Goal: Information Seeking & Learning: Learn about a topic

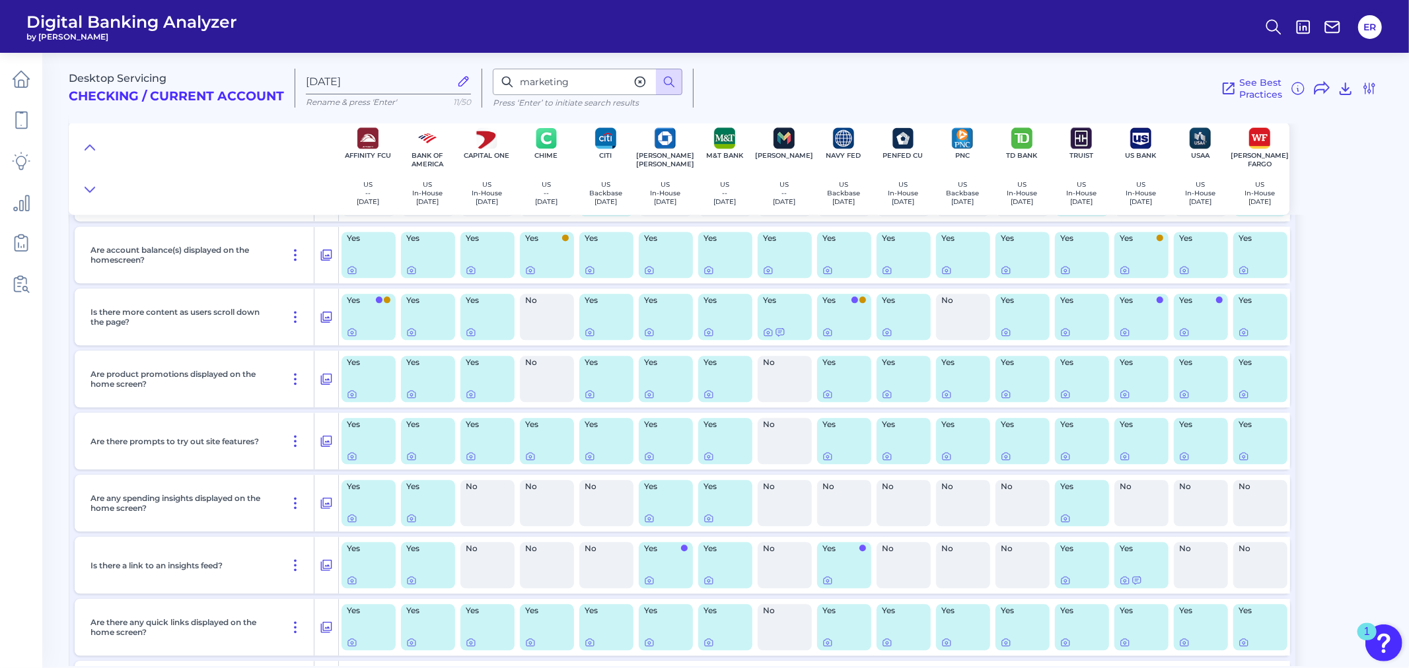
scroll to position [2421, 0]
click at [350, 399] on icon at bounding box center [352, 395] width 8 height 7
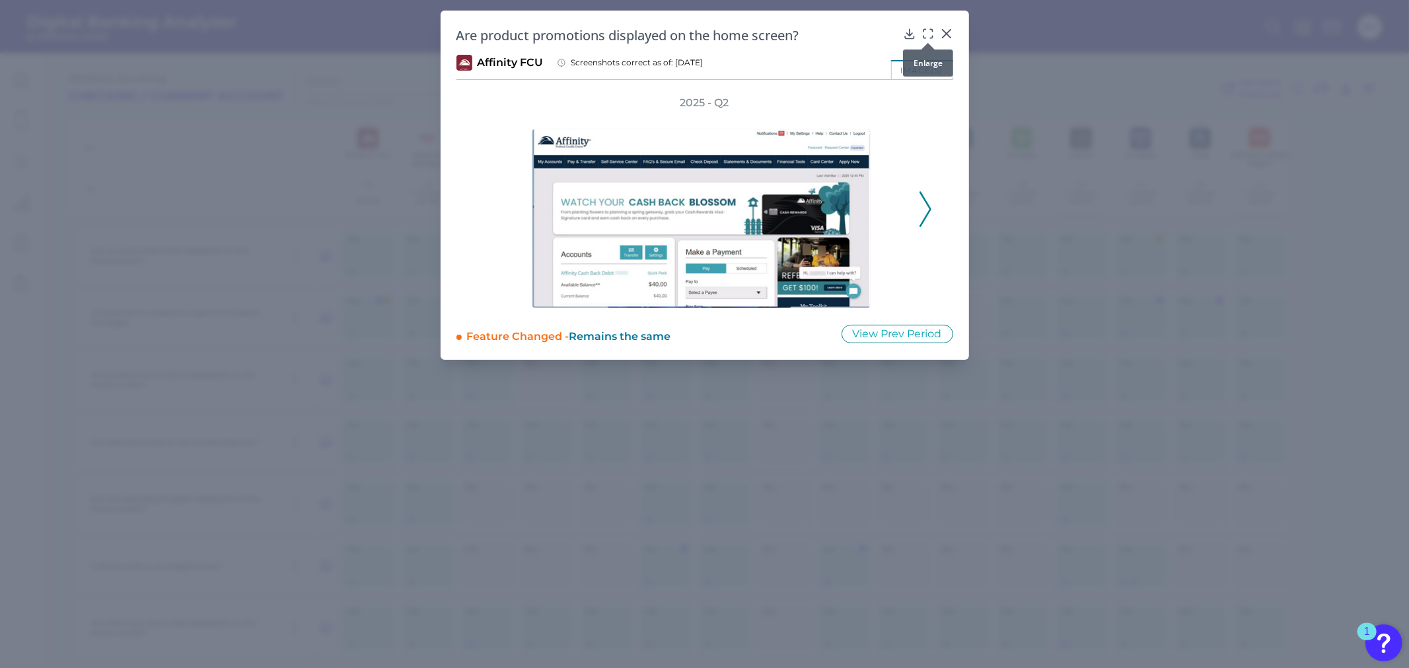
click at [925, 37] on div at bounding box center [927, 42] width 13 height 13
click at [927, 36] on div at bounding box center [927, 42] width 13 height 13
click at [927, 33] on icon at bounding box center [927, 33] width 13 height 13
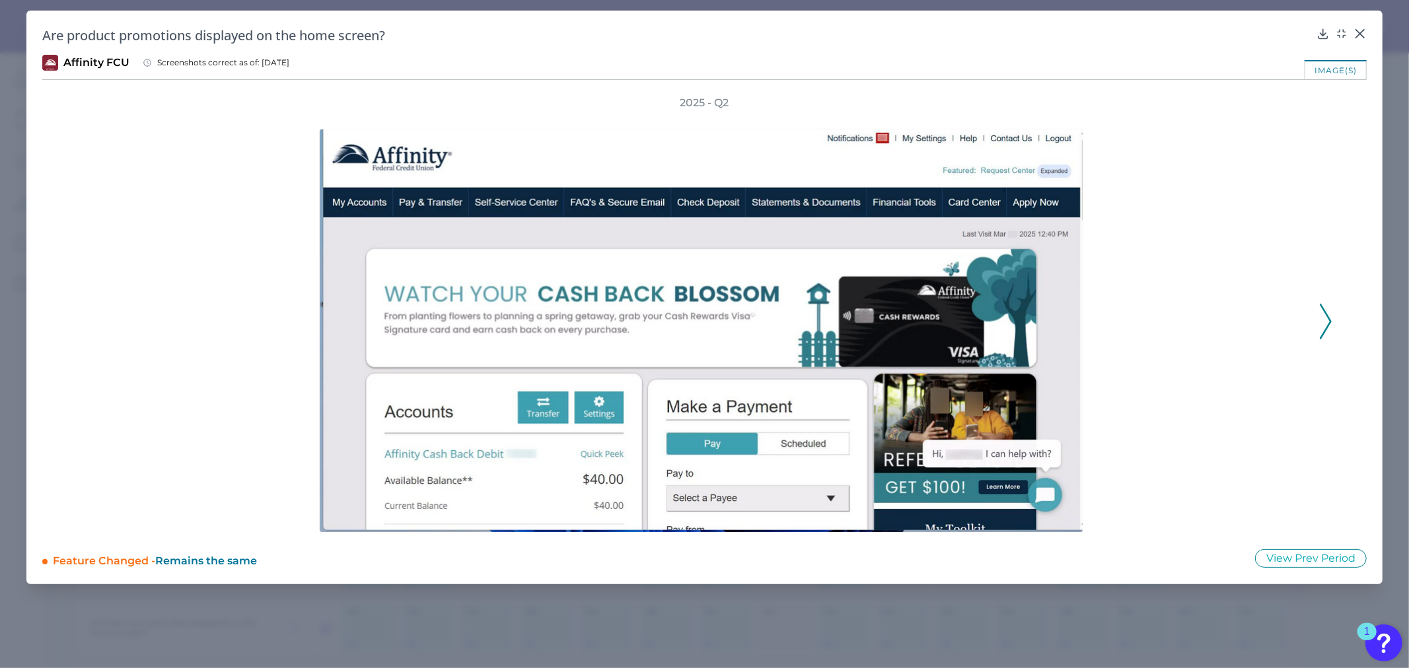
click at [1319, 319] on icon at bounding box center [1325, 322] width 12 height 36
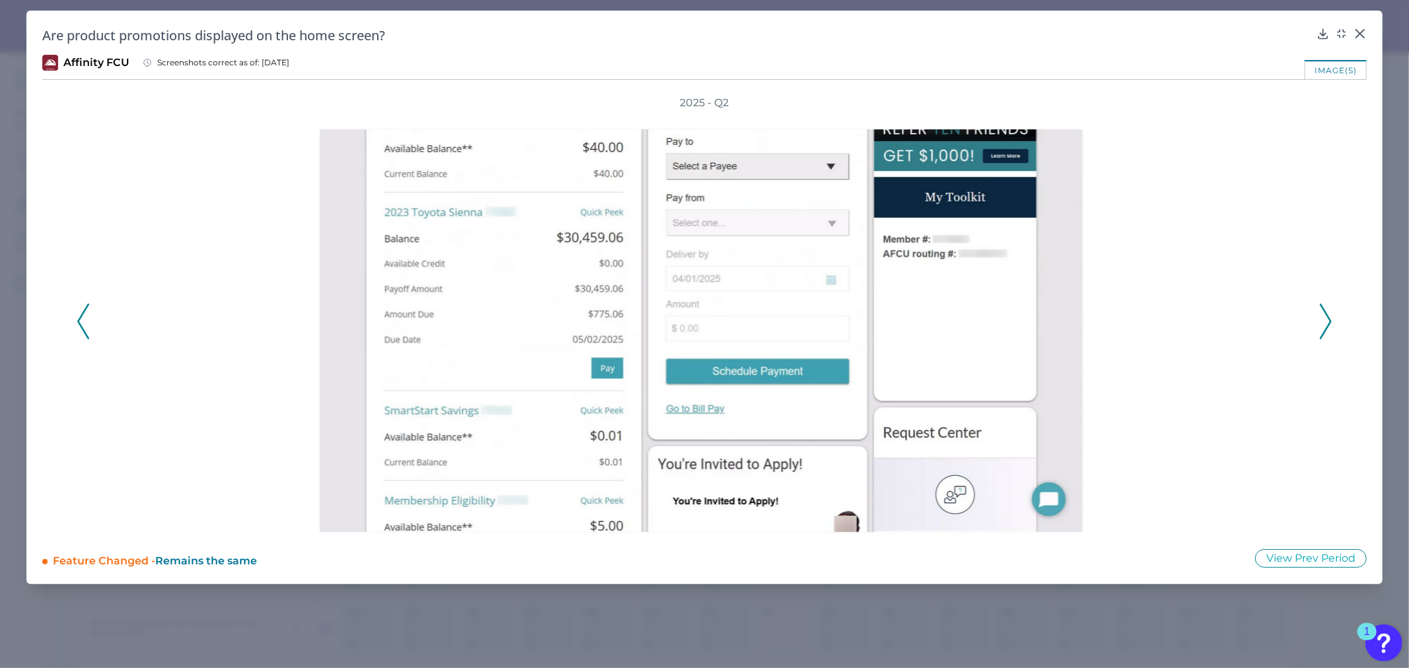
click at [1319, 319] on icon at bounding box center [1325, 322] width 12 height 36
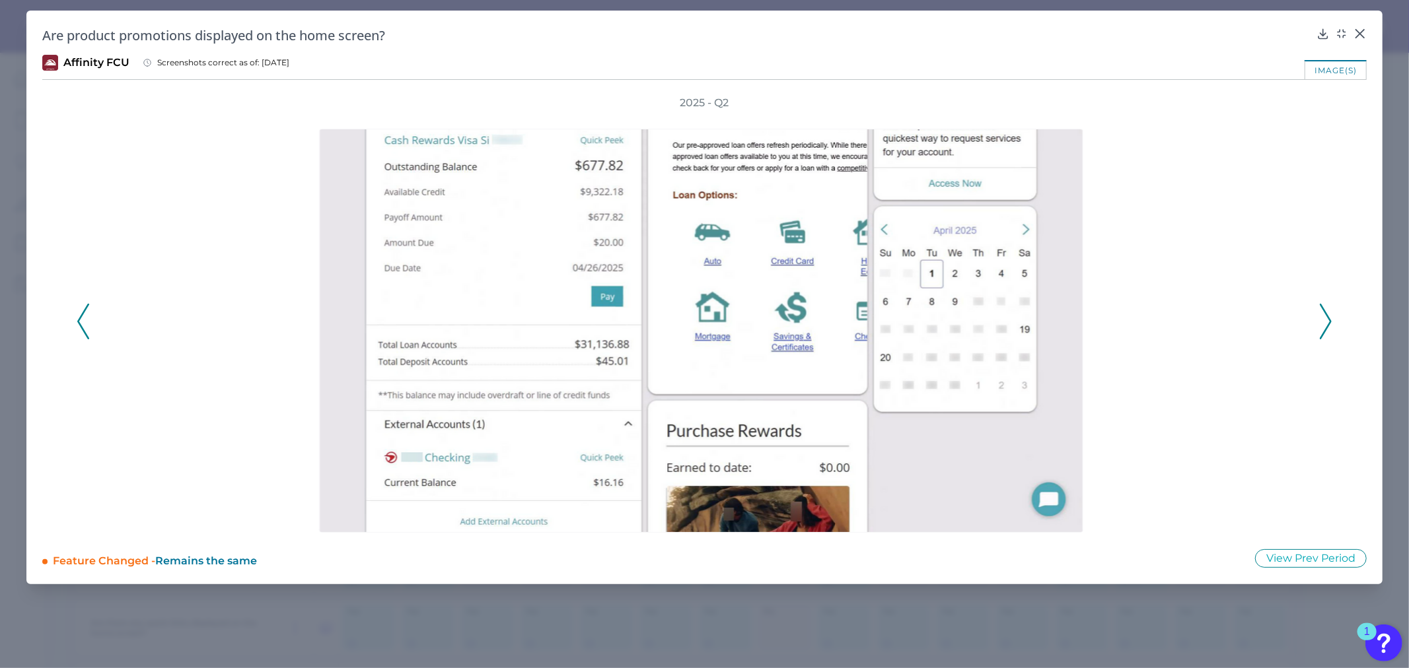
click at [1325, 319] on icon at bounding box center [1325, 322] width 12 height 36
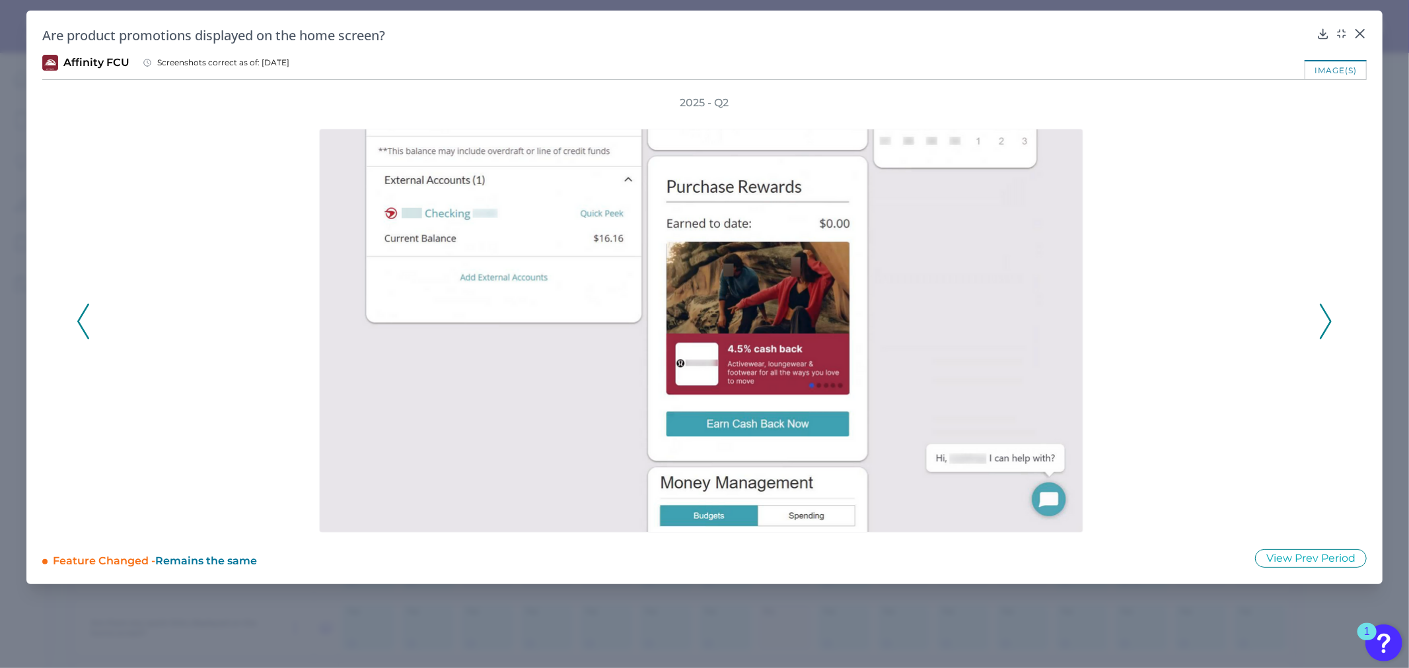
click at [1321, 319] on icon at bounding box center [1325, 322] width 12 height 36
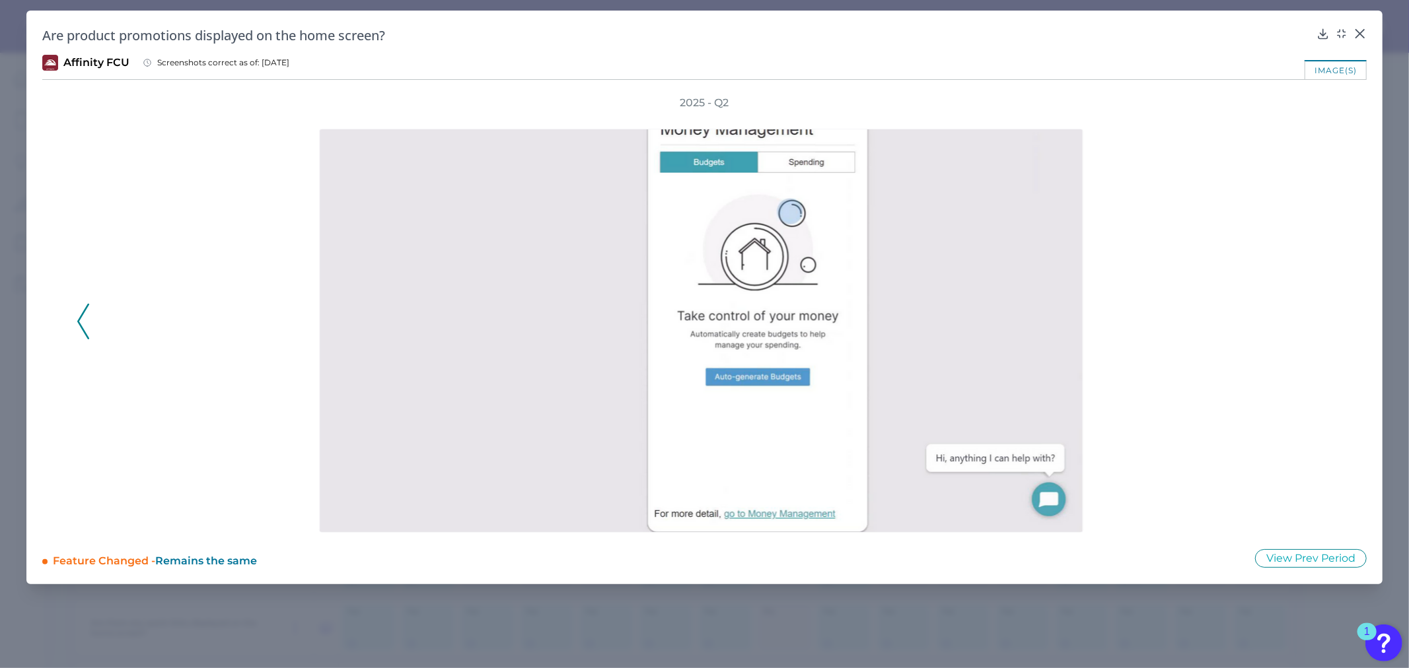
click at [83, 310] on polyline at bounding box center [83, 321] width 10 height 34
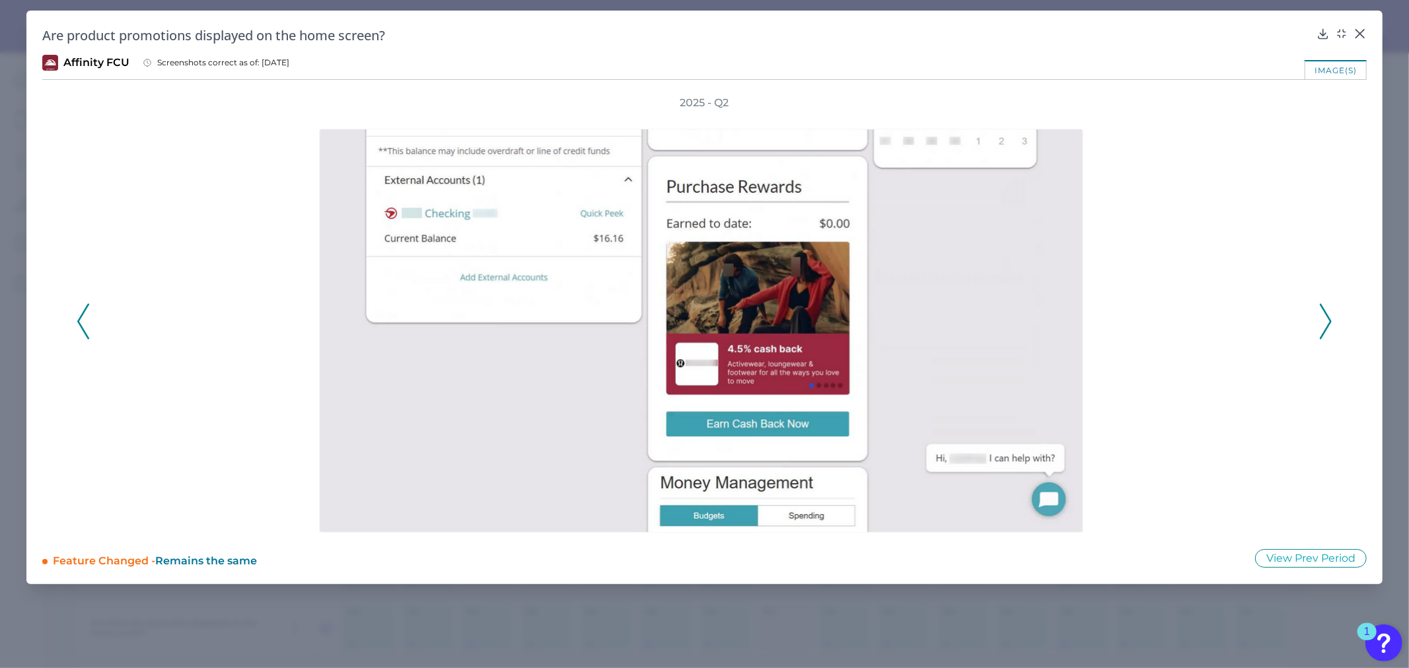
click at [83, 310] on polyline at bounding box center [83, 321] width 10 height 34
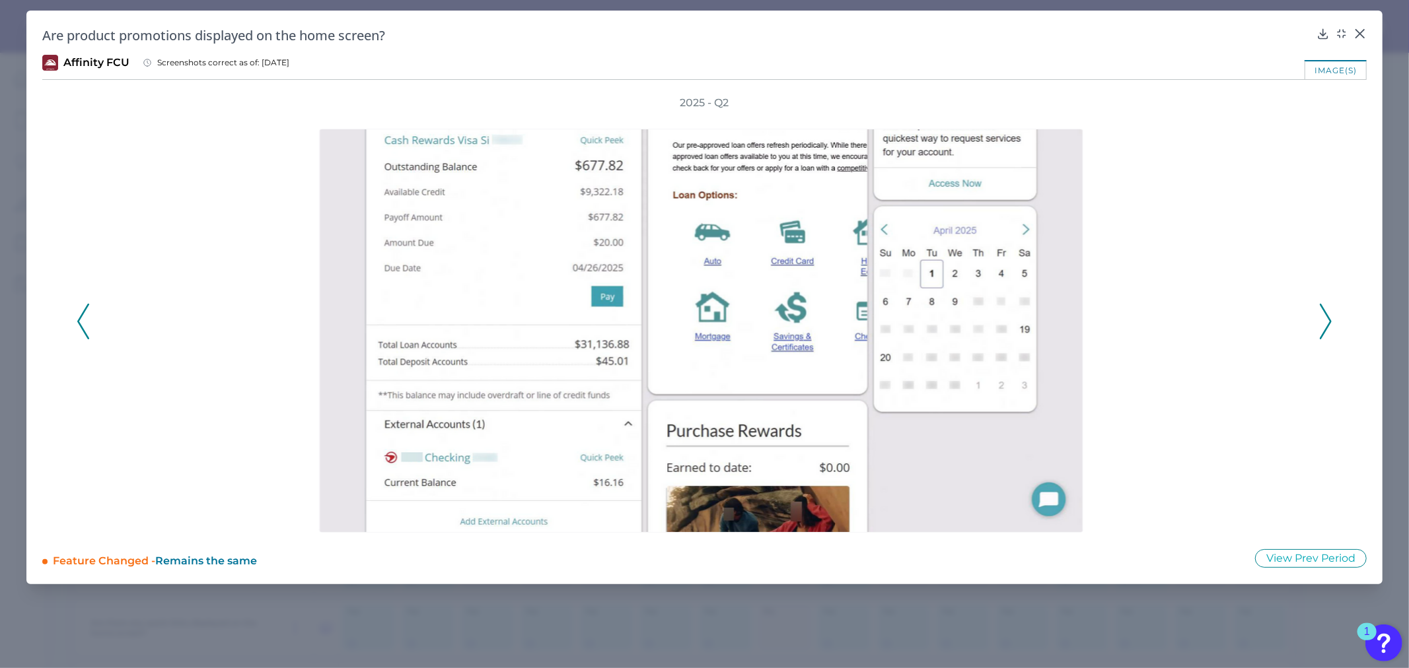
click at [83, 310] on polyline at bounding box center [83, 321] width 10 height 34
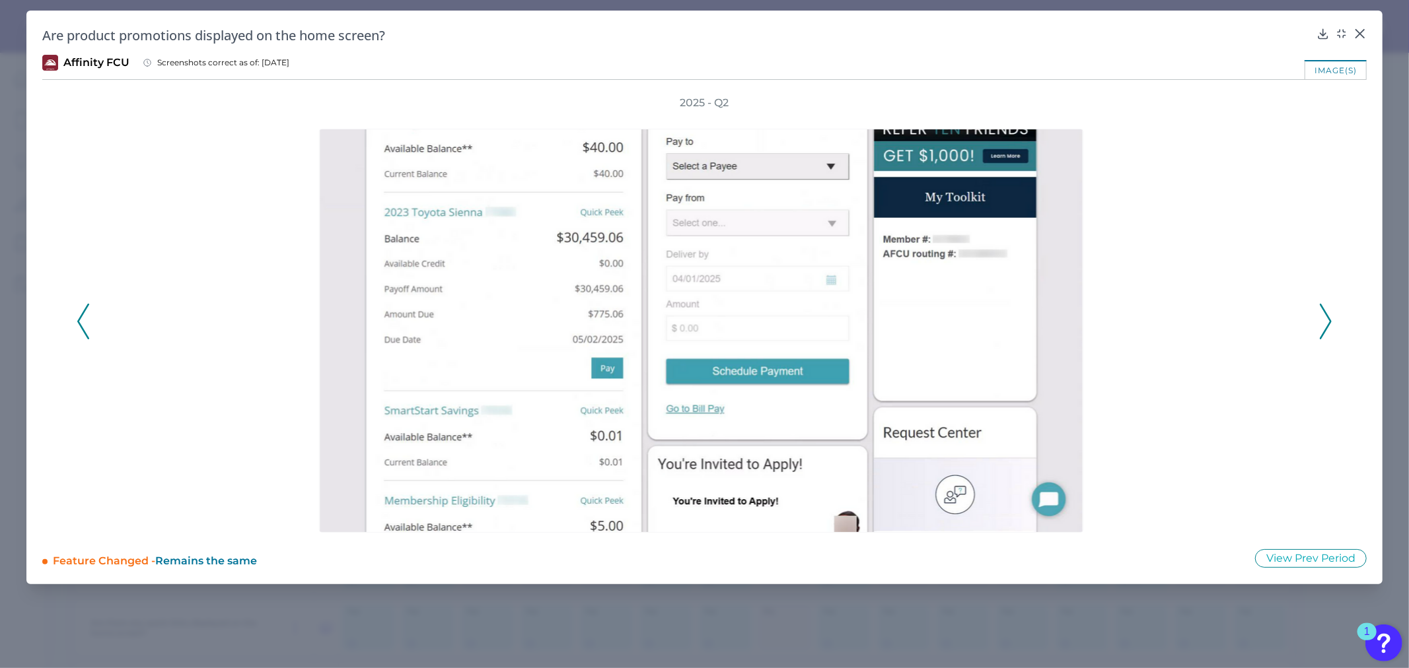
click at [83, 310] on polyline at bounding box center [83, 321] width 10 height 34
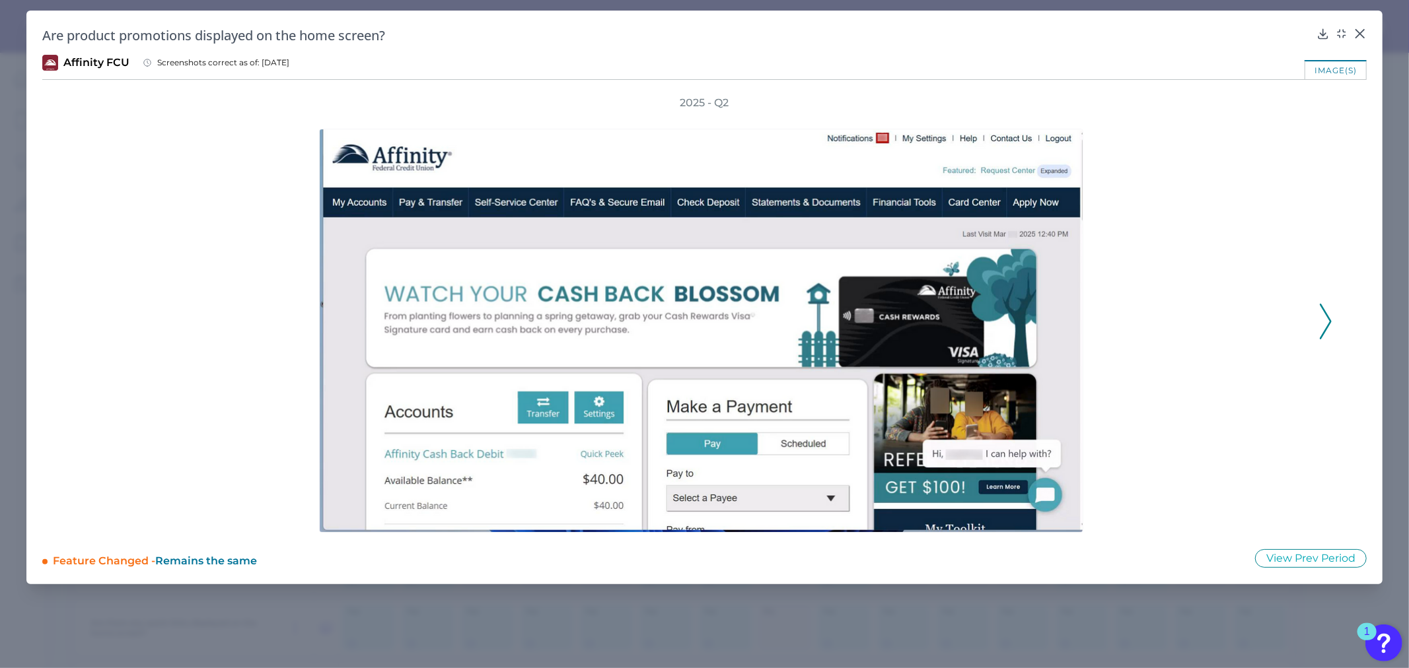
click at [104, 361] on div at bounding box center [704, 321] width 1210 height 423
click at [1359, 28] on icon at bounding box center [1359, 33] width 13 height 13
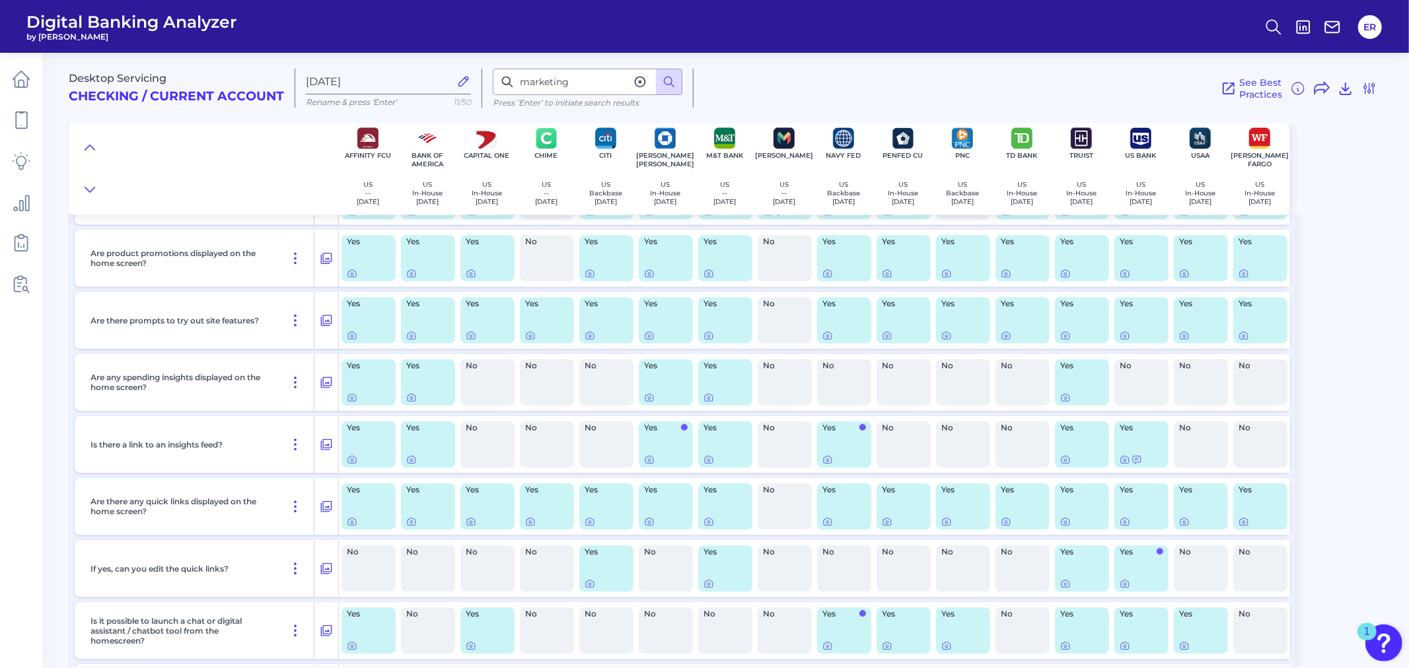
scroll to position [2567, 0]
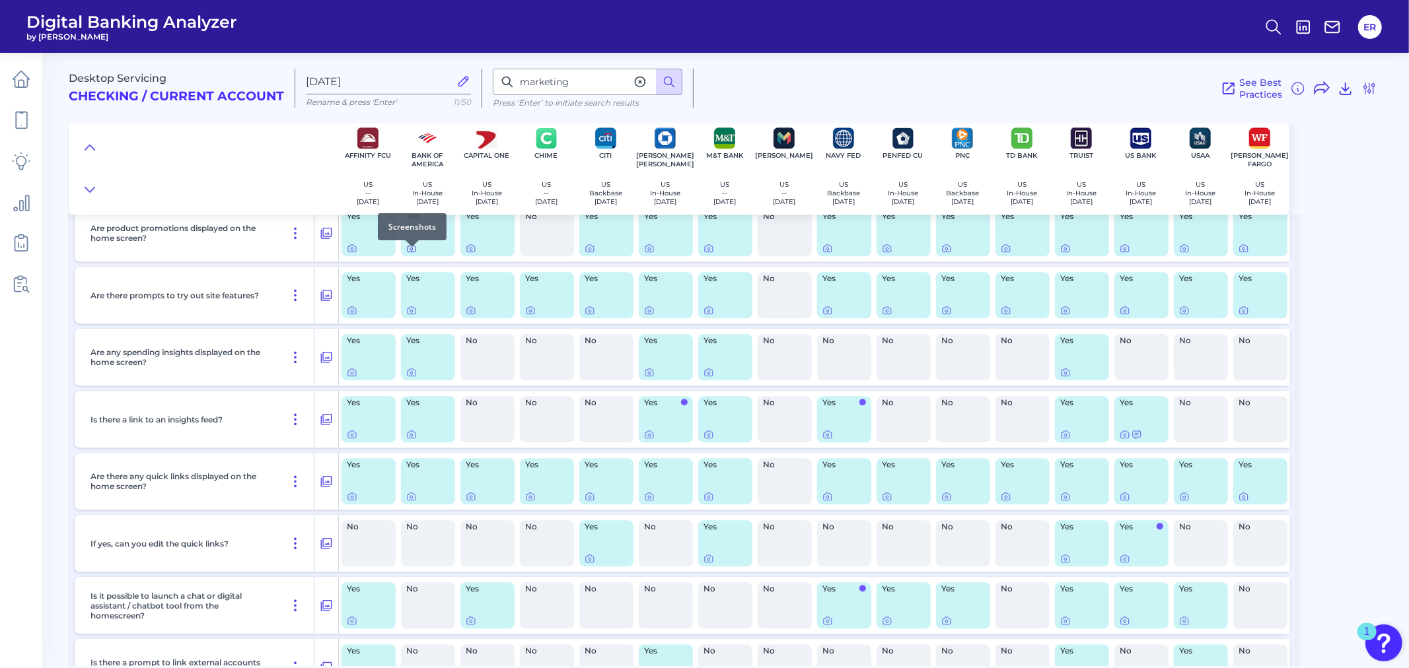
click at [411, 254] on icon at bounding box center [411, 248] width 11 height 11
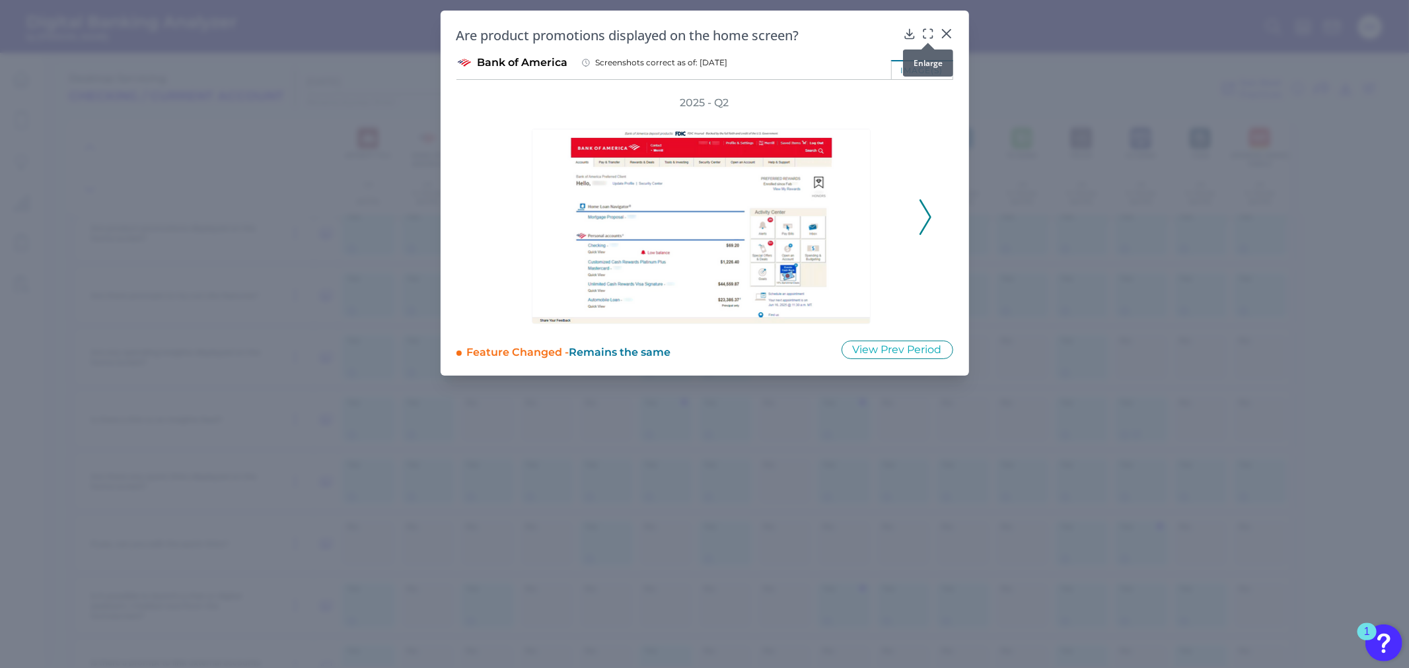
click at [926, 33] on icon at bounding box center [927, 33] width 13 height 13
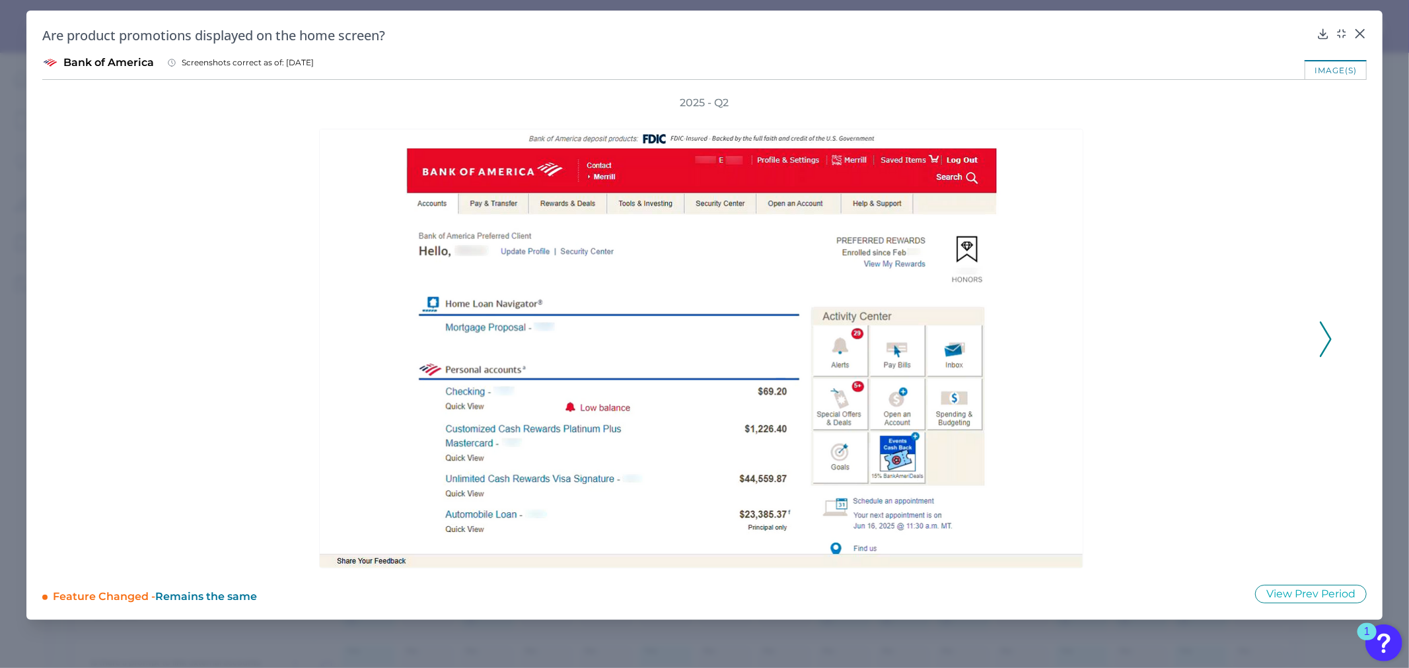
click at [1331, 327] on icon at bounding box center [1325, 340] width 12 height 36
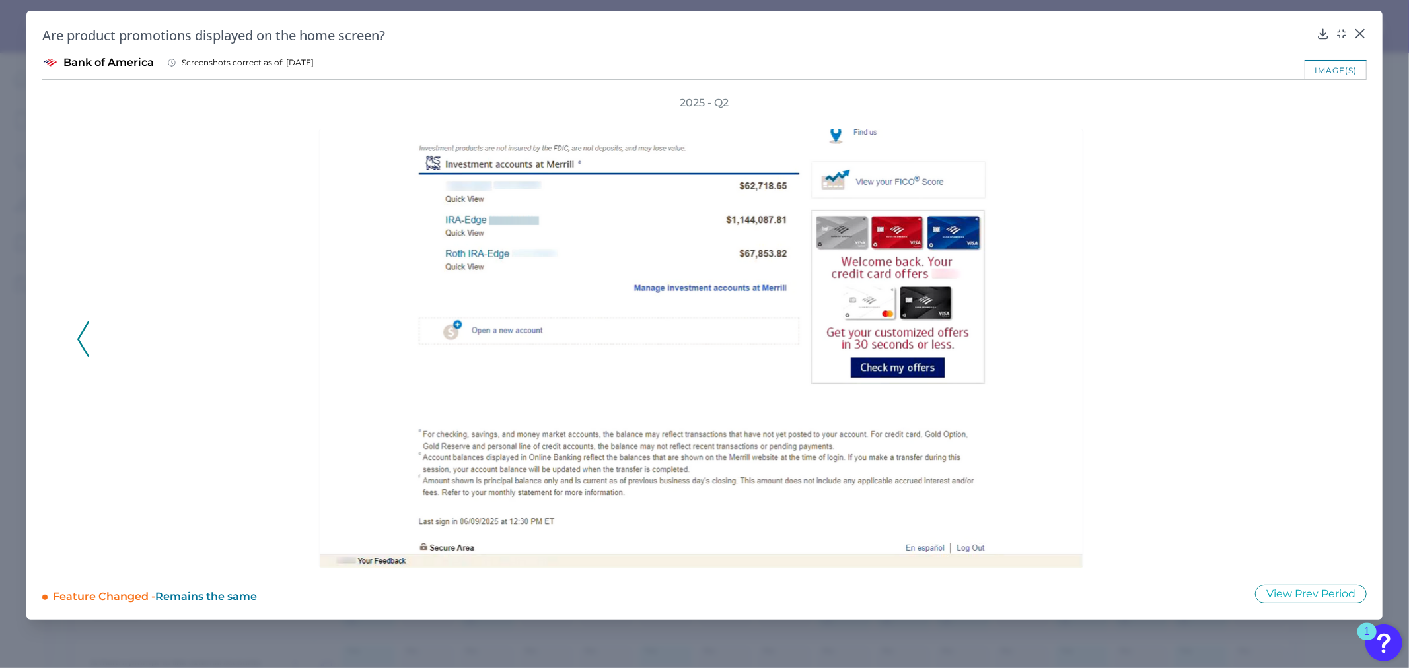
click at [1331, 327] on div "2025 - Q2" at bounding box center [704, 332] width 1255 height 473
click at [1353, 26] on button at bounding box center [1359, 32] width 13 height 13
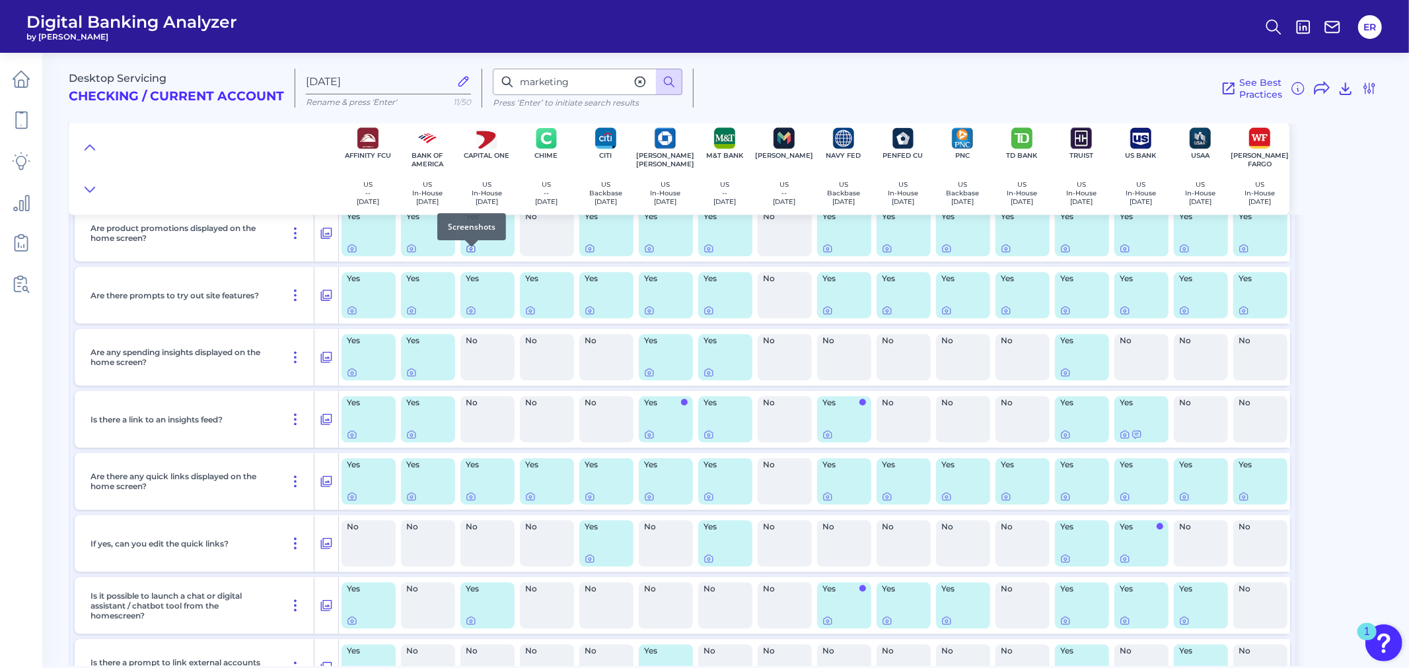
click at [471, 254] on icon at bounding box center [471, 248] width 11 height 11
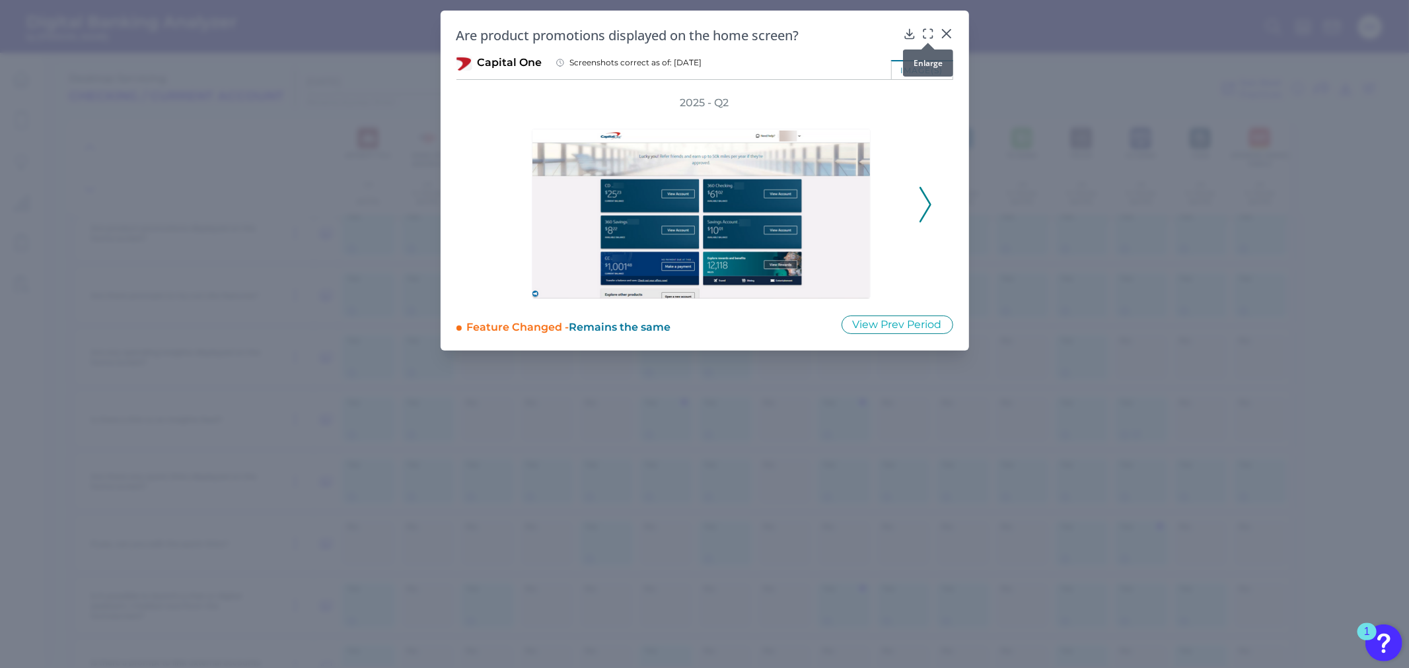
click at [928, 33] on icon at bounding box center [927, 33] width 13 height 13
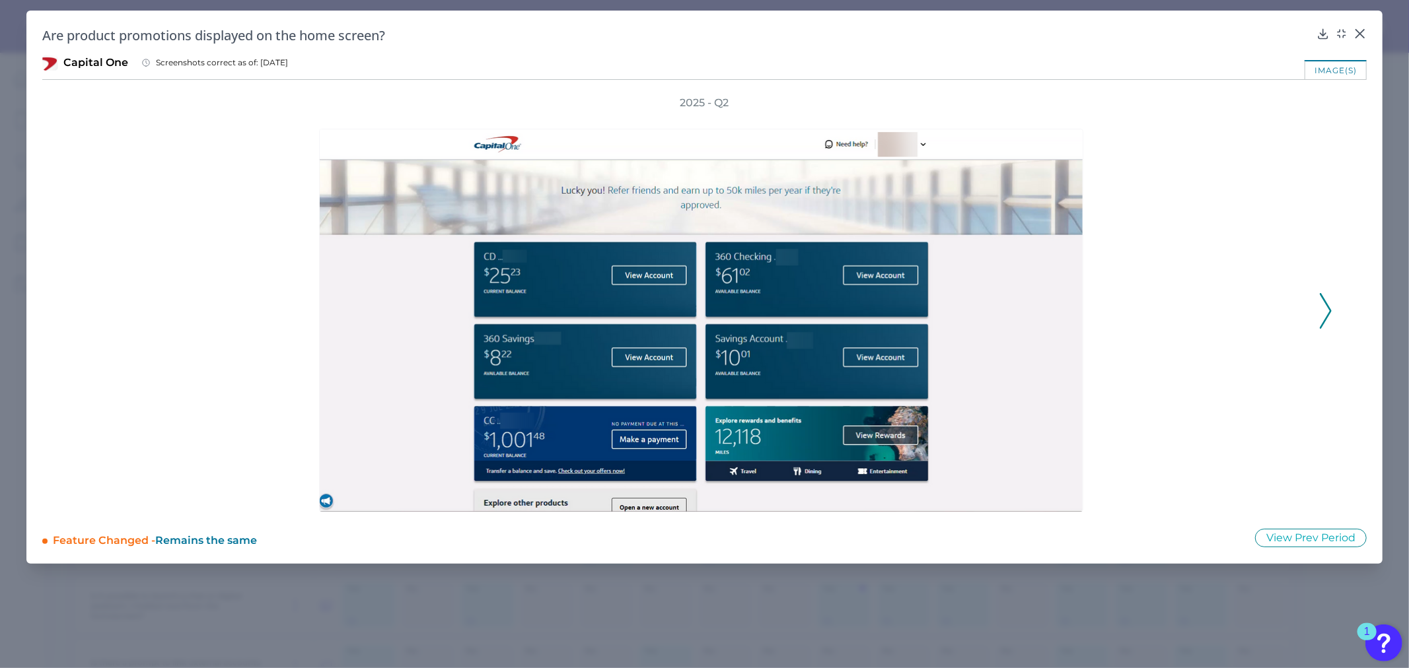
click at [1331, 302] on div "2025 - Q2" at bounding box center [704, 304] width 1324 height 417
click at [1323, 304] on icon at bounding box center [1325, 311] width 12 height 36
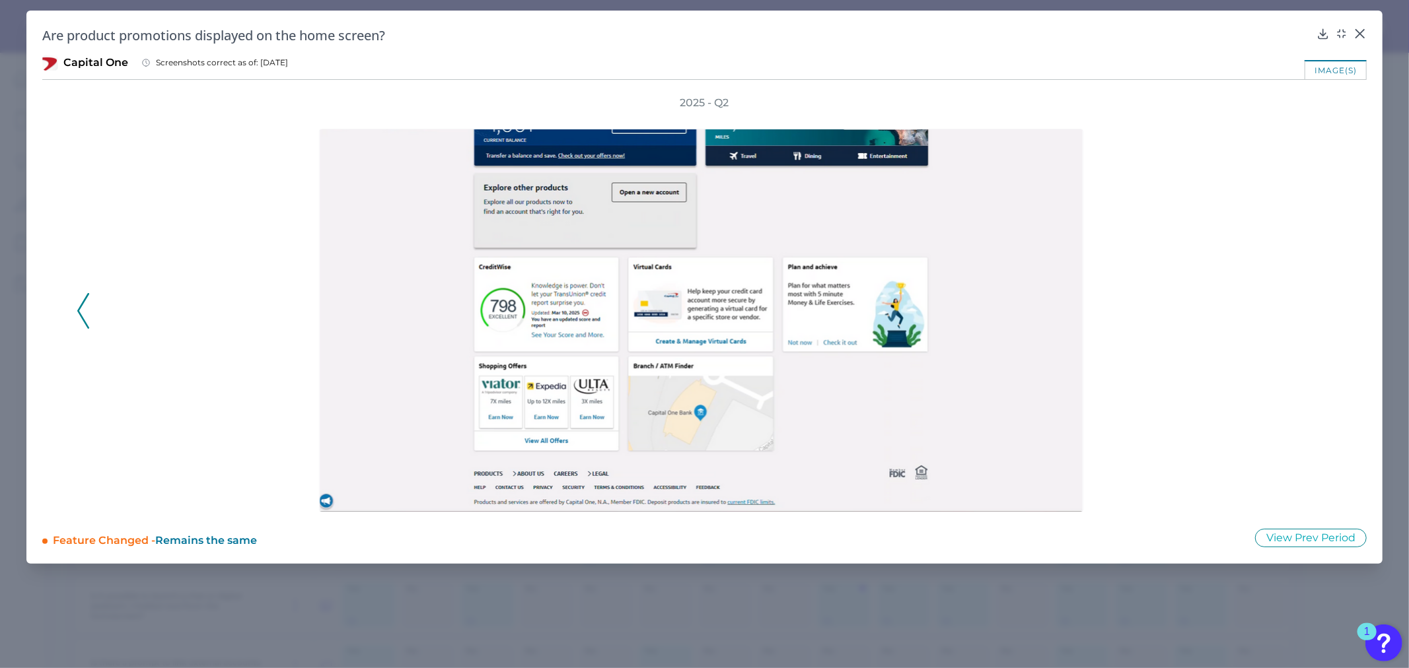
click at [1323, 304] on div "2025 - Q2" at bounding box center [704, 304] width 1255 height 417
click at [1361, 35] on icon at bounding box center [1360, 34] width 8 height 8
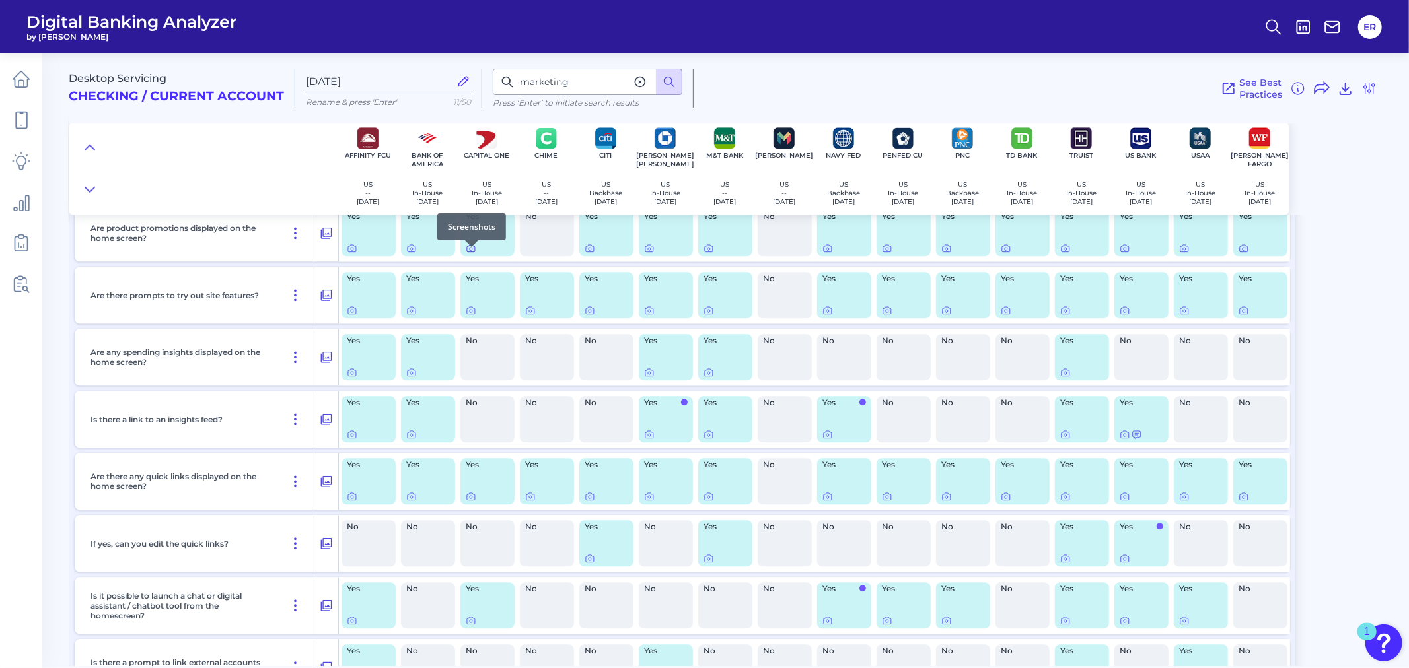
click at [473, 254] on icon at bounding box center [471, 248] width 11 height 11
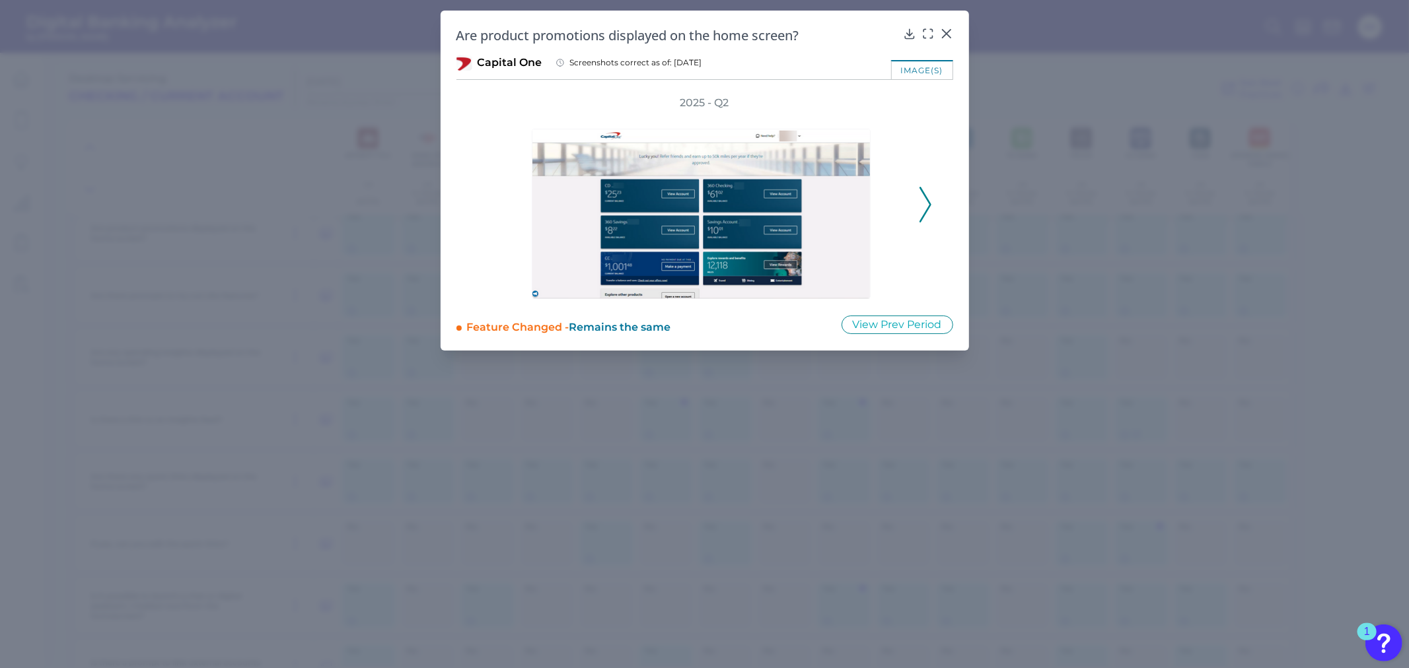
click at [923, 201] on icon at bounding box center [925, 205] width 12 height 36
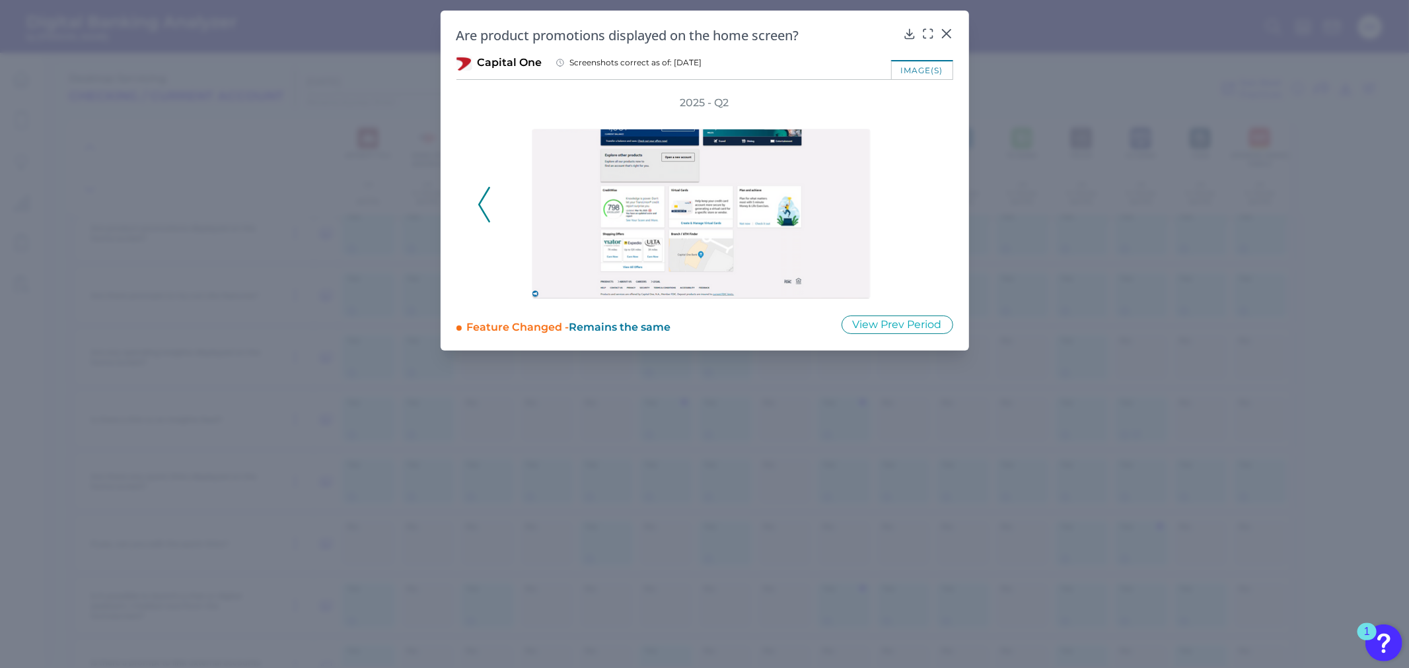
click at [914, 202] on div at bounding box center [704, 204] width 423 height 189
click at [944, 33] on icon at bounding box center [946, 33] width 13 height 13
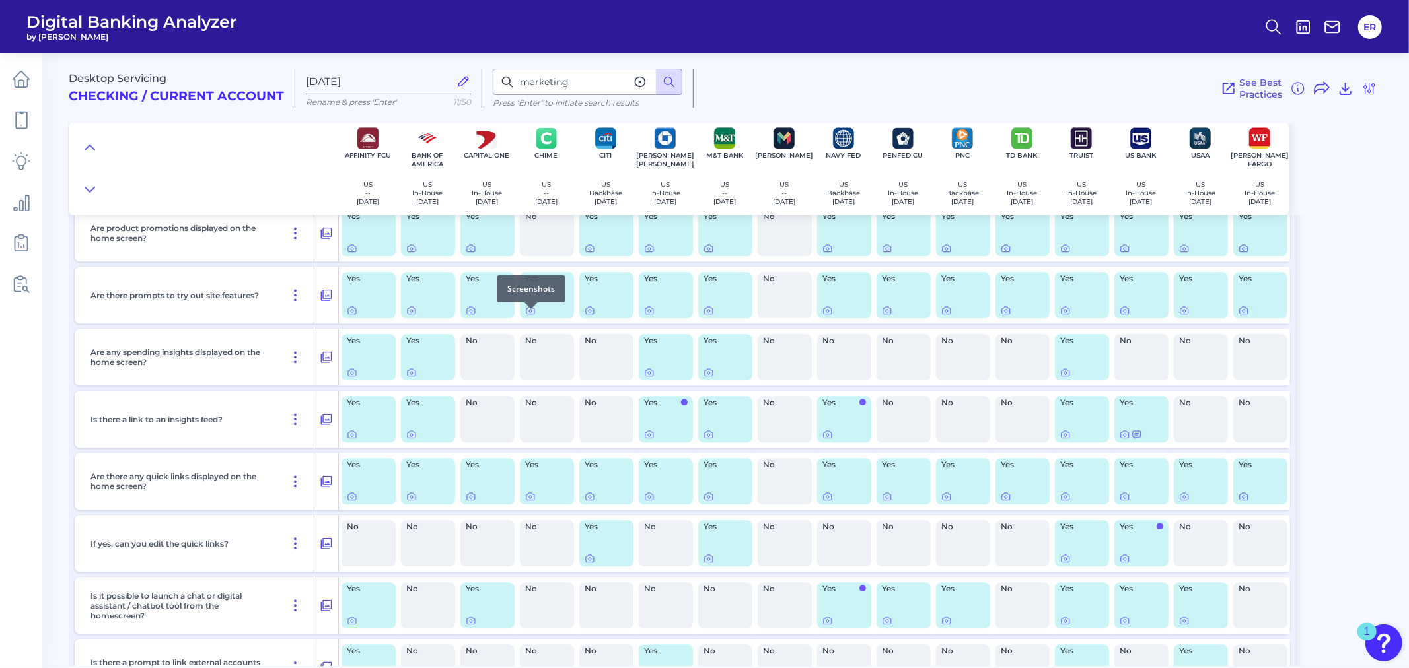
click at [532, 316] on icon at bounding box center [530, 310] width 11 height 11
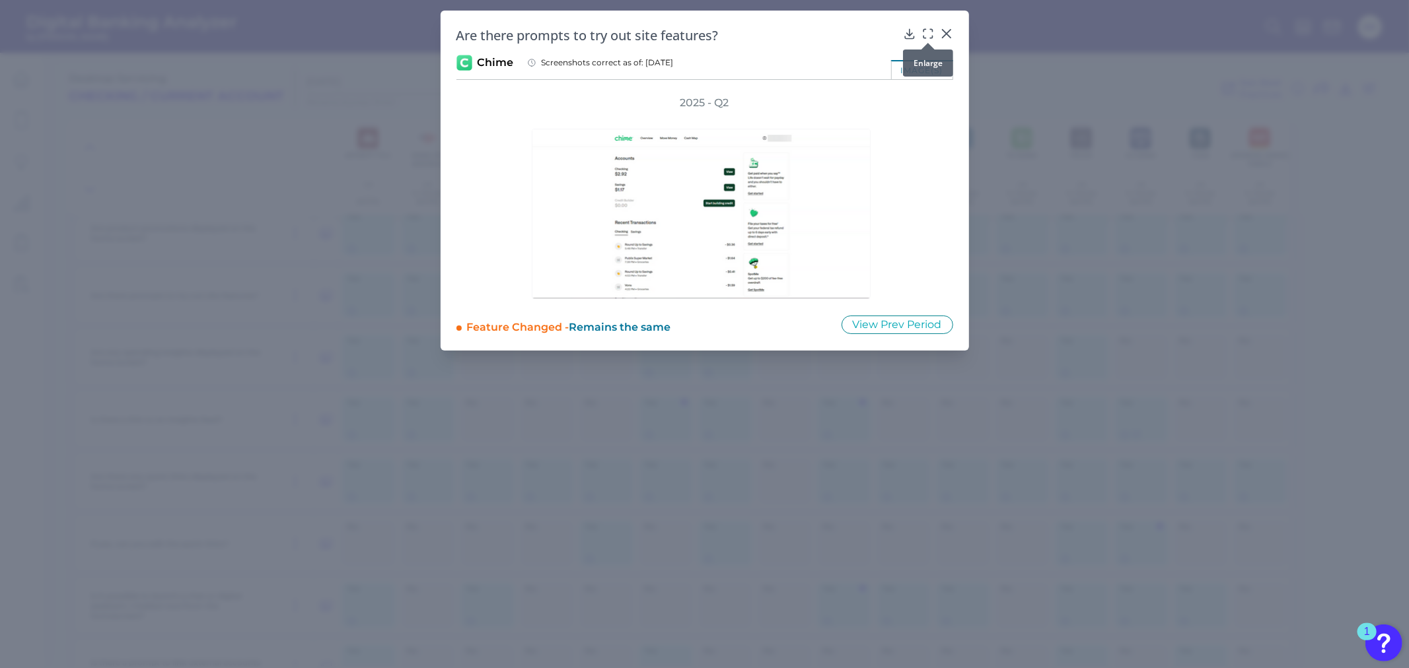
click at [922, 30] on icon at bounding box center [927, 33] width 13 height 13
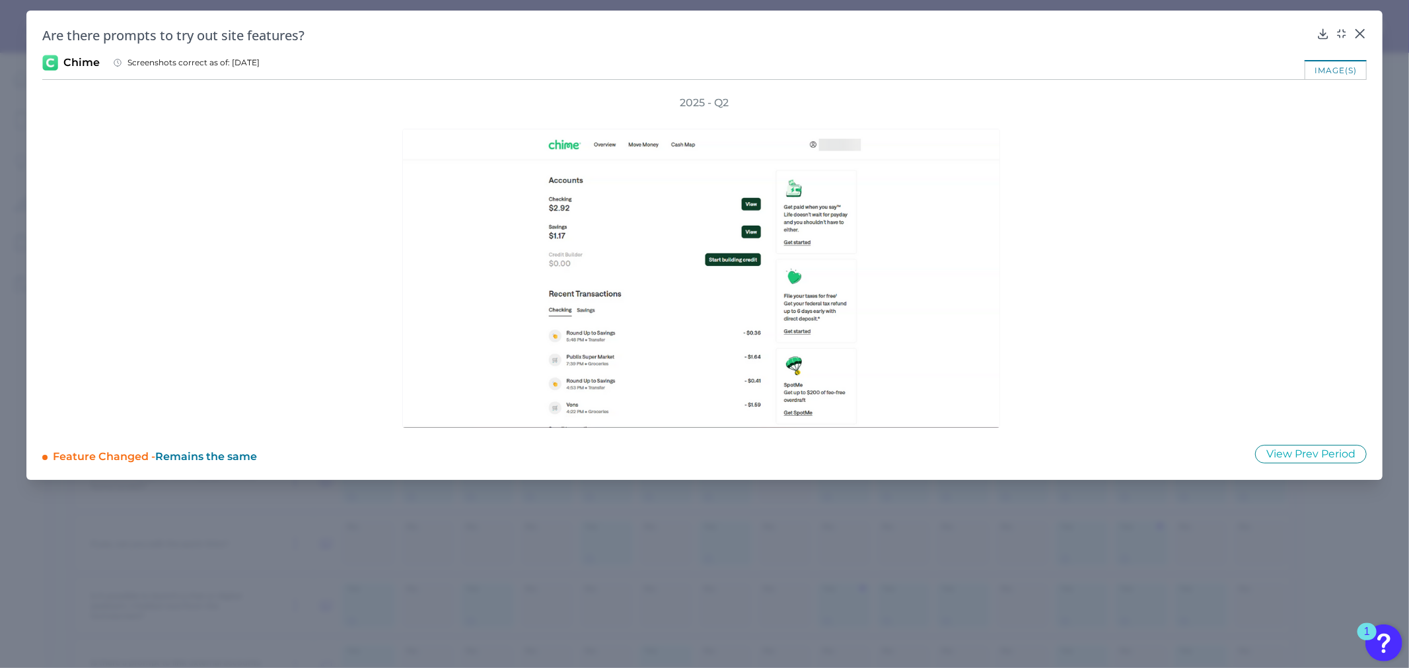
click at [1350, 30] on div "Are there prompts to try out site features?" at bounding box center [704, 35] width 1324 height 18
click at [1355, 31] on icon at bounding box center [1359, 33] width 13 height 13
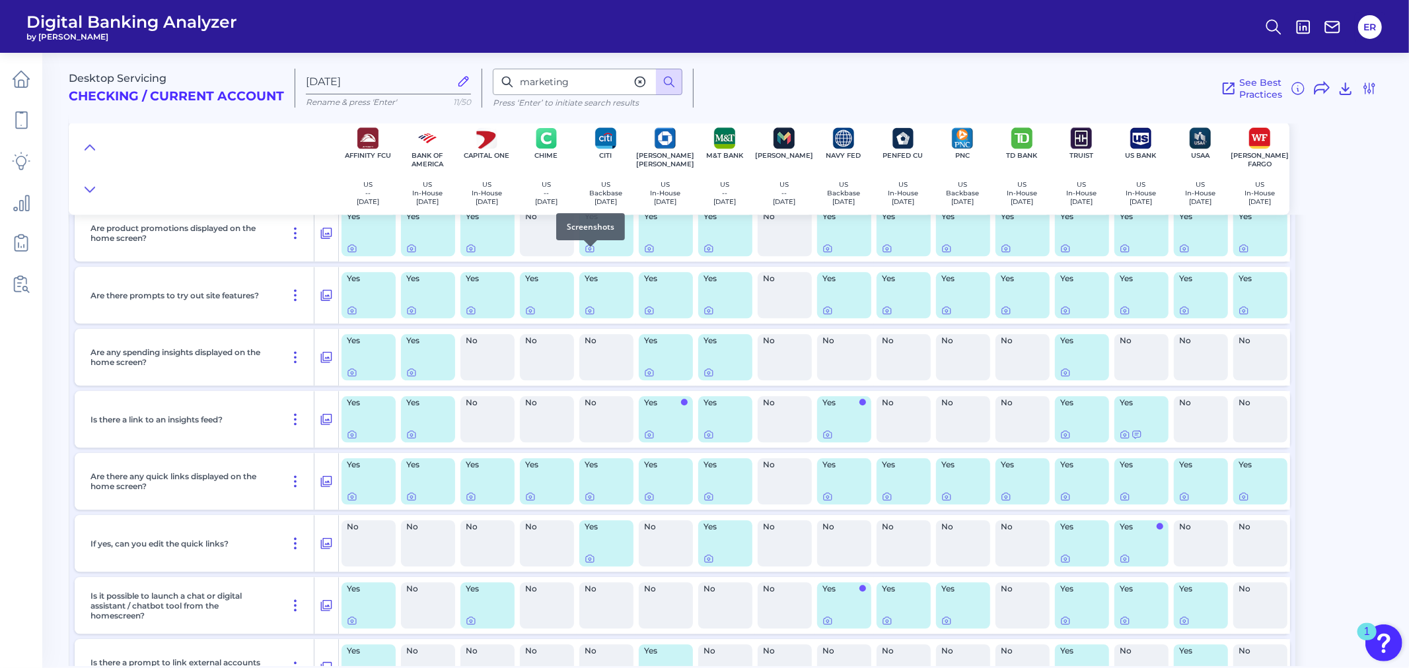
click at [586, 252] on div at bounding box center [590, 246] width 13 height 13
click at [589, 250] on icon at bounding box center [589, 249] width 3 height 3
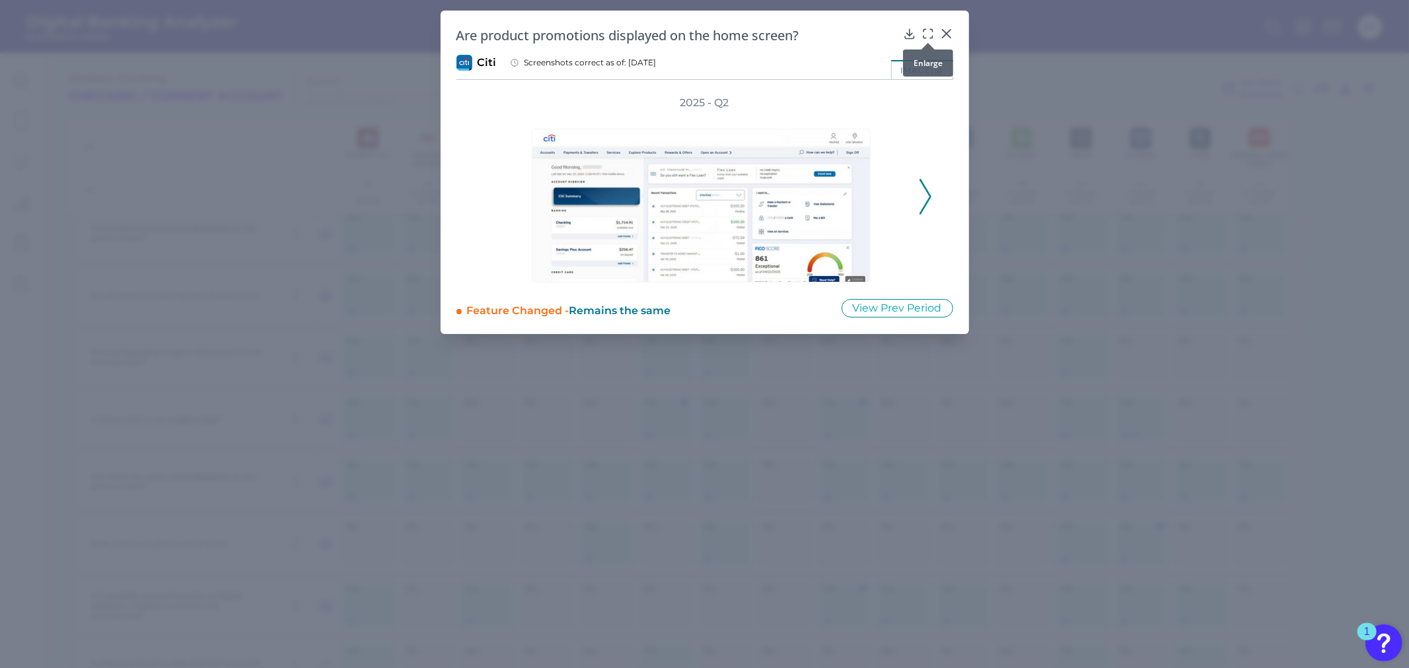
click at [930, 31] on icon at bounding box center [927, 33] width 13 height 13
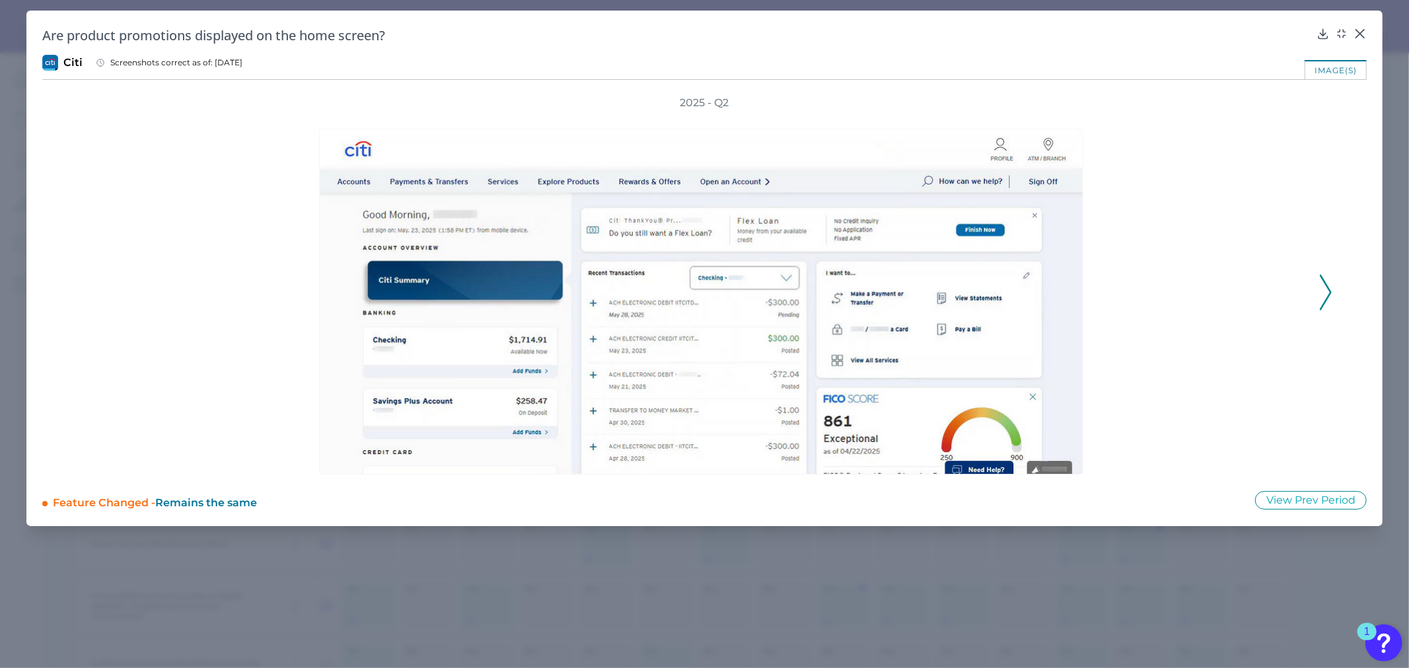
click at [1326, 287] on icon at bounding box center [1325, 293] width 12 height 36
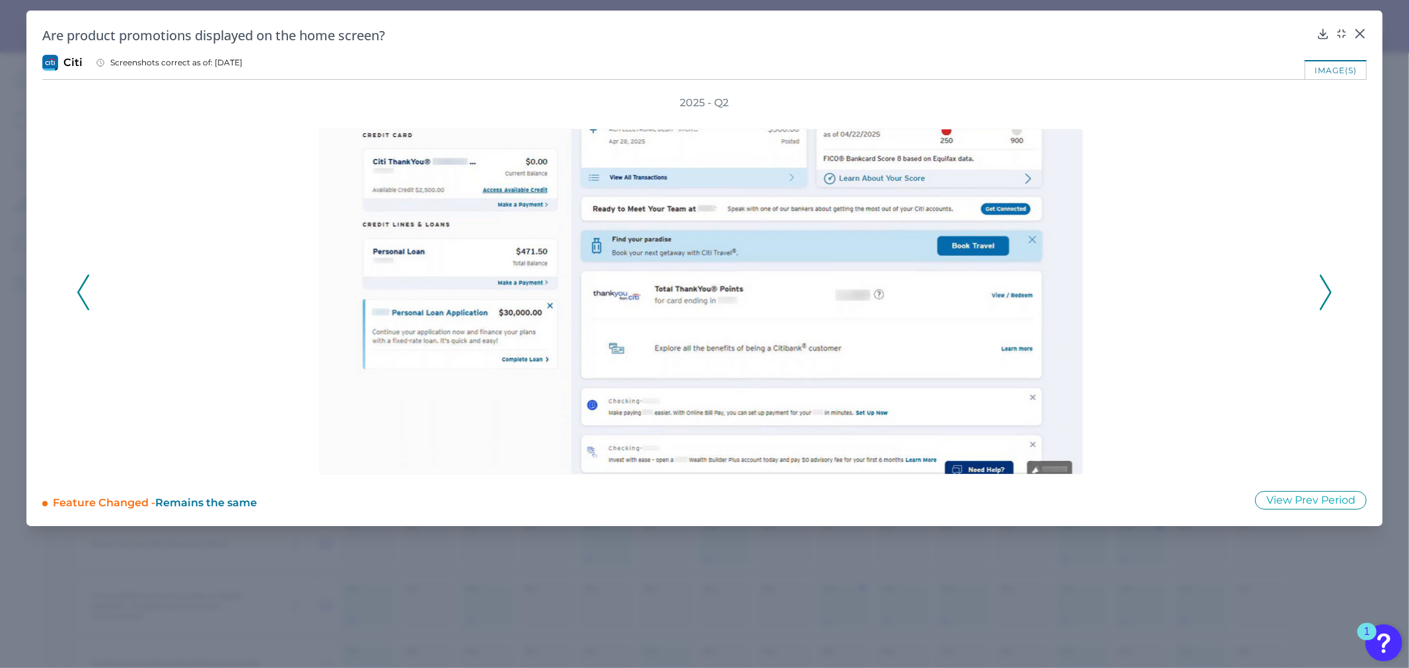
click at [1308, 287] on div at bounding box center [704, 292] width 1210 height 365
click at [1331, 287] on button at bounding box center [1325, 293] width 13 height 36
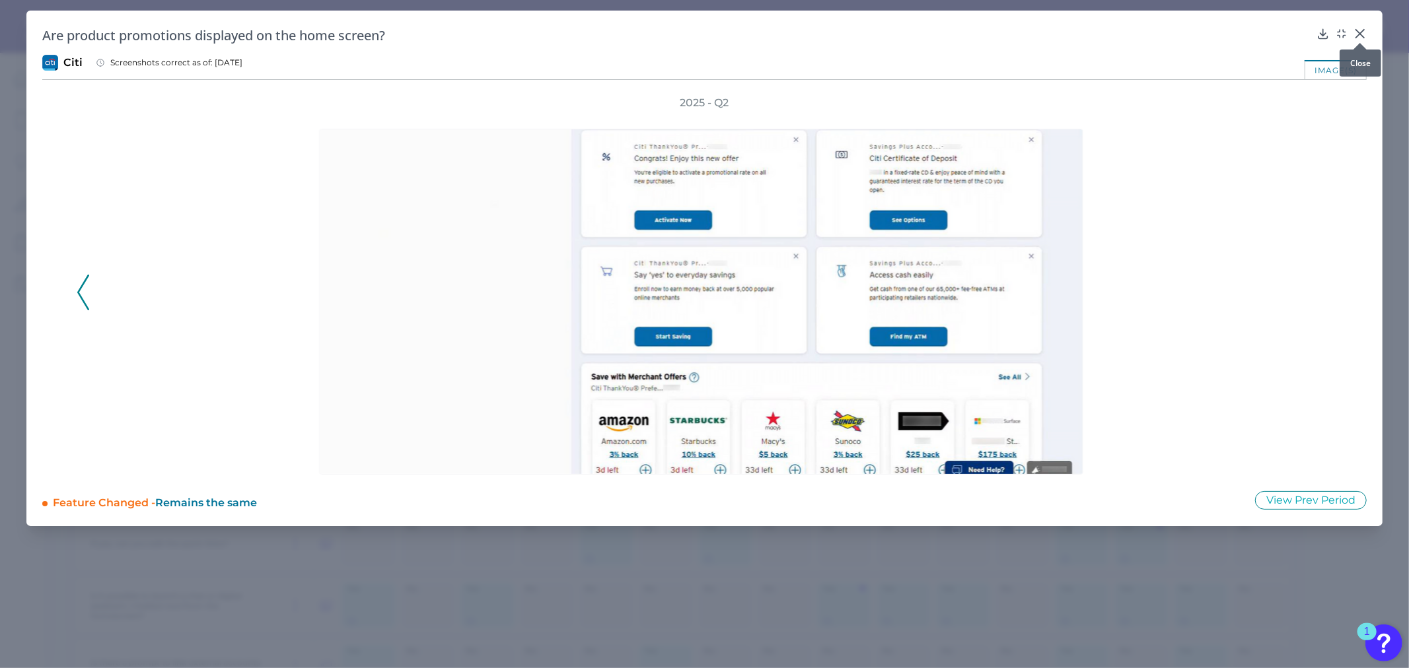
click at [1360, 28] on icon at bounding box center [1359, 33] width 13 height 13
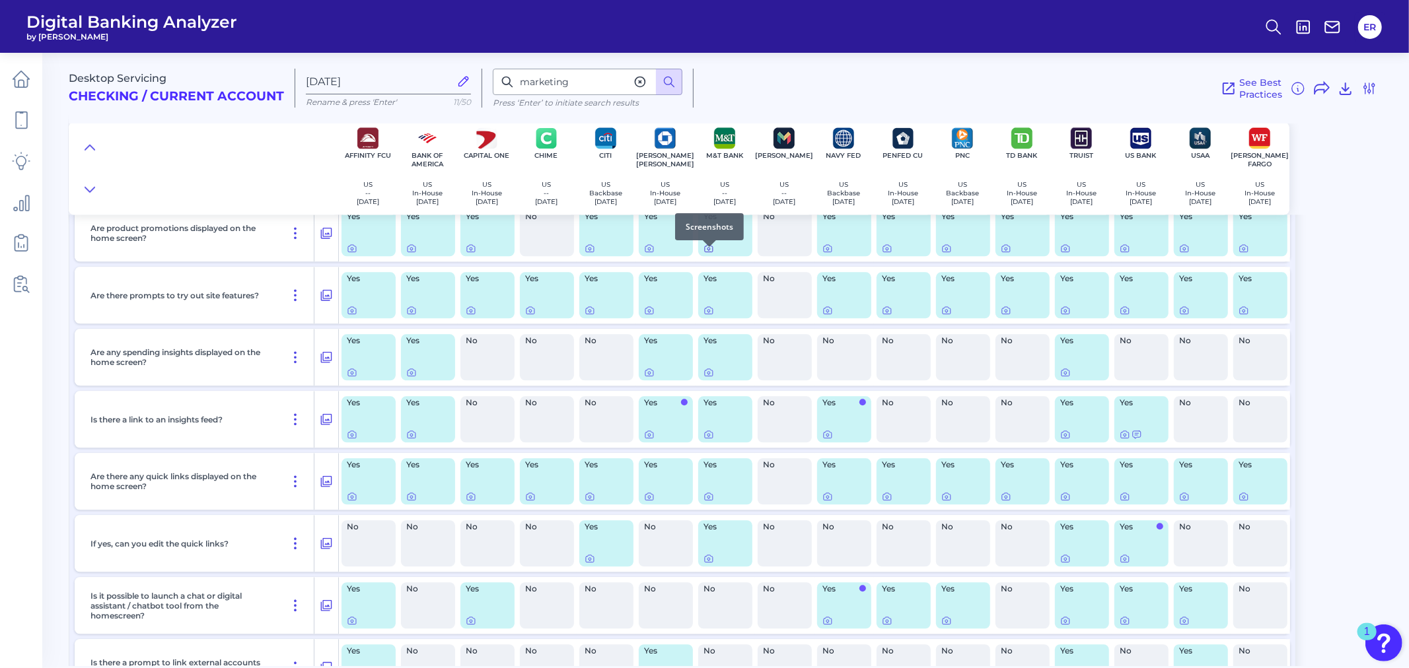
click at [705, 254] on icon at bounding box center [708, 248] width 11 height 11
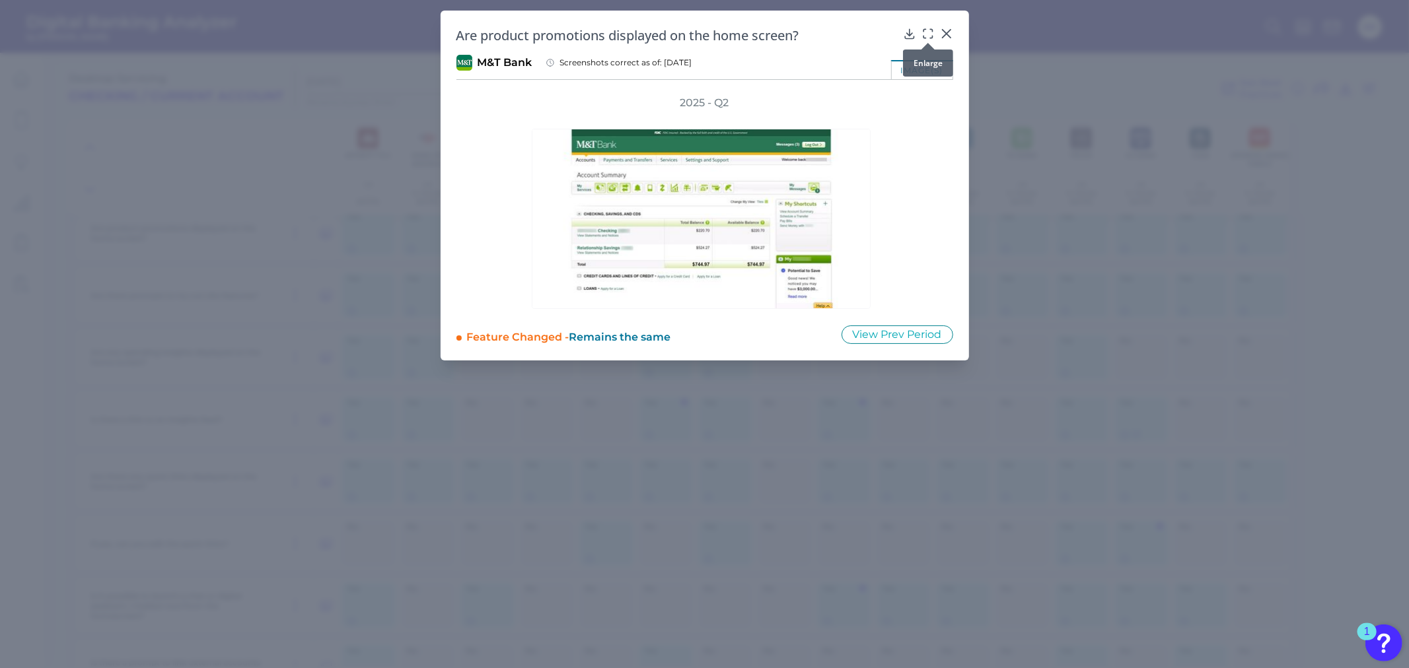
click at [925, 28] on icon at bounding box center [927, 33] width 13 height 13
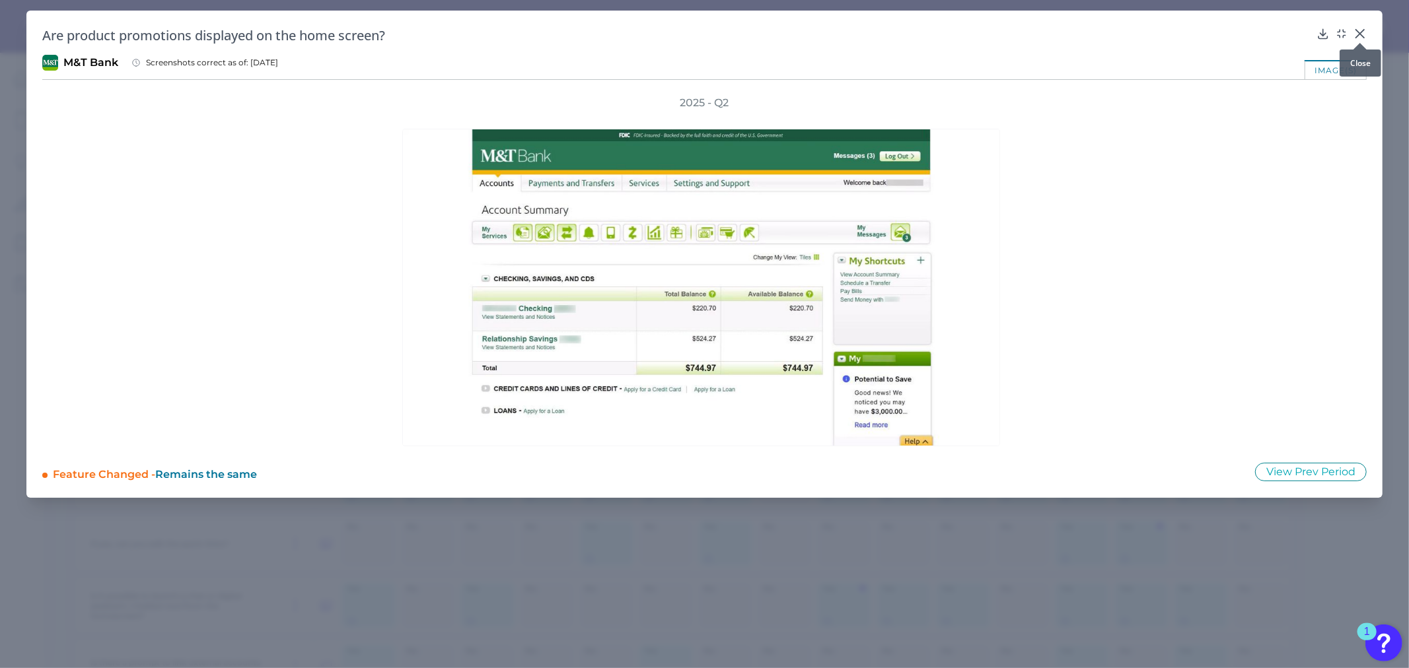
click at [1360, 34] on icon at bounding box center [1360, 34] width 8 height 8
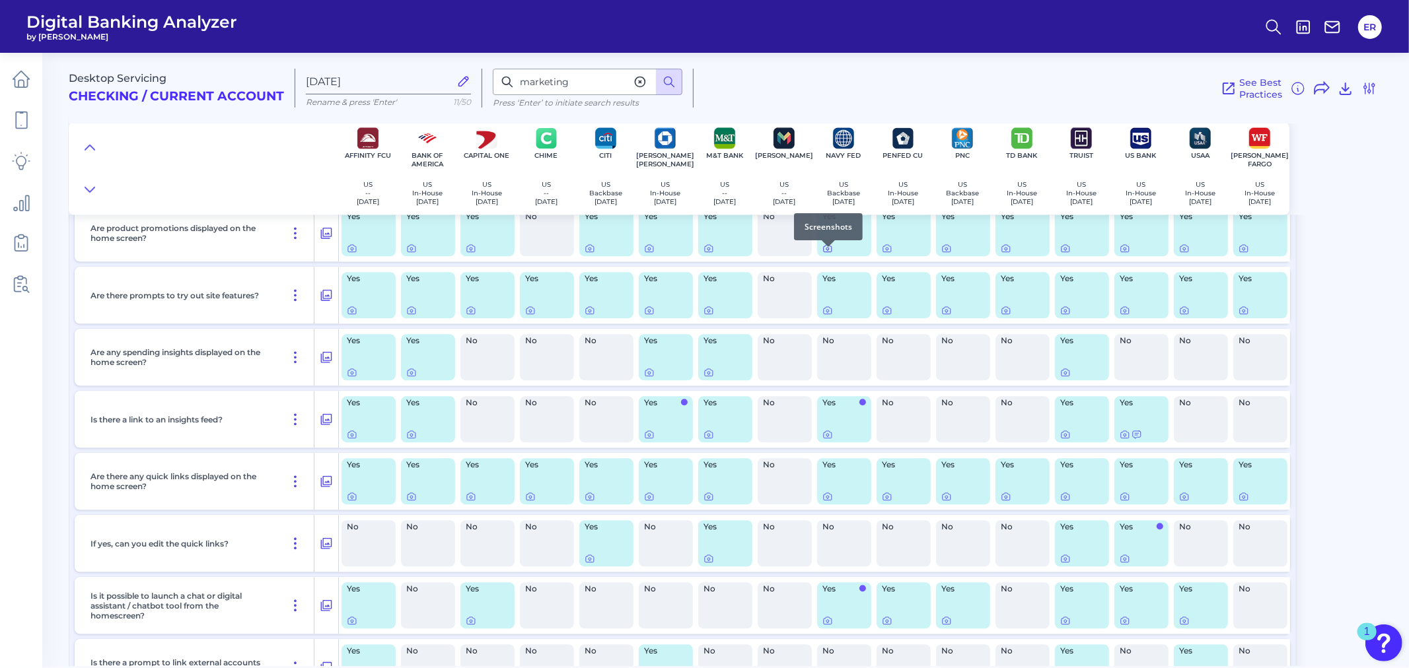
click at [827, 254] on icon at bounding box center [827, 248] width 11 height 11
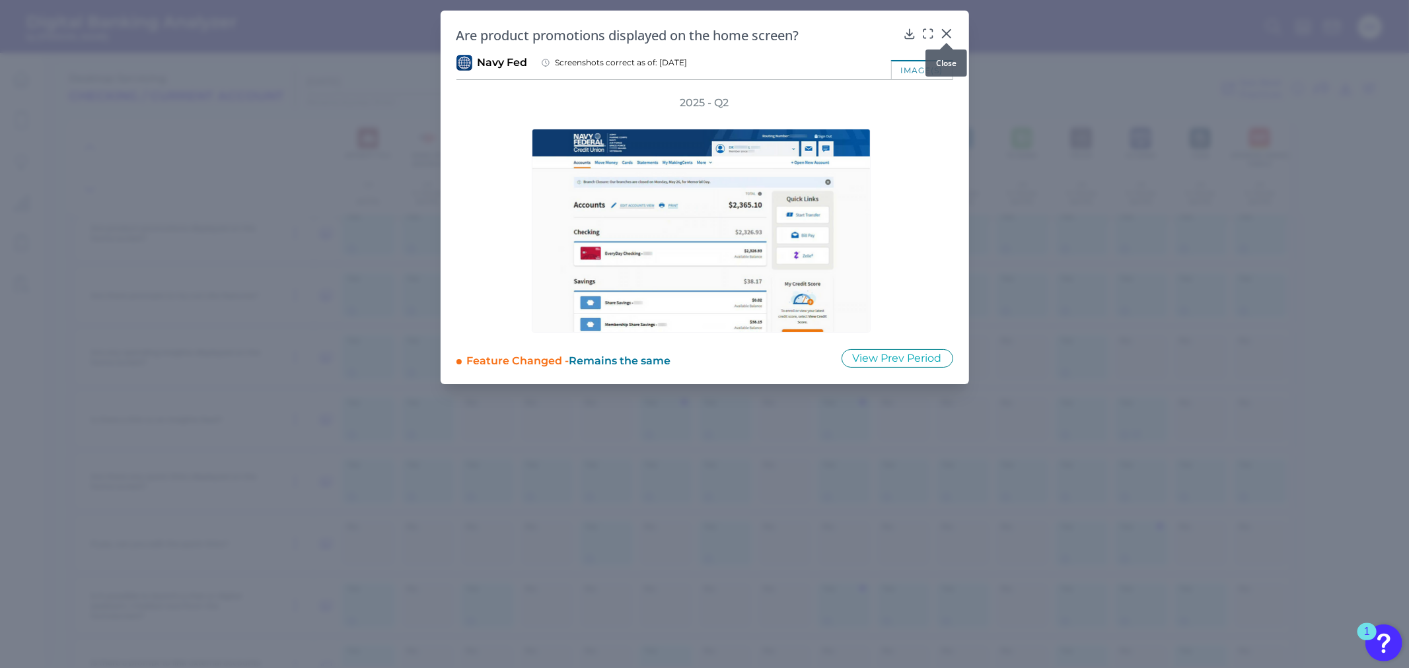
click at [945, 31] on icon at bounding box center [946, 33] width 13 height 13
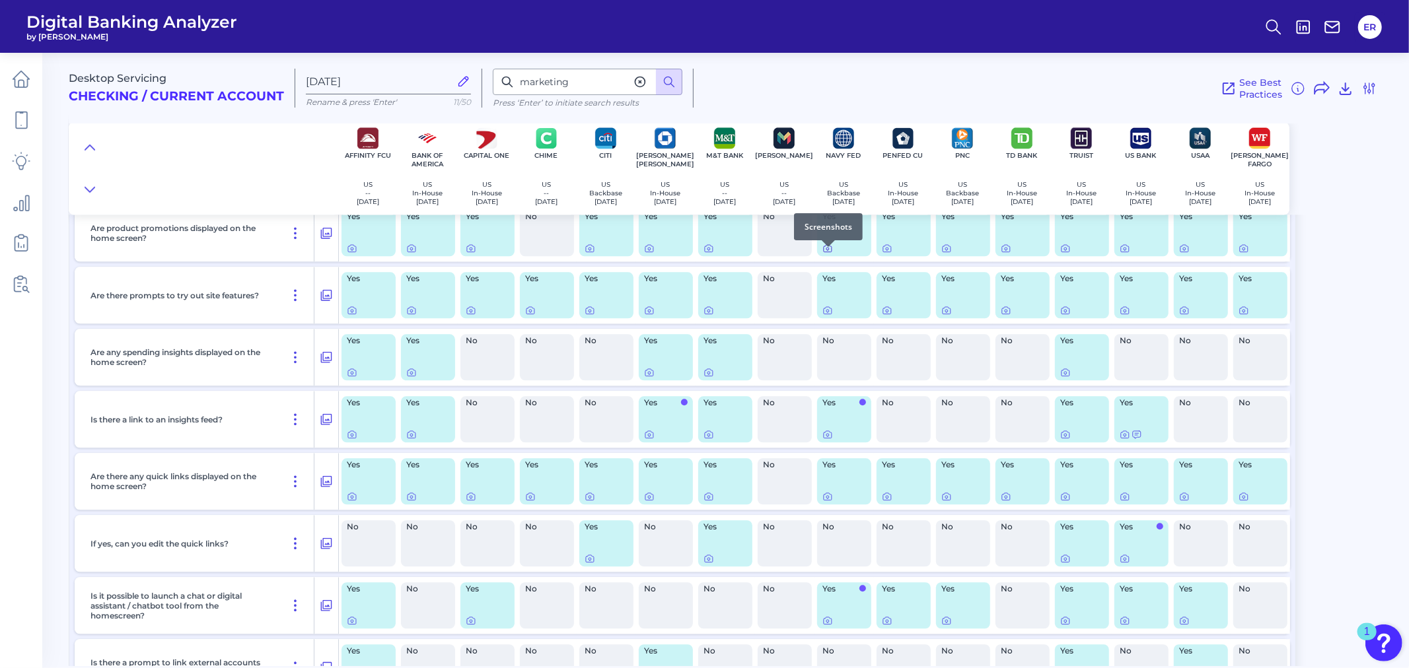
click at [827, 254] on icon at bounding box center [827, 248] width 11 height 11
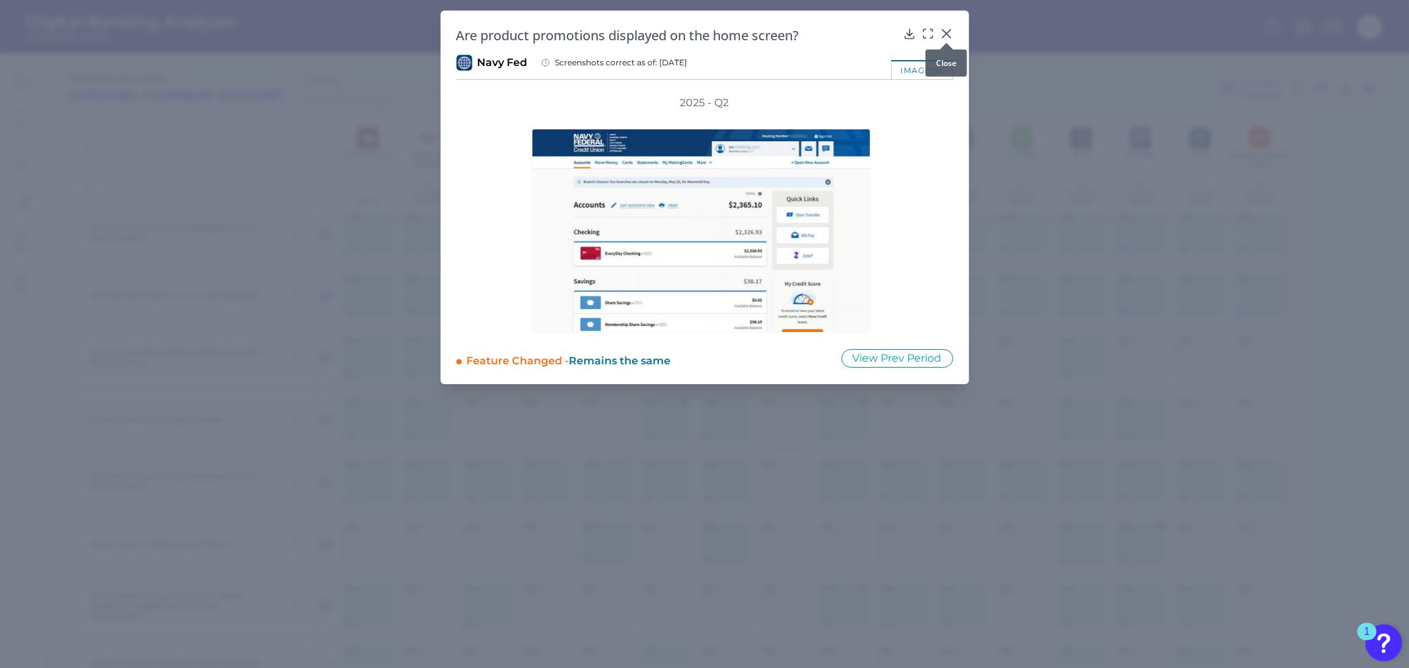
click at [947, 32] on icon at bounding box center [946, 34] width 8 height 8
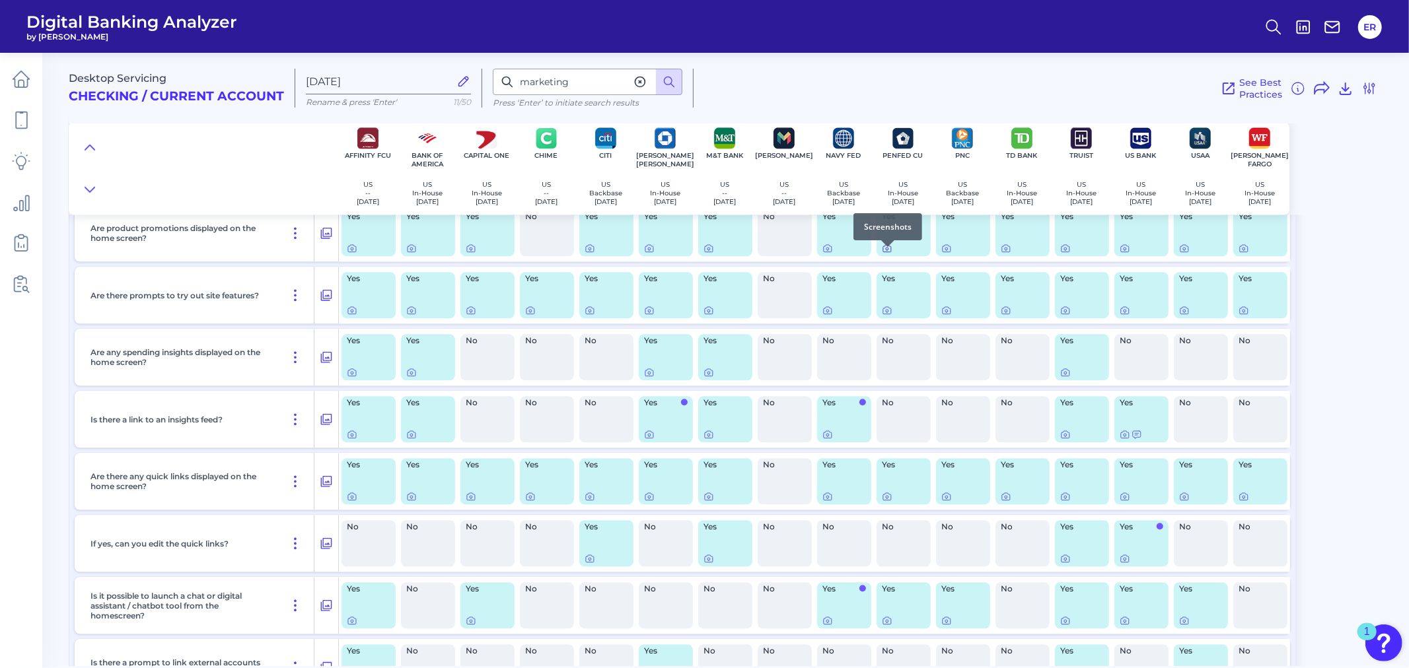
click at [888, 254] on icon at bounding box center [887, 248] width 11 height 11
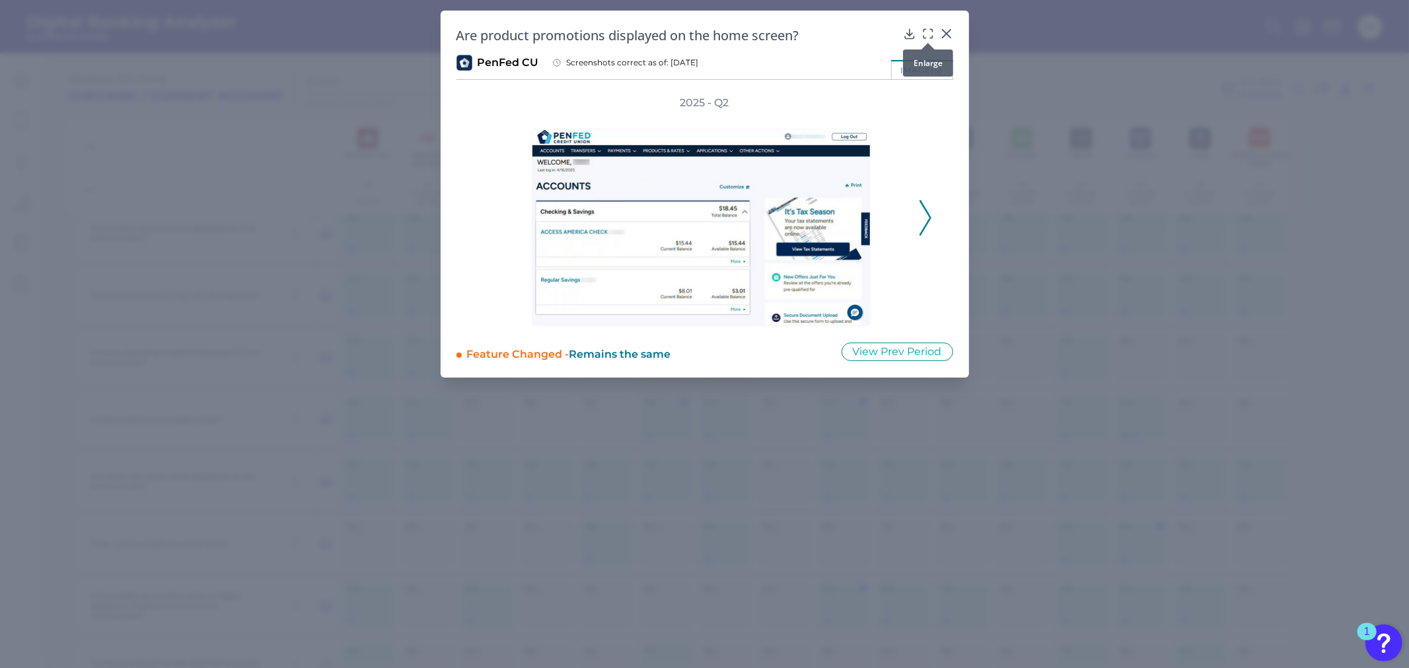
click at [926, 36] on div at bounding box center [927, 42] width 13 height 13
click at [925, 35] on icon at bounding box center [927, 33] width 13 height 13
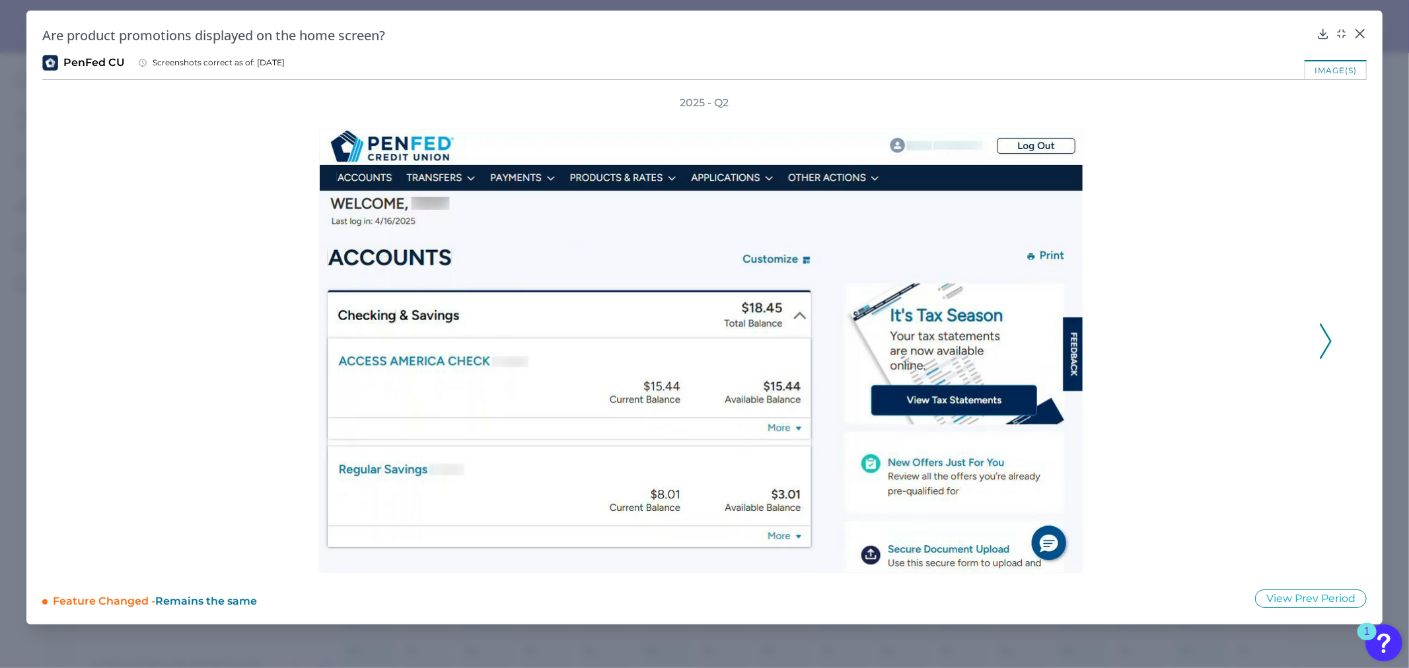
click at [1319, 326] on icon at bounding box center [1325, 342] width 12 height 36
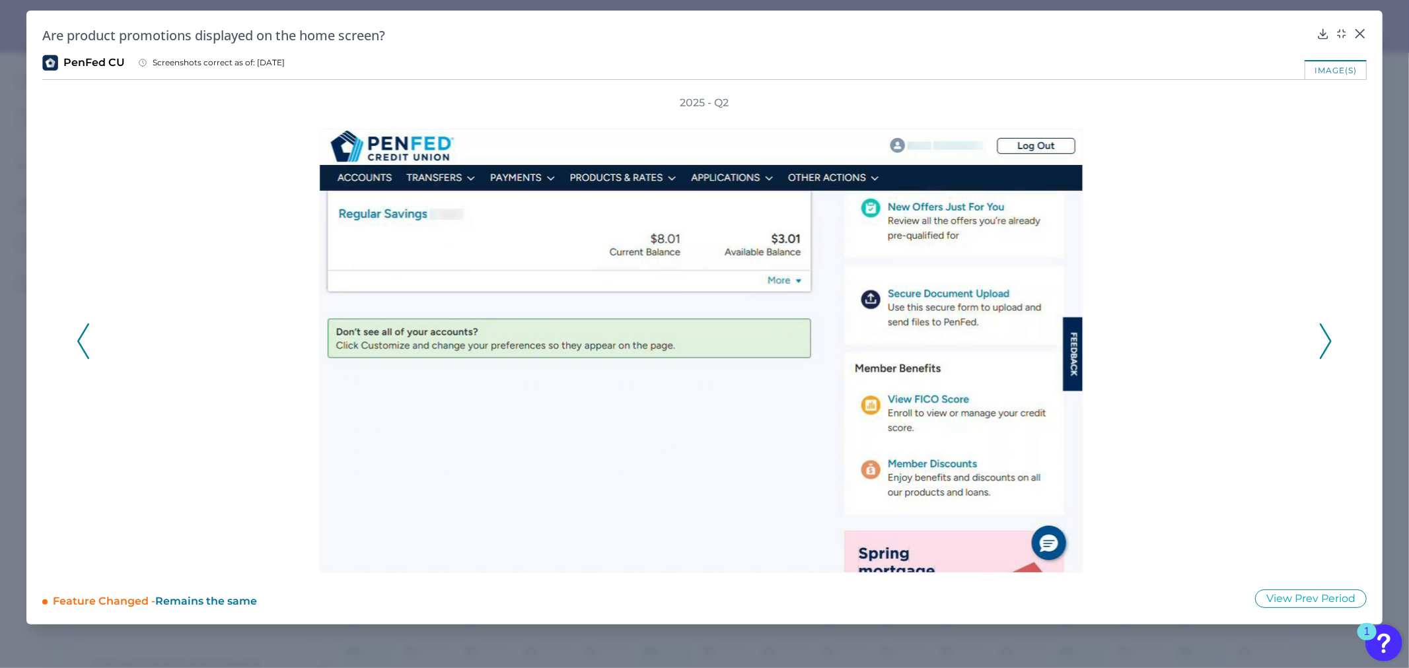
click at [1321, 328] on icon at bounding box center [1325, 342] width 12 height 36
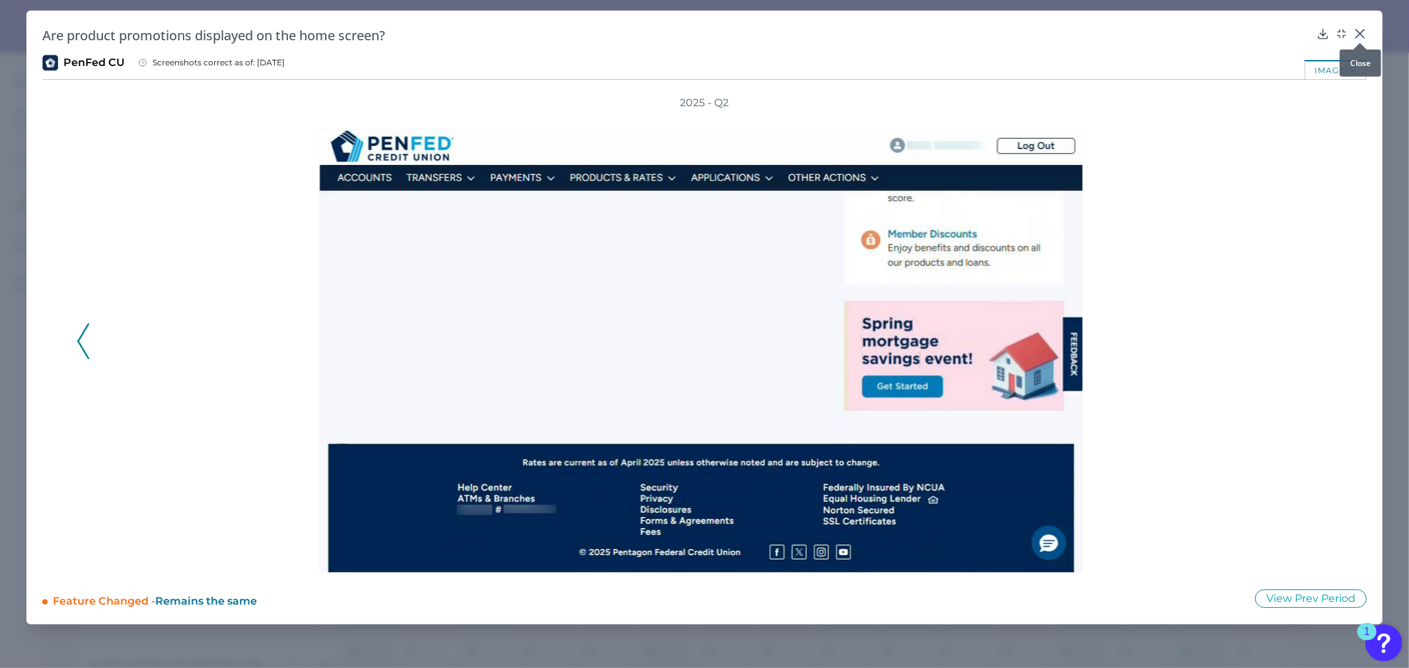
click at [1355, 34] on icon at bounding box center [1359, 33] width 13 height 13
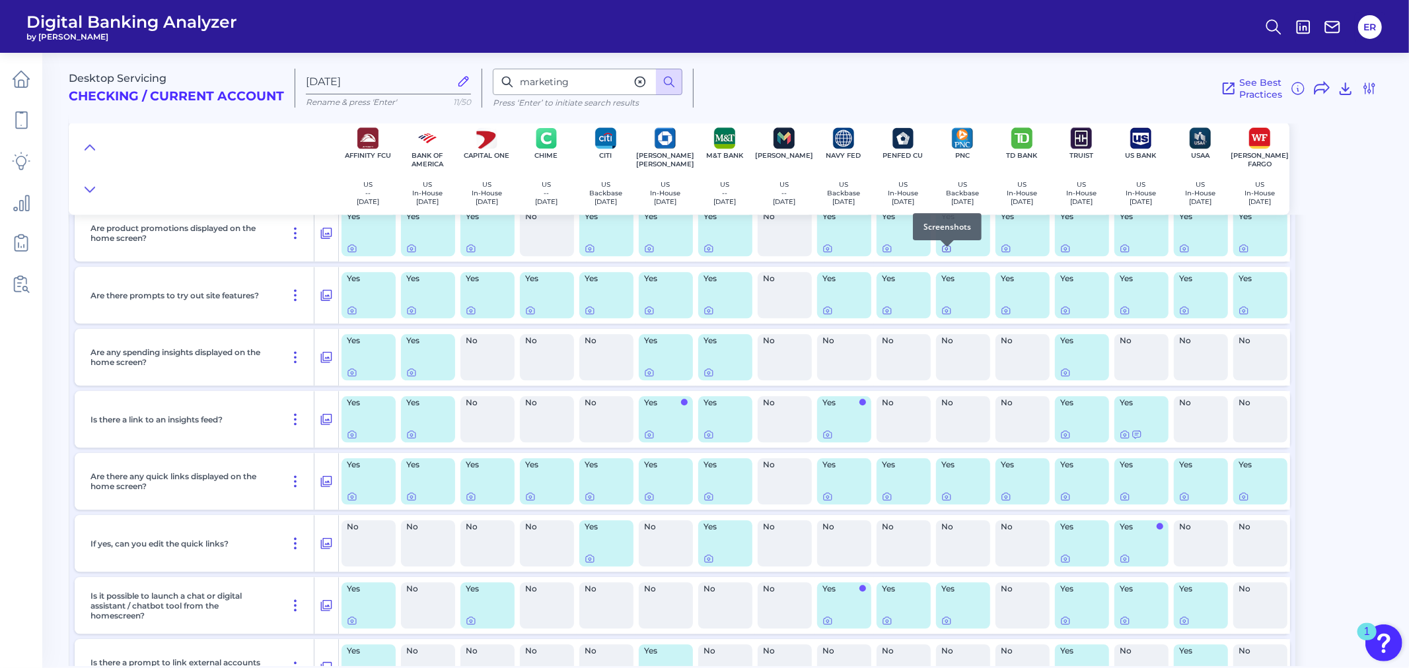
click at [946, 252] on icon at bounding box center [946, 248] width 8 height 7
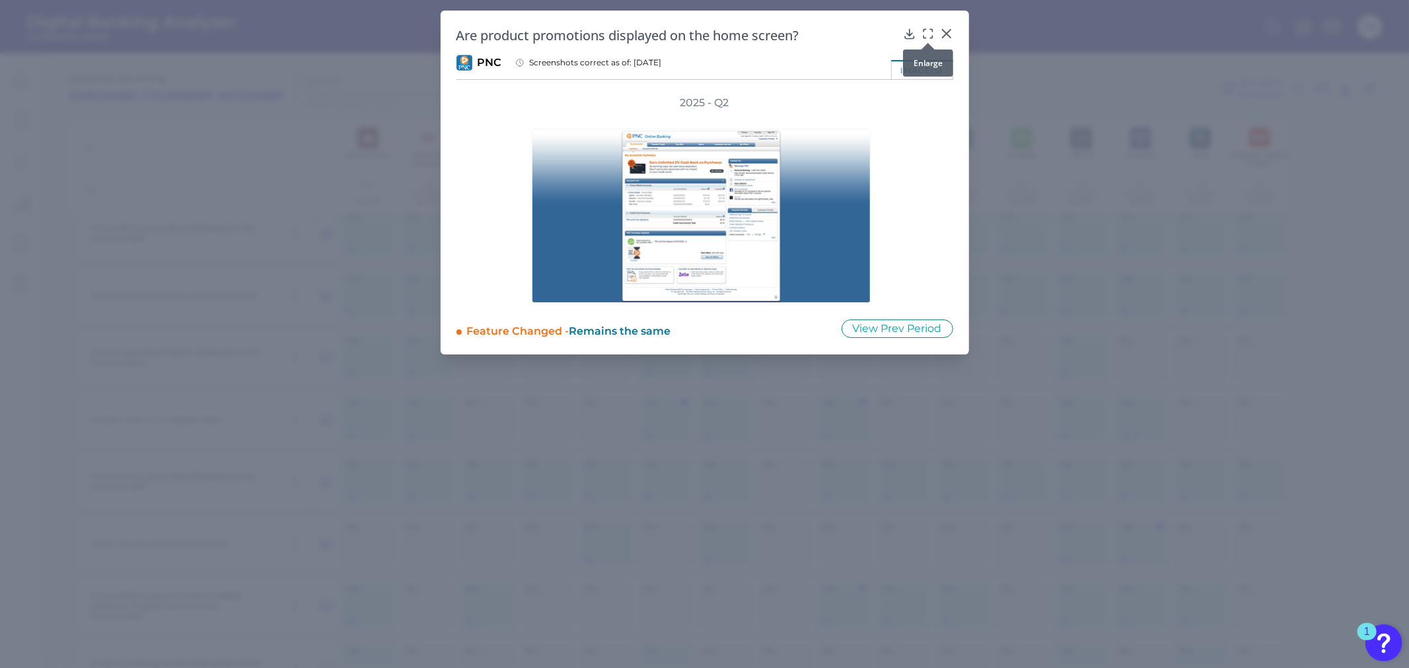
click at [926, 28] on icon at bounding box center [927, 33] width 13 height 13
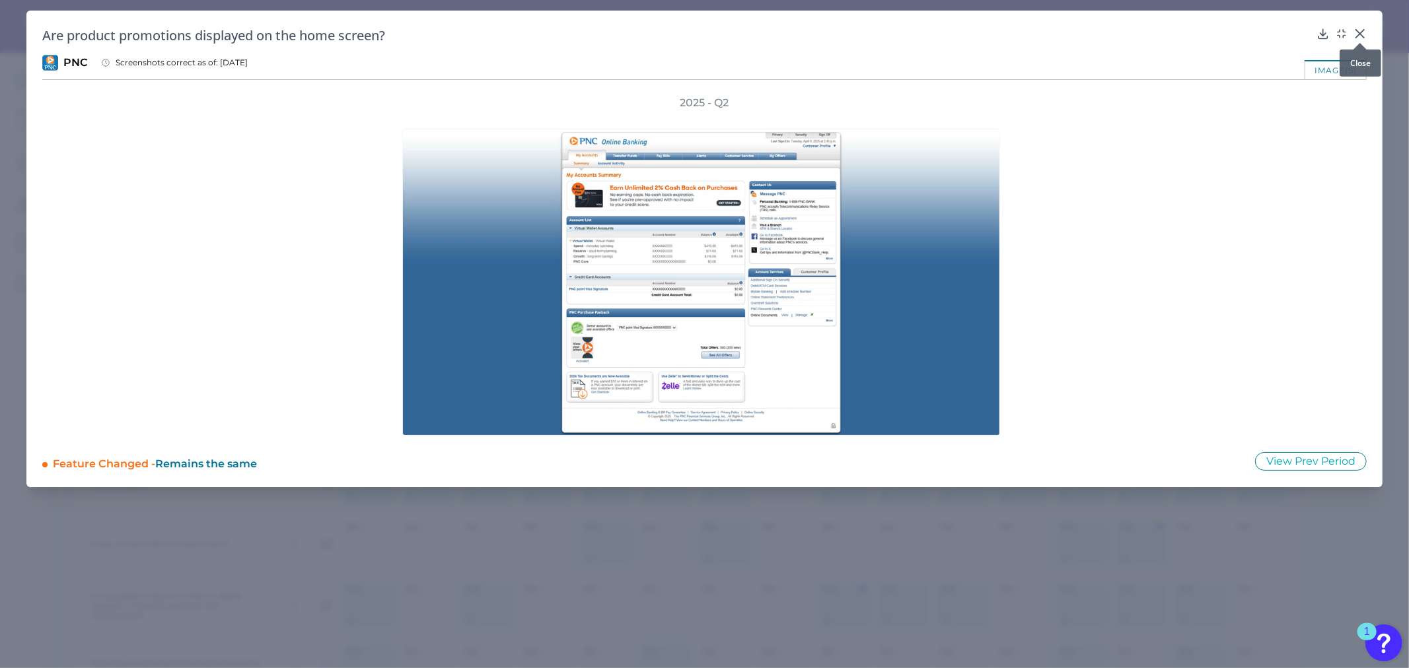
click at [1361, 32] on icon at bounding box center [1360, 34] width 8 height 8
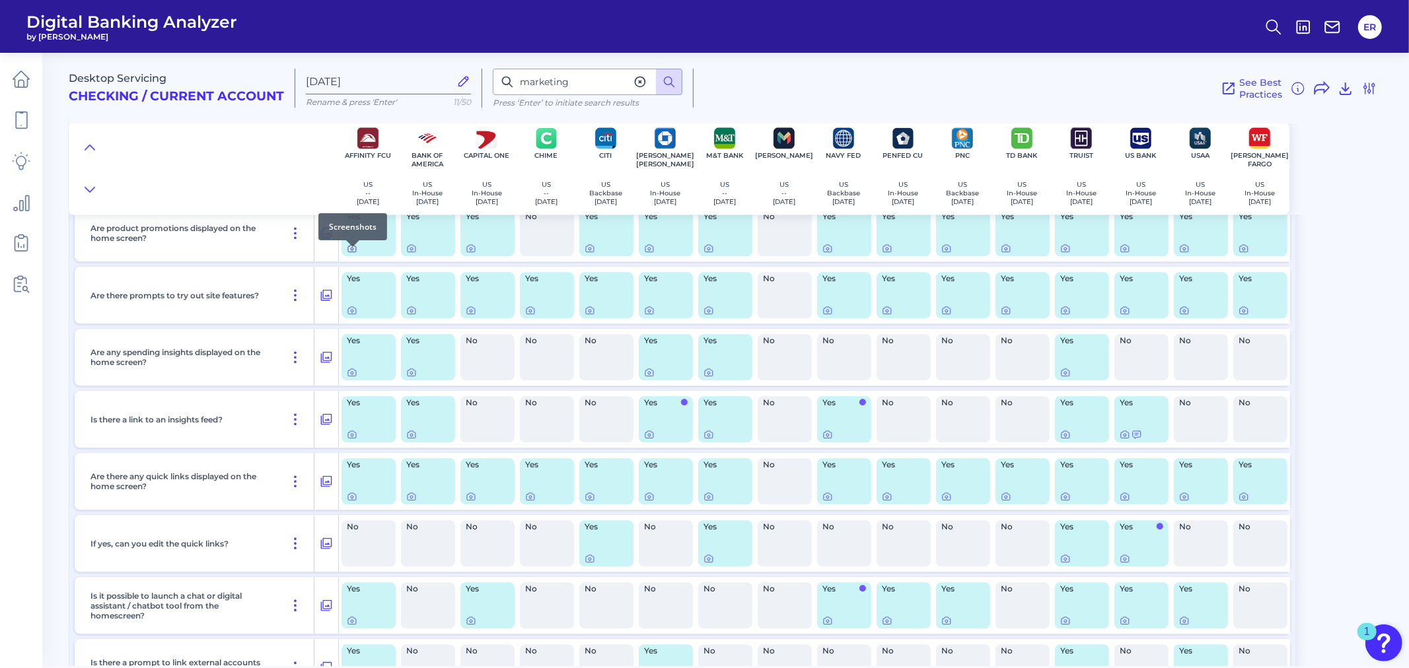
click at [350, 252] on div at bounding box center [352, 246] width 13 height 13
click at [353, 254] on icon at bounding box center [352, 248] width 11 height 11
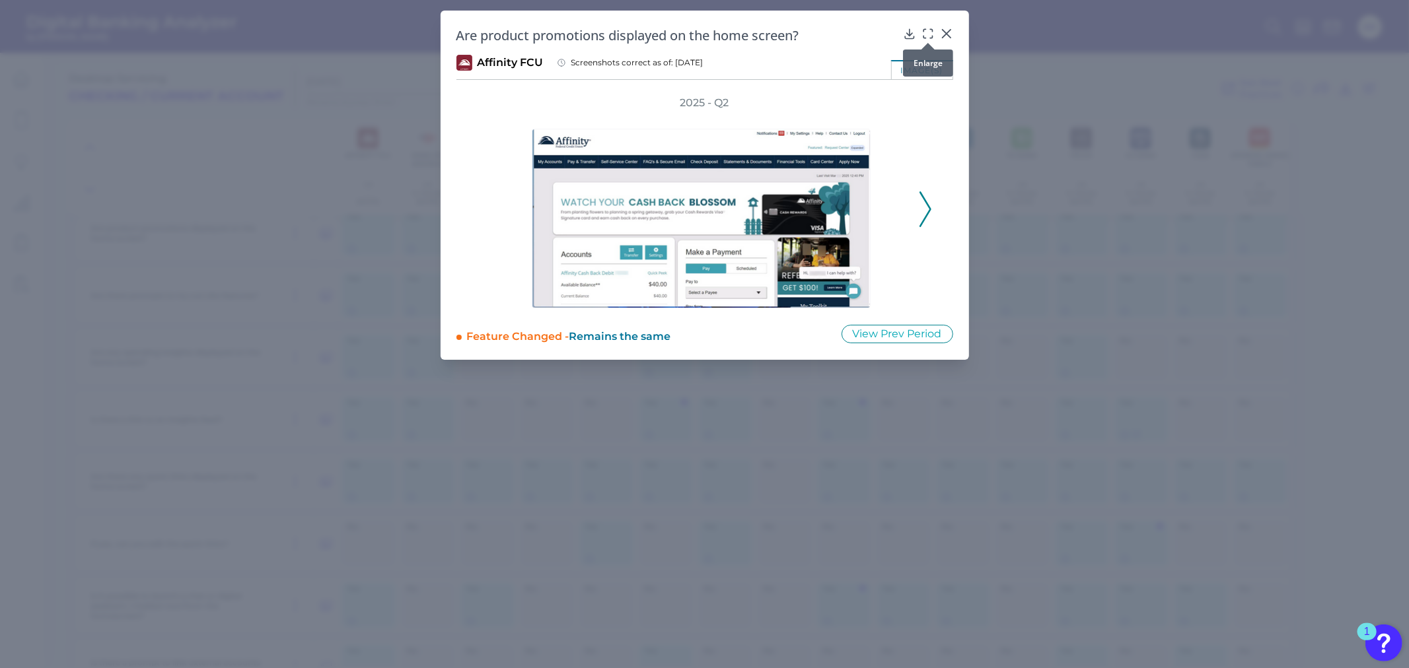
click at [926, 31] on icon at bounding box center [927, 33] width 13 height 13
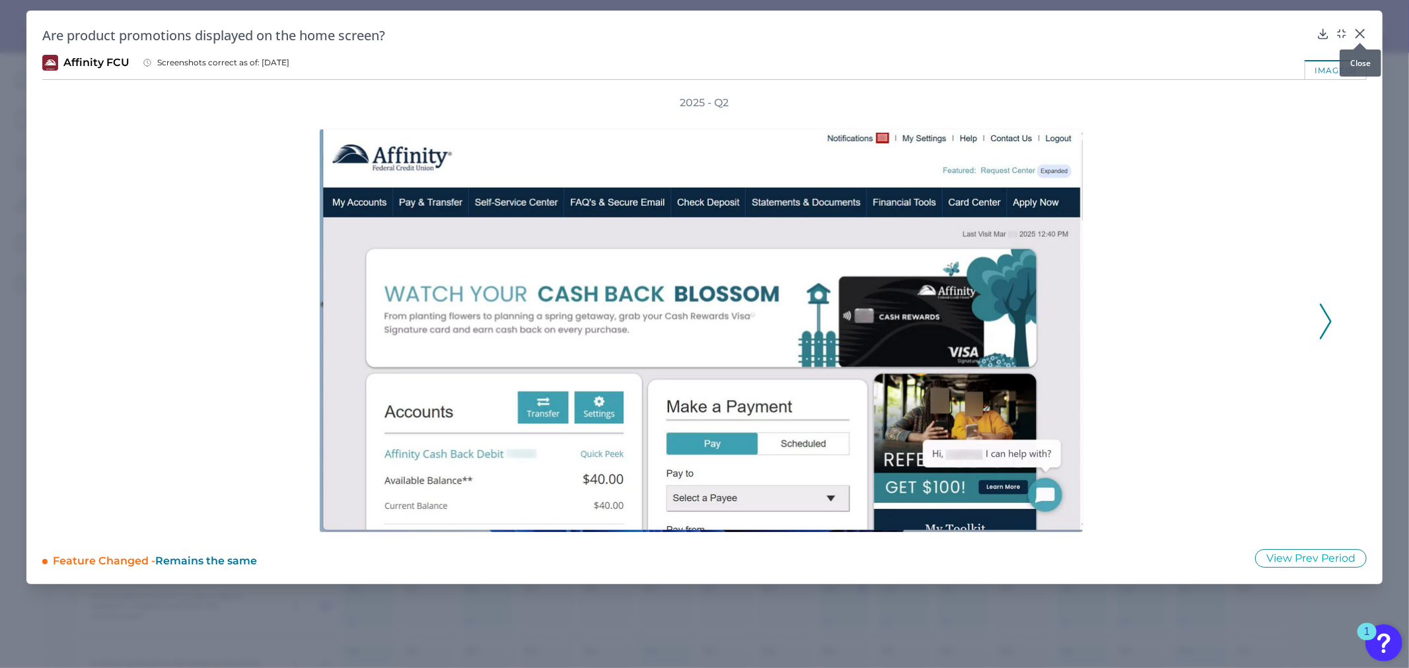
click at [1362, 29] on icon at bounding box center [1359, 33] width 13 height 13
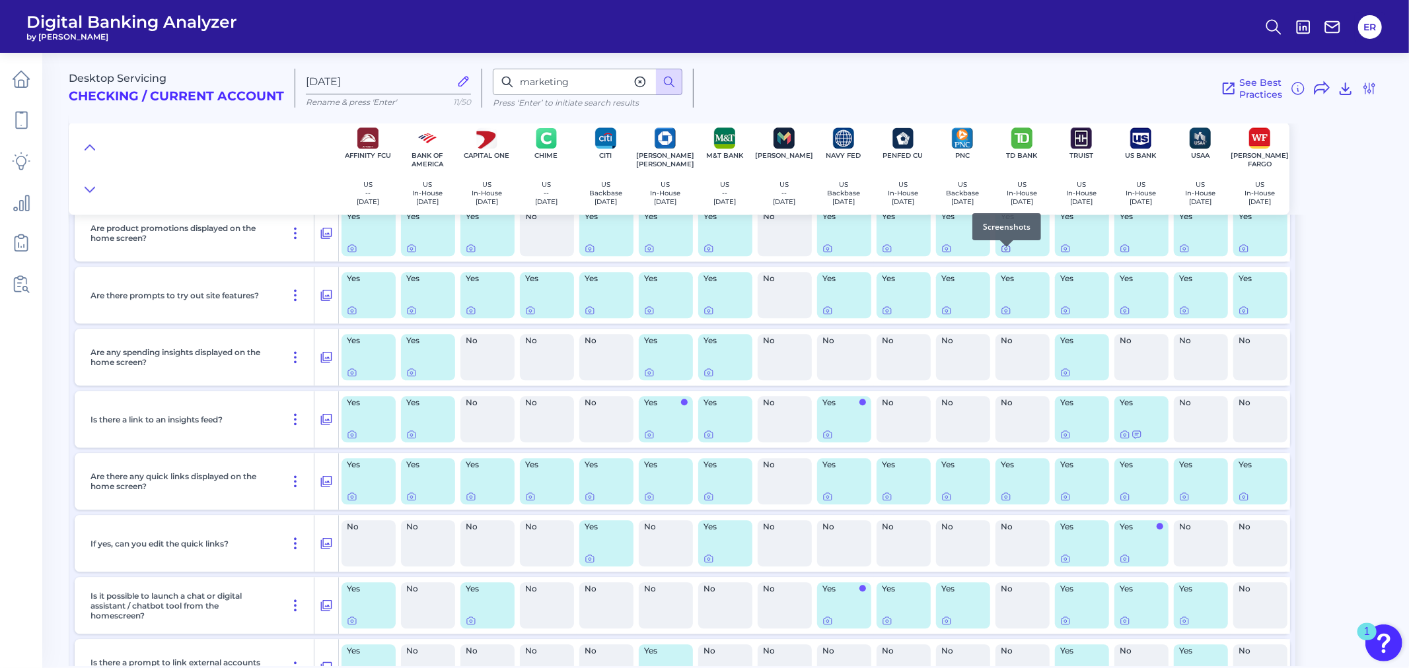
click at [1004, 250] on icon at bounding box center [1005, 249] width 3 height 3
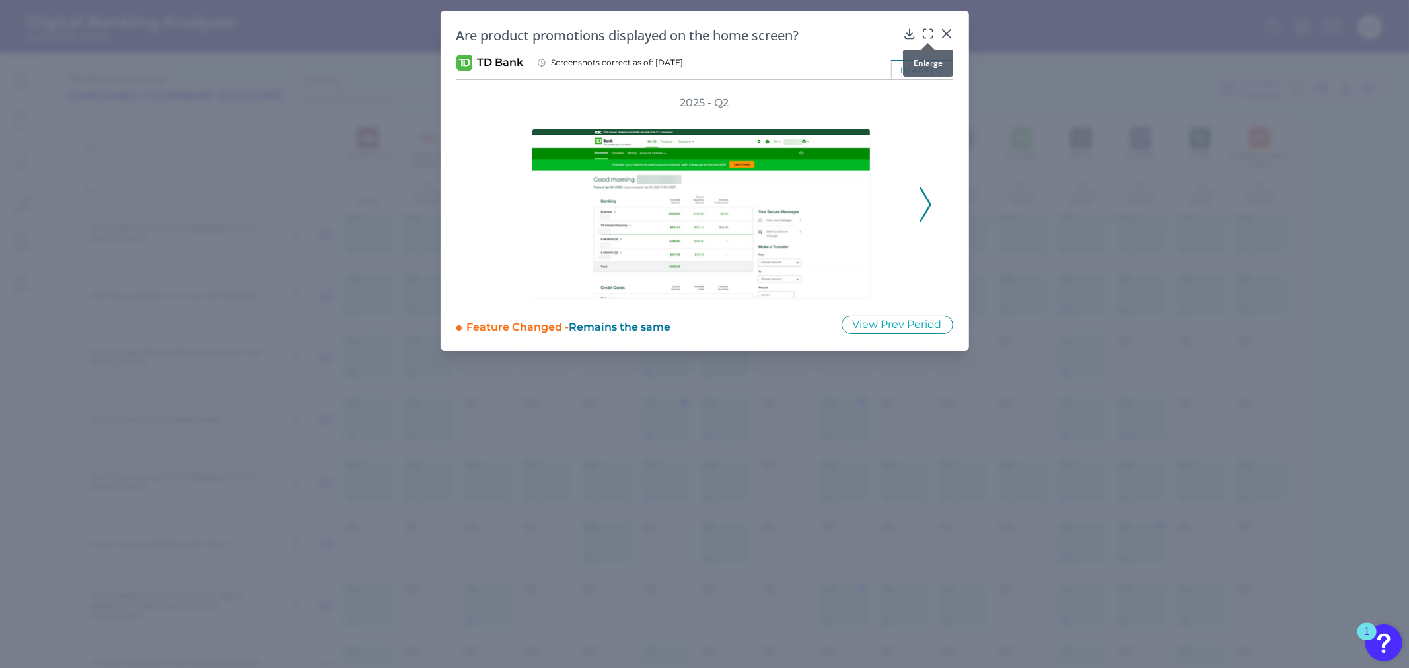
click at [930, 33] on icon at bounding box center [927, 33] width 13 height 13
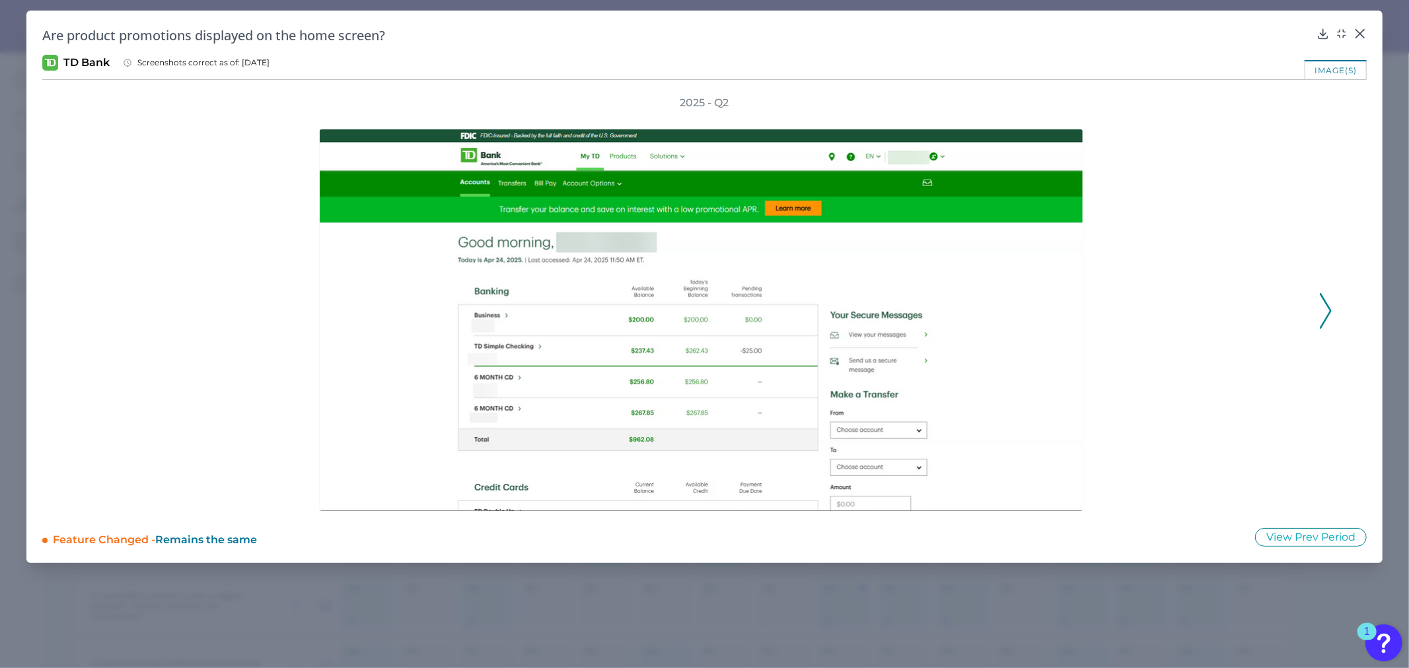
click at [1325, 293] on icon at bounding box center [1325, 311] width 12 height 36
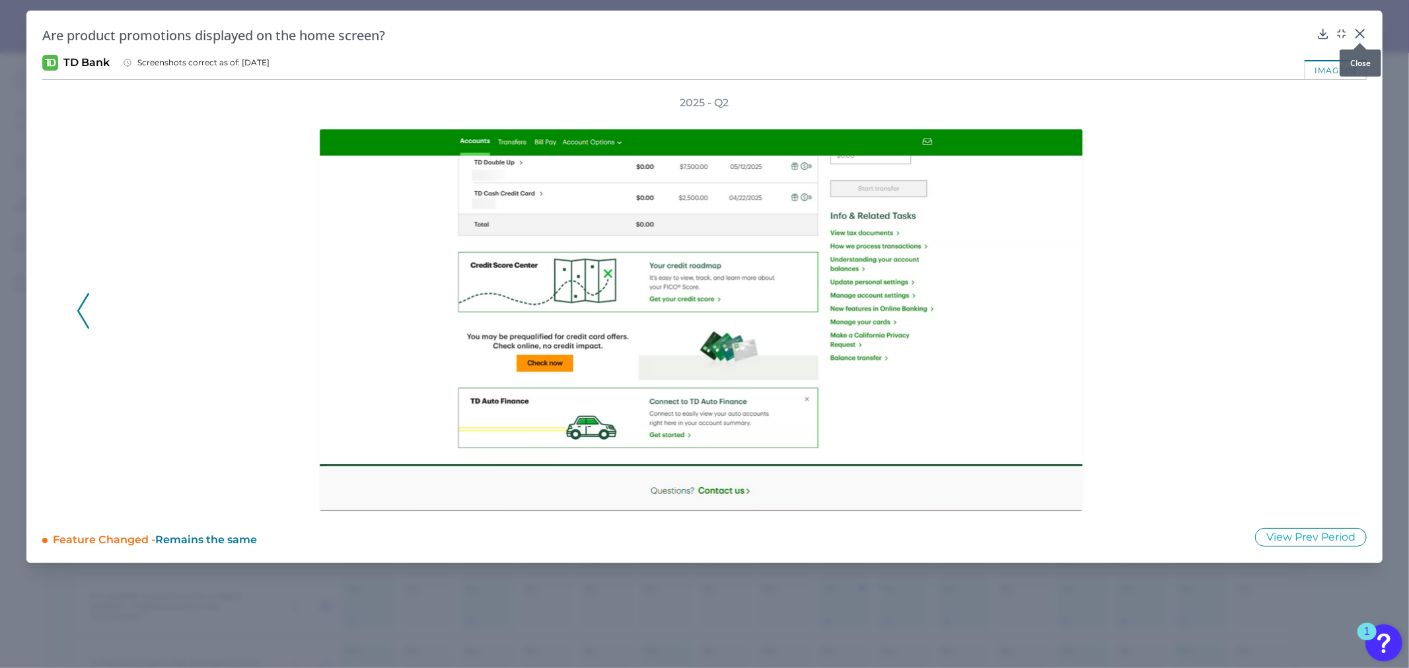
click at [1353, 34] on icon at bounding box center [1359, 33] width 13 height 13
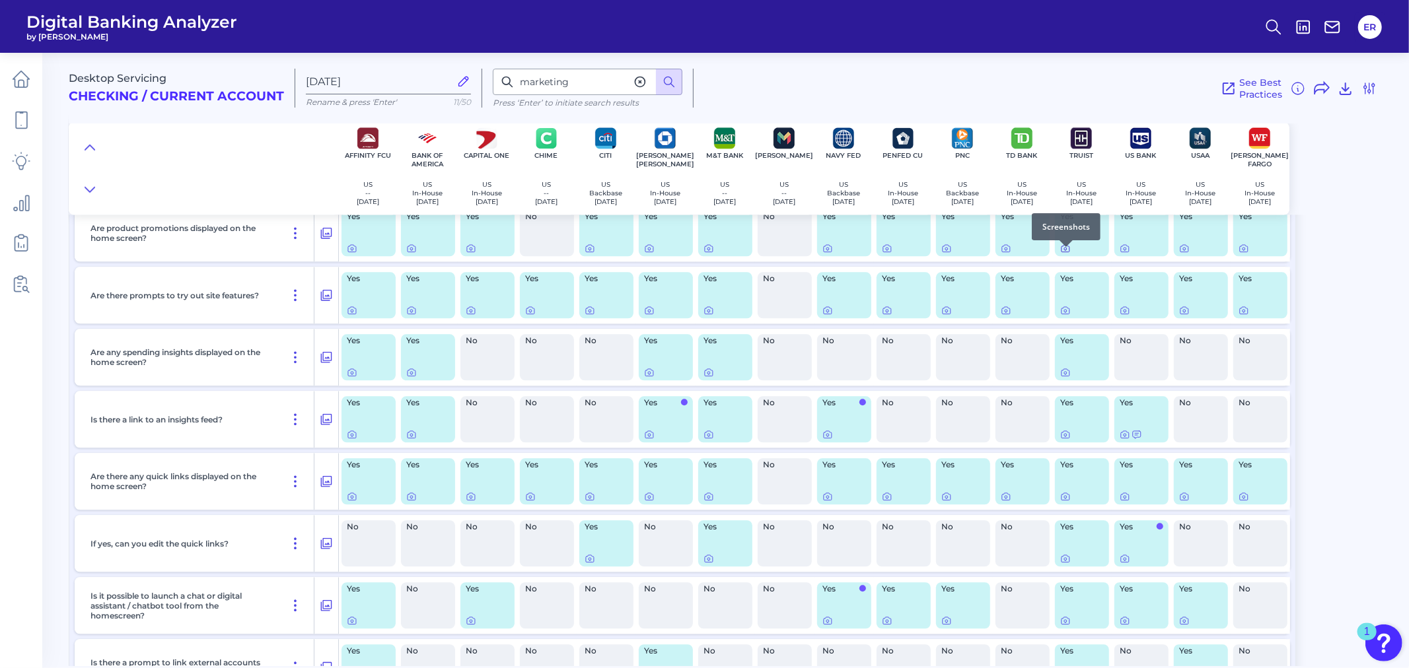
click at [1065, 250] on icon at bounding box center [1065, 249] width 3 height 3
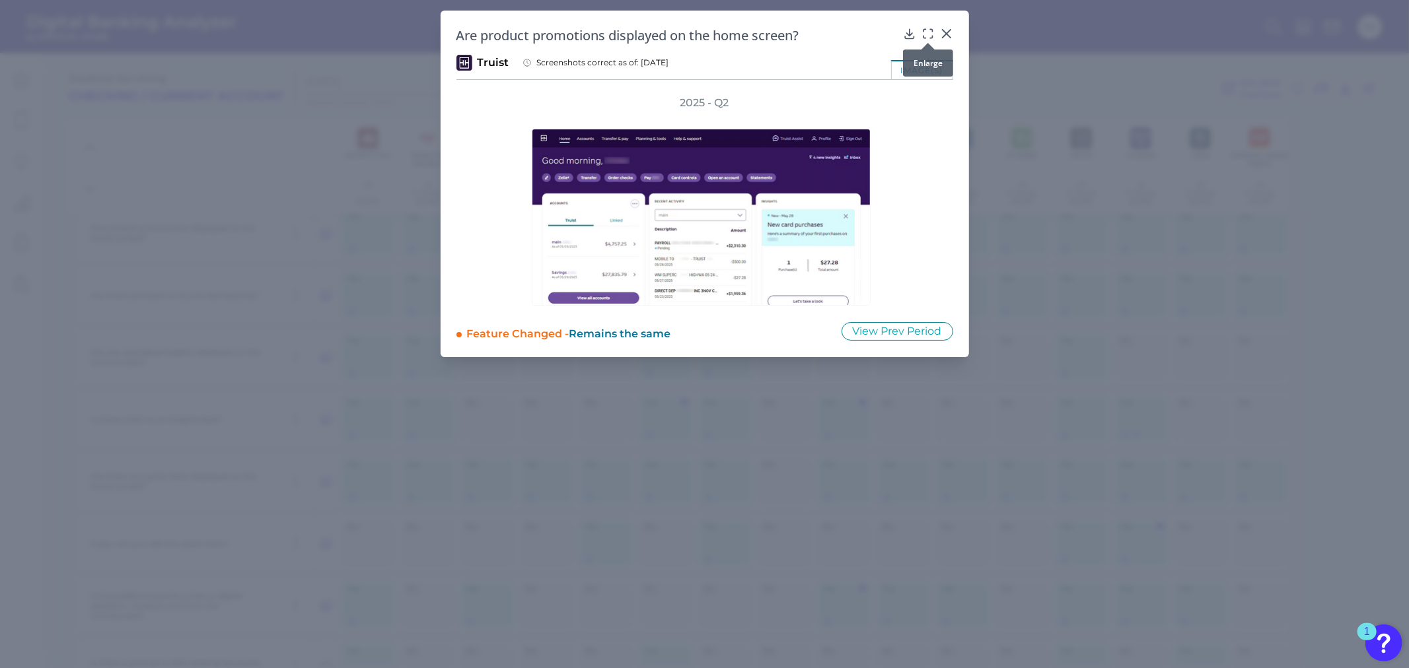
click at [929, 33] on icon at bounding box center [927, 33] width 13 height 13
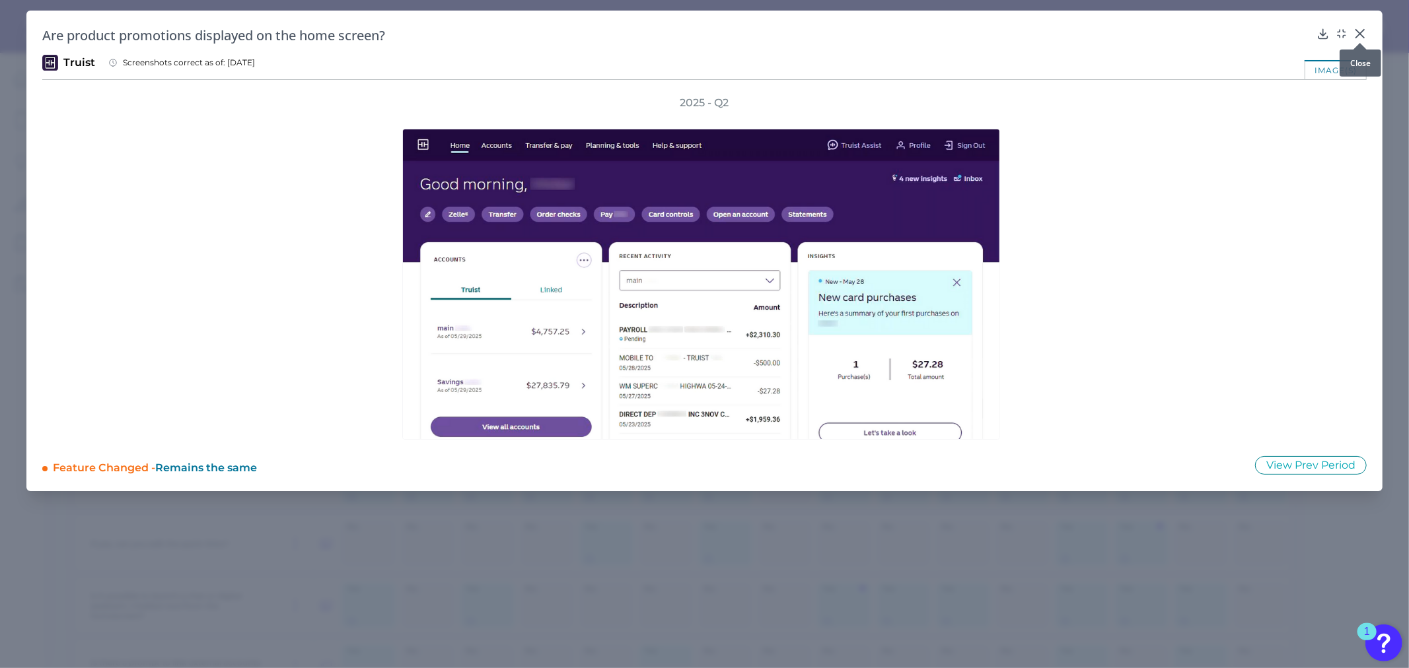
click at [1358, 34] on icon at bounding box center [1359, 33] width 13 height 13
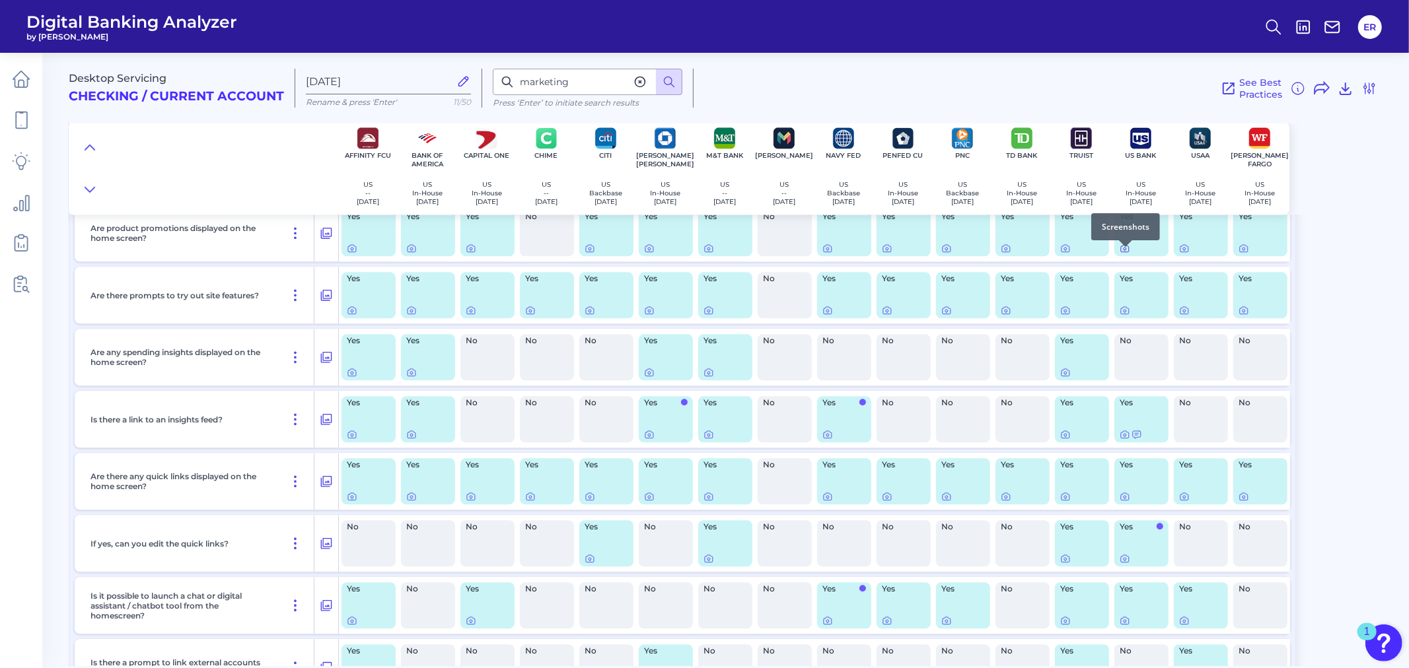
click at [1124, 250] on icon at bounding box center [1124, 249] width 3 height 3
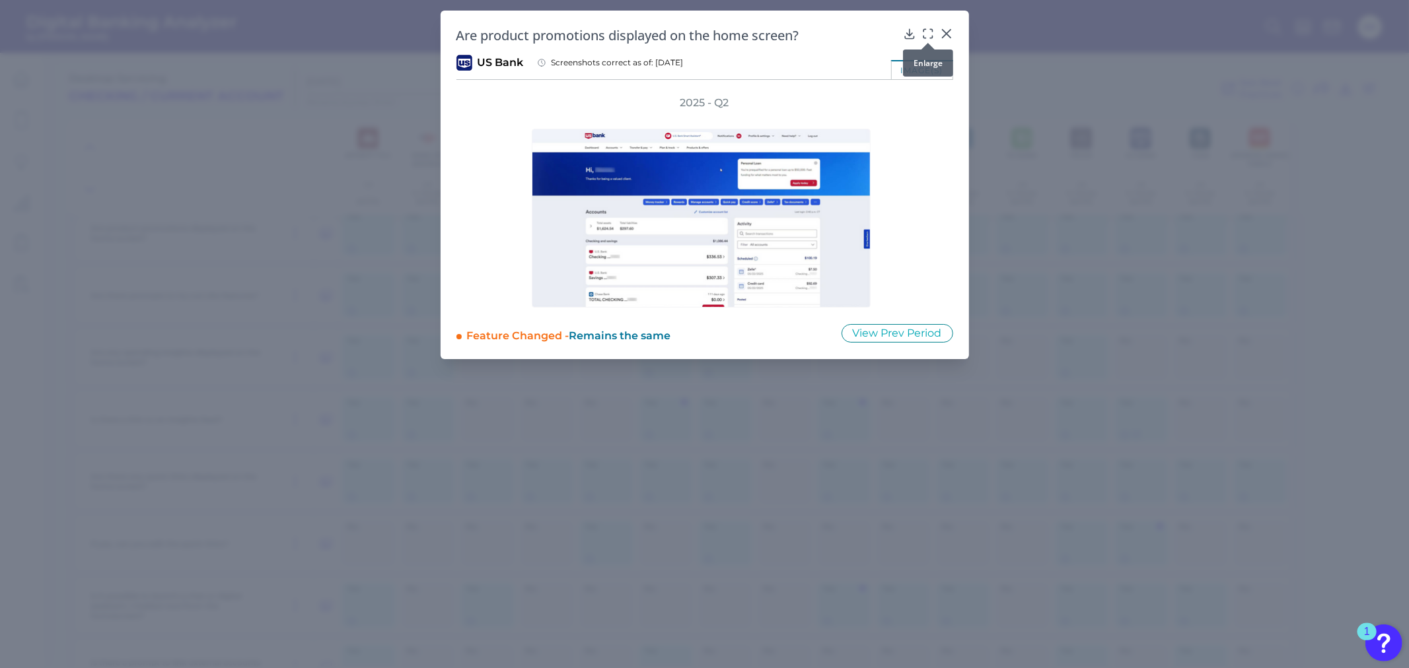
click at [932, 34] on icon at bounding box center [927, 33] width 13 height 13
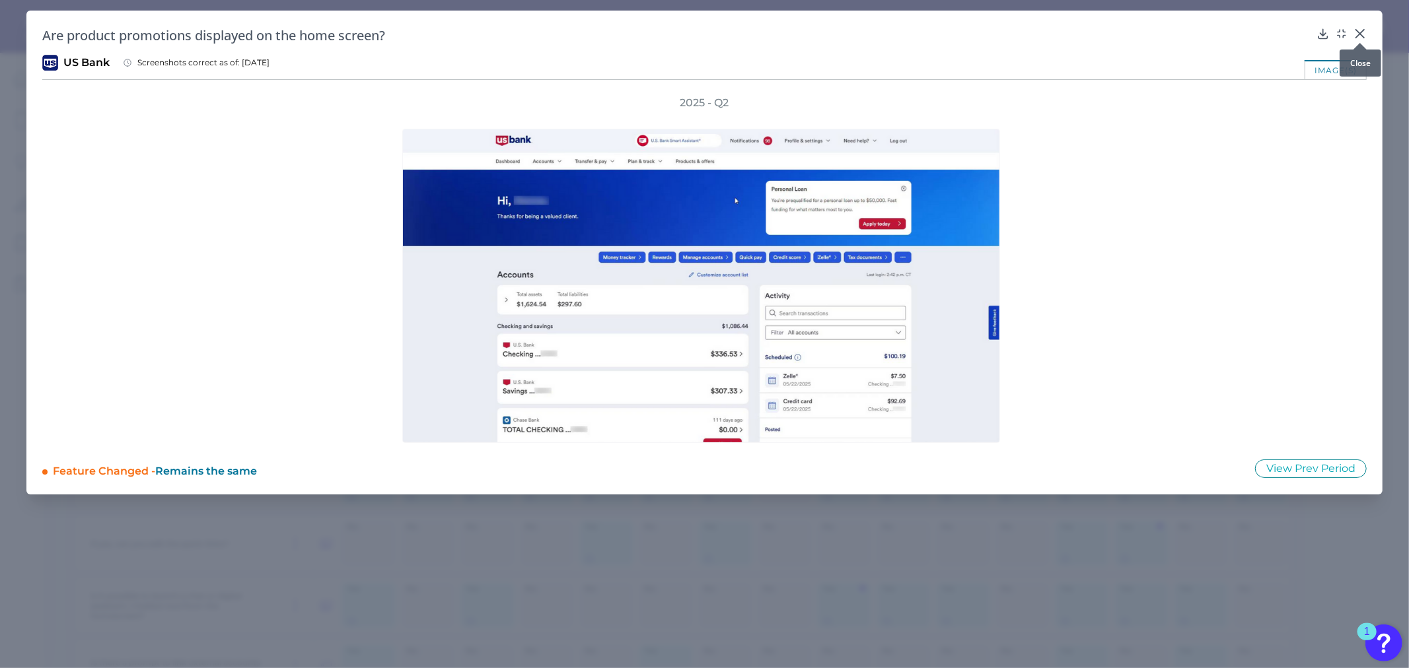
click at [1354, 32] on icon at bounding box center [1359, 33] width 13 height 13
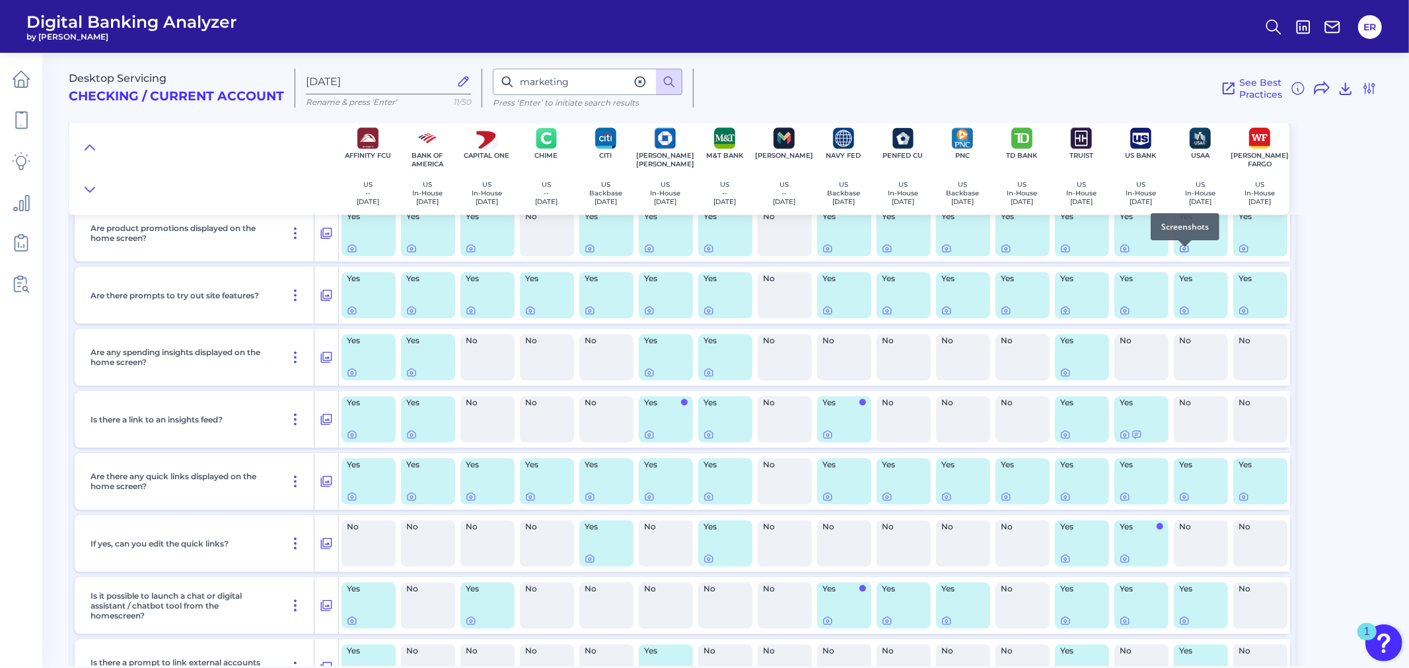
click at [1185, 250] on icon at bounding box center [1184, 249] width 3 height 3
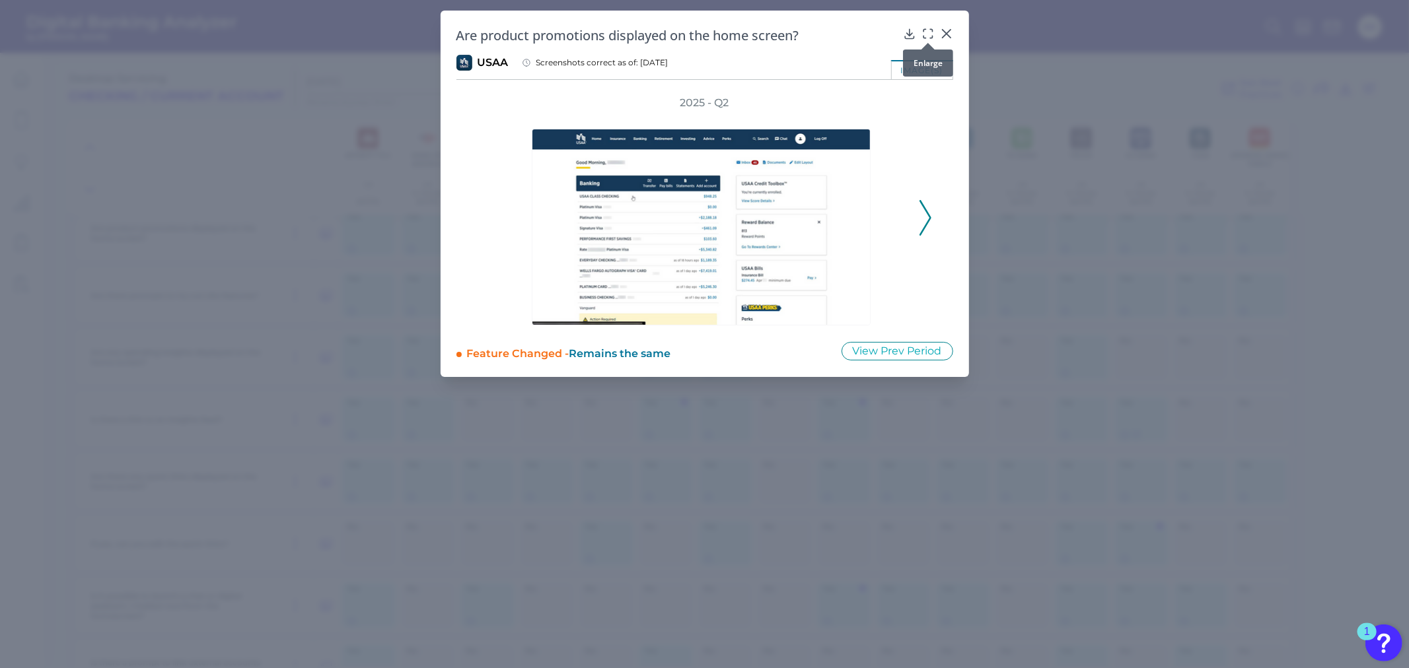
click at [923, 30] on button at bounding box center [927, 32] width 13 height 13
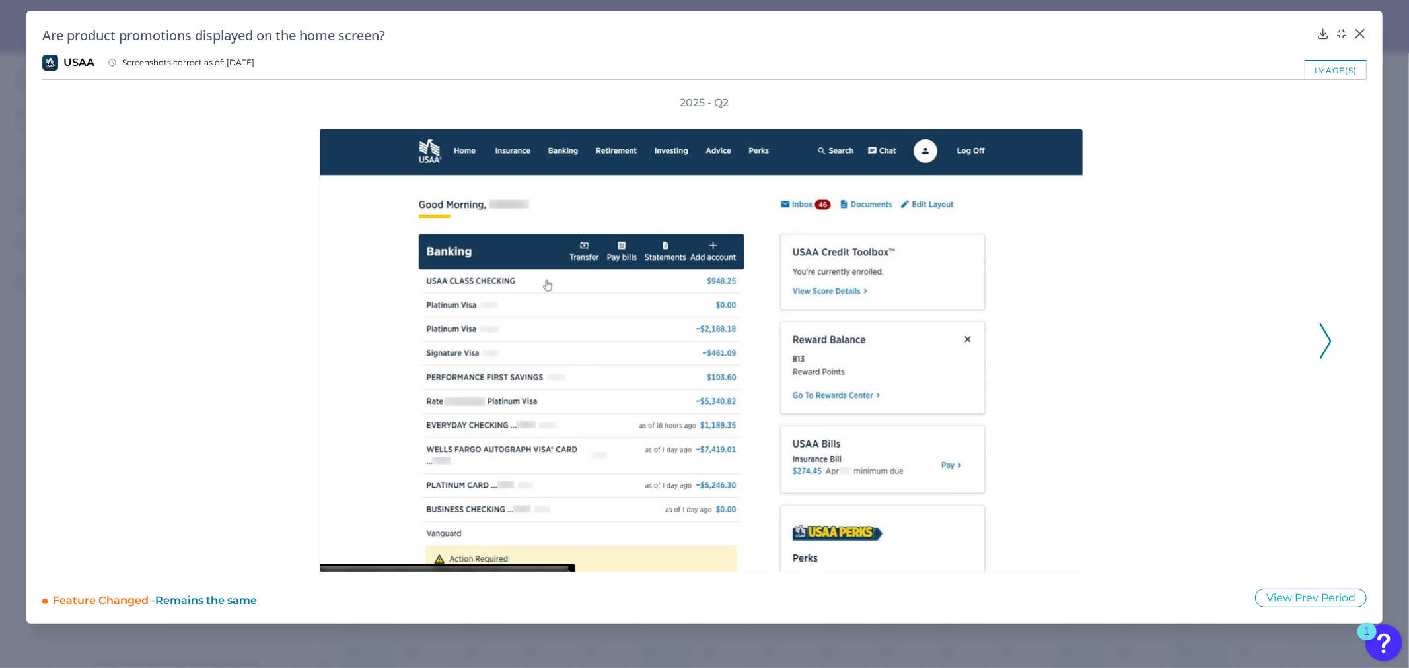
click at [1324, 326] on icon at bounding box center [1325, 342] width 12 height 36
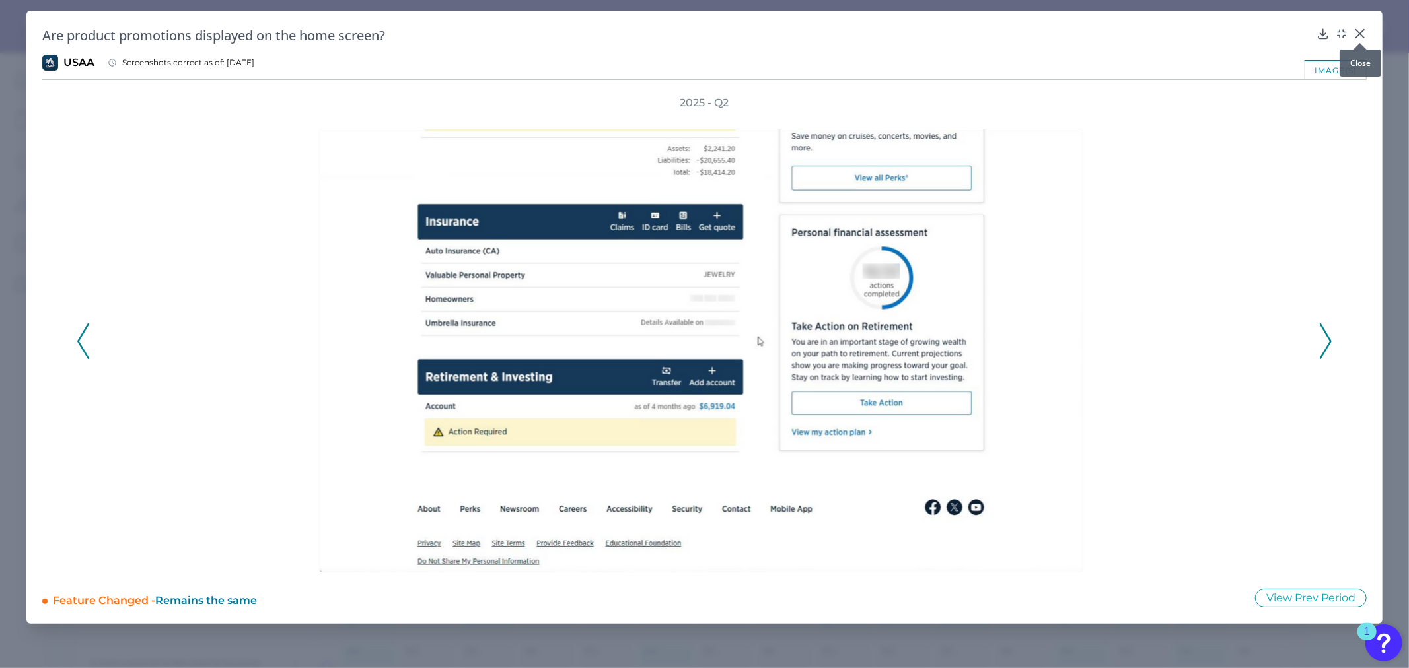
click at [1364, 32] on icon at bounding box center [1359, 33] width 13 height 13
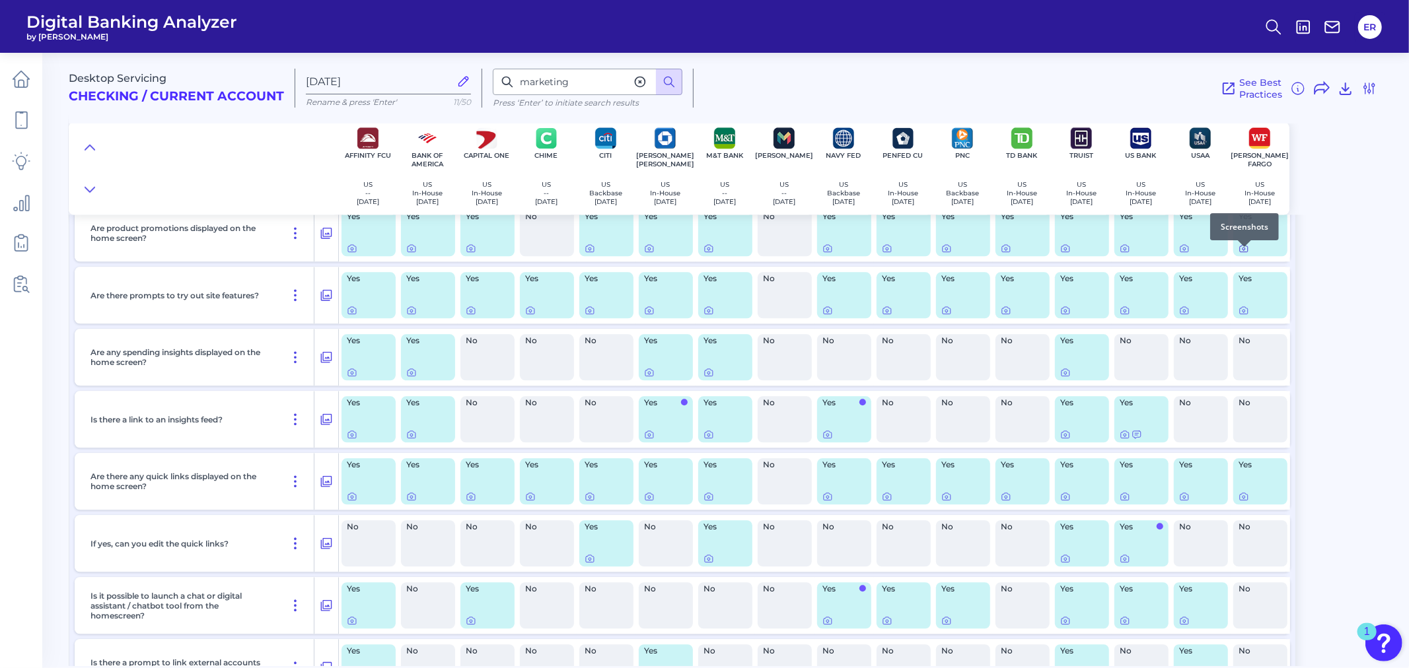
click at [1246, 254] on icon at bounding box center [1243, 248] width 11 height 11
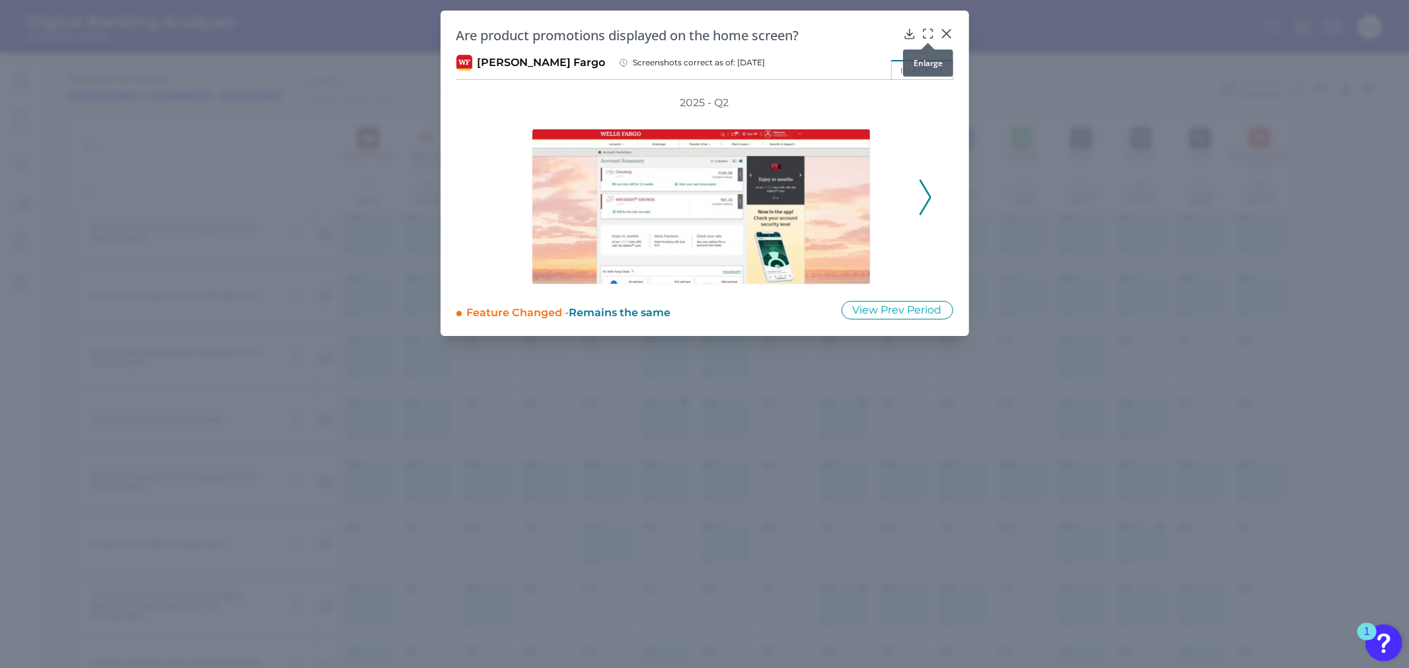
click at [930, 38] on div at bounding box center [927, 42] width 13 height 13
click at [925, 27] on icon at bounding box center [927, 33] width 13 height 13
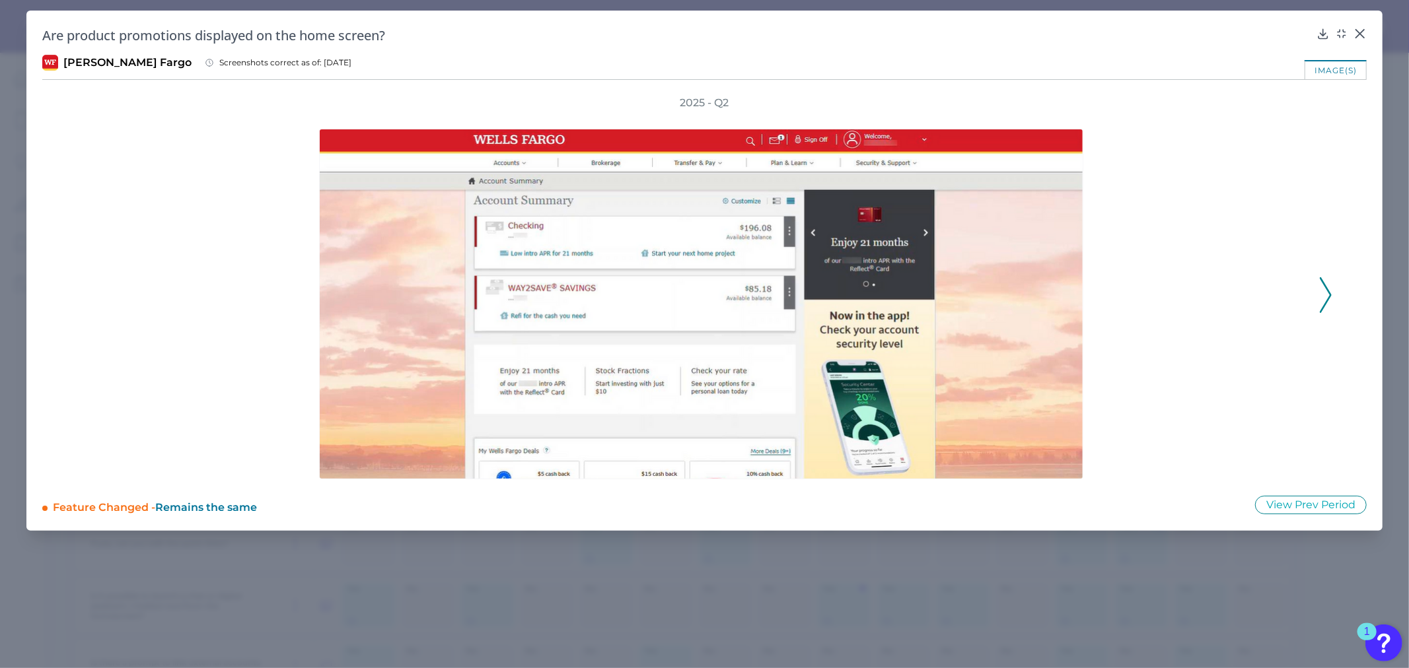
click at [1325, 286] on polyline at bounding box center [1325, 295] width 10 height 34
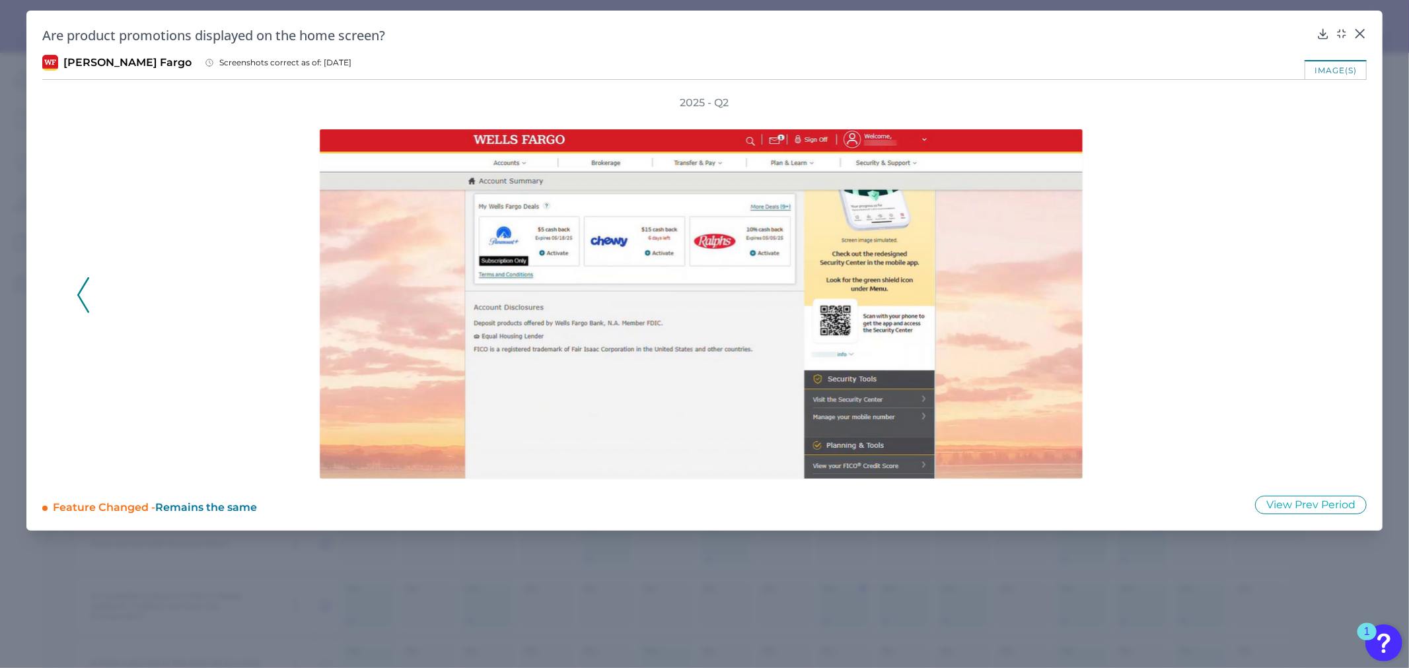
click at [81, 295] on icon at bounding box center [83, 295] width 12 height 36
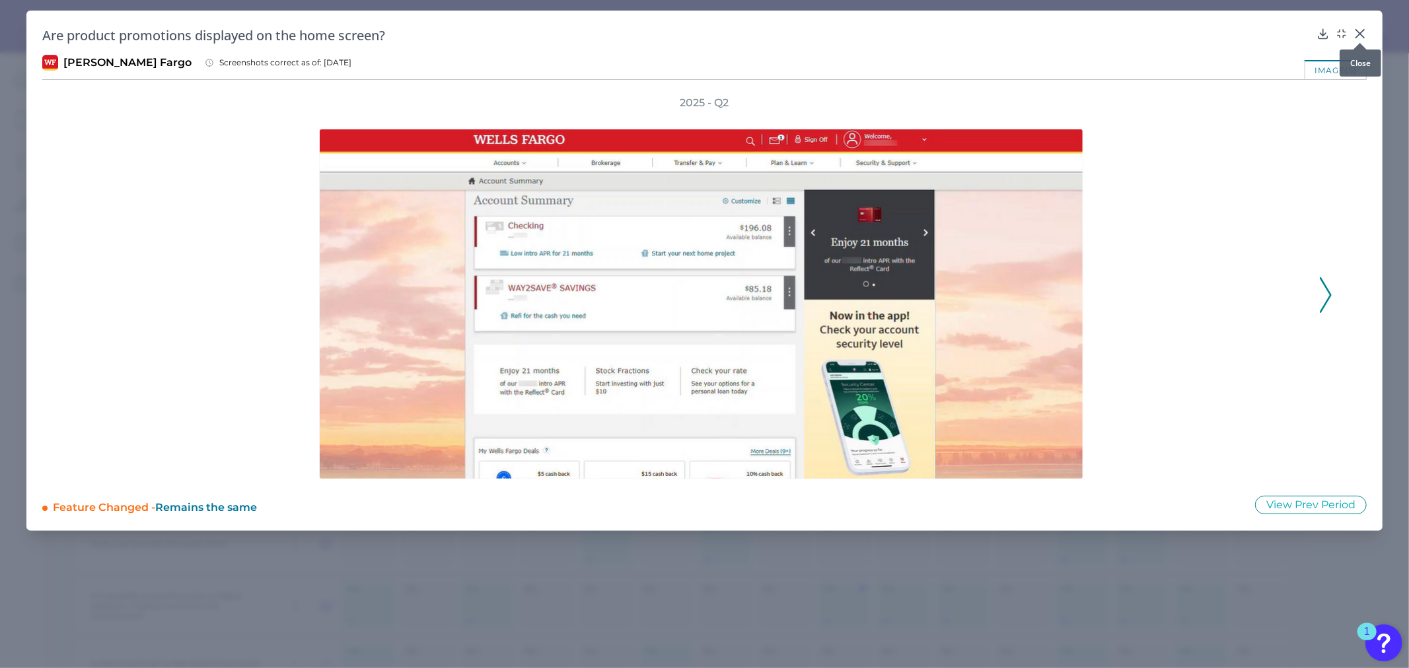
click at [1360, 33] on icon at bounding box center [1359, 33] width 13 height 13
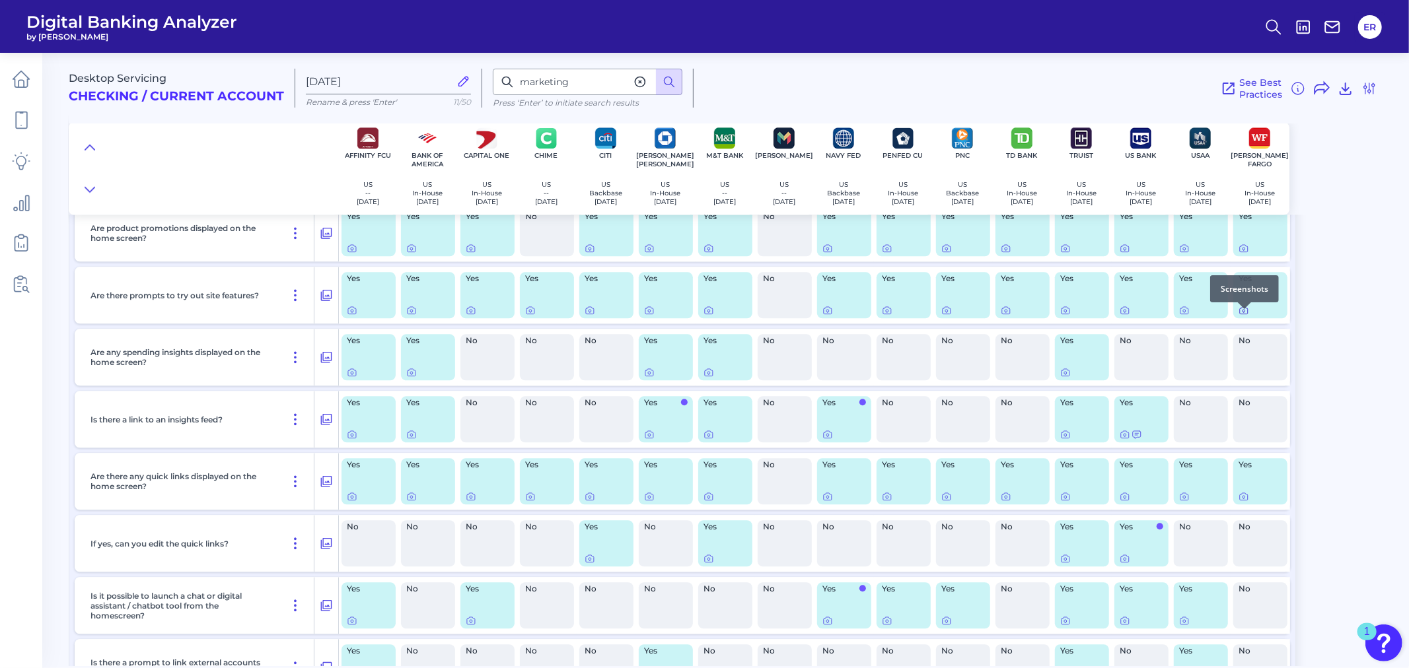
click at [1243, 315] on icon at bounding box center [1243, 310] width 11 height 11
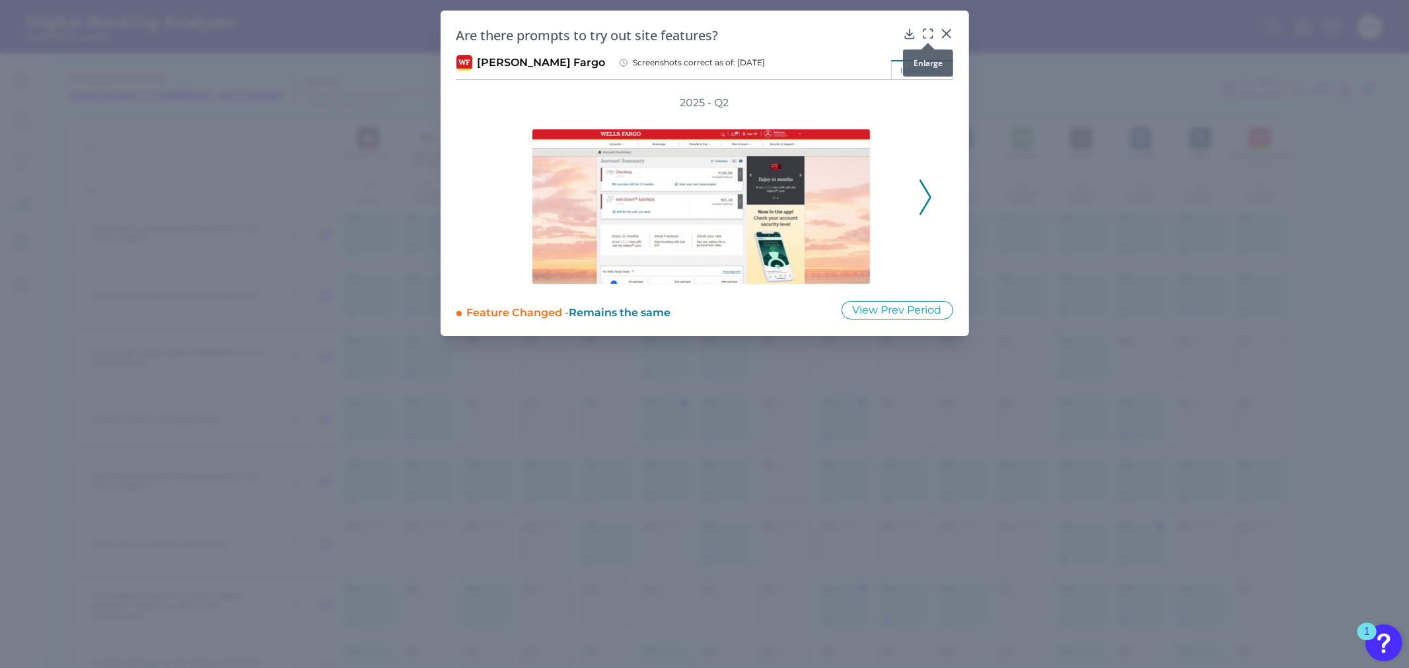
click at [928, 36] on div at bounding box center [927, 42] width 13 height 13
click at [932, 33] on icon at bounding box center [927, 33] width 13 height 13
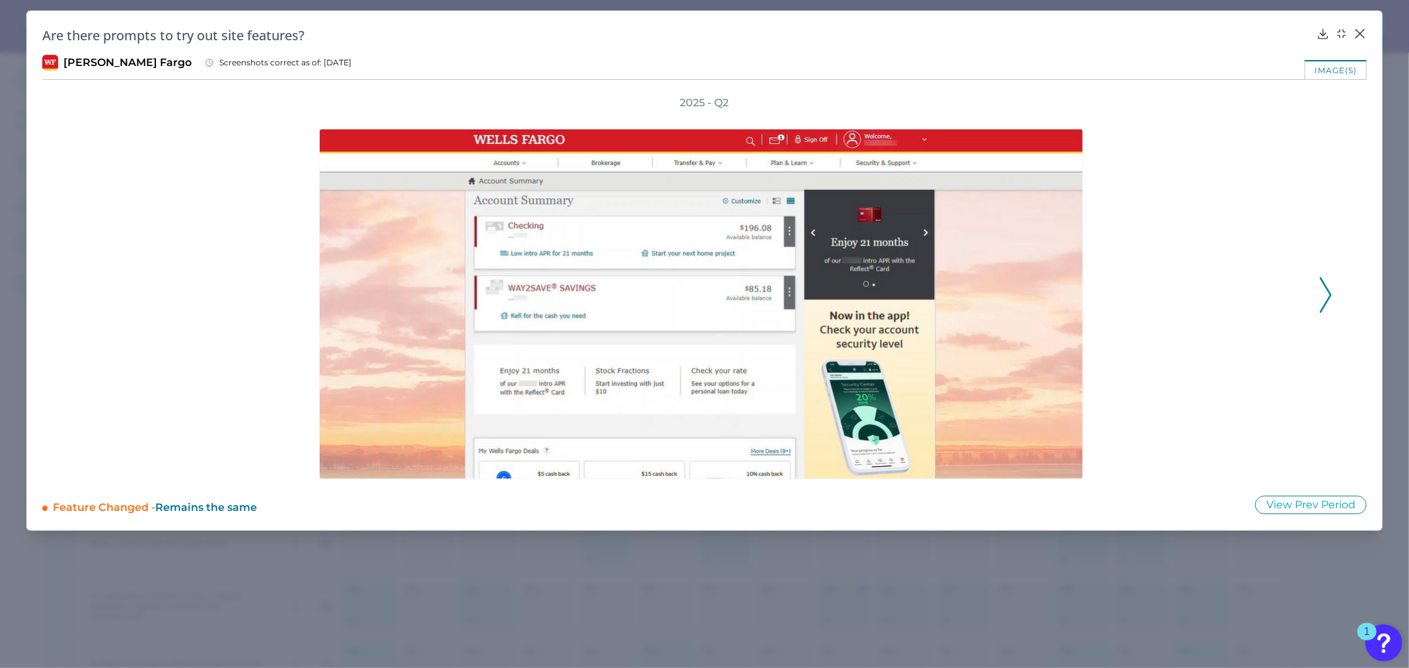
click at [1323, 284] on polyline at bounding box center [1325, 295] width 10 height 34
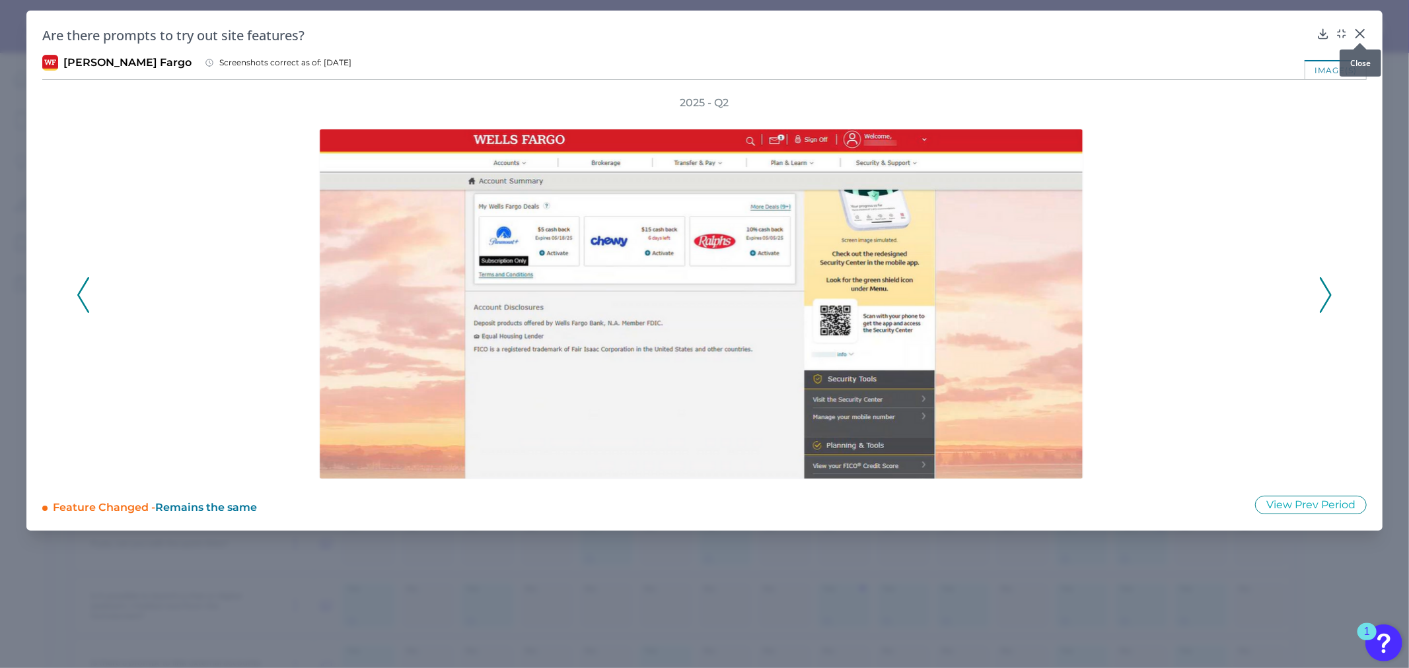
click at [1359, 36] on div at bounding box center [1359, 42] width 13 height 13
click at [1358, 35] on icon at bounding box center [1360, 34] width 8 height 8
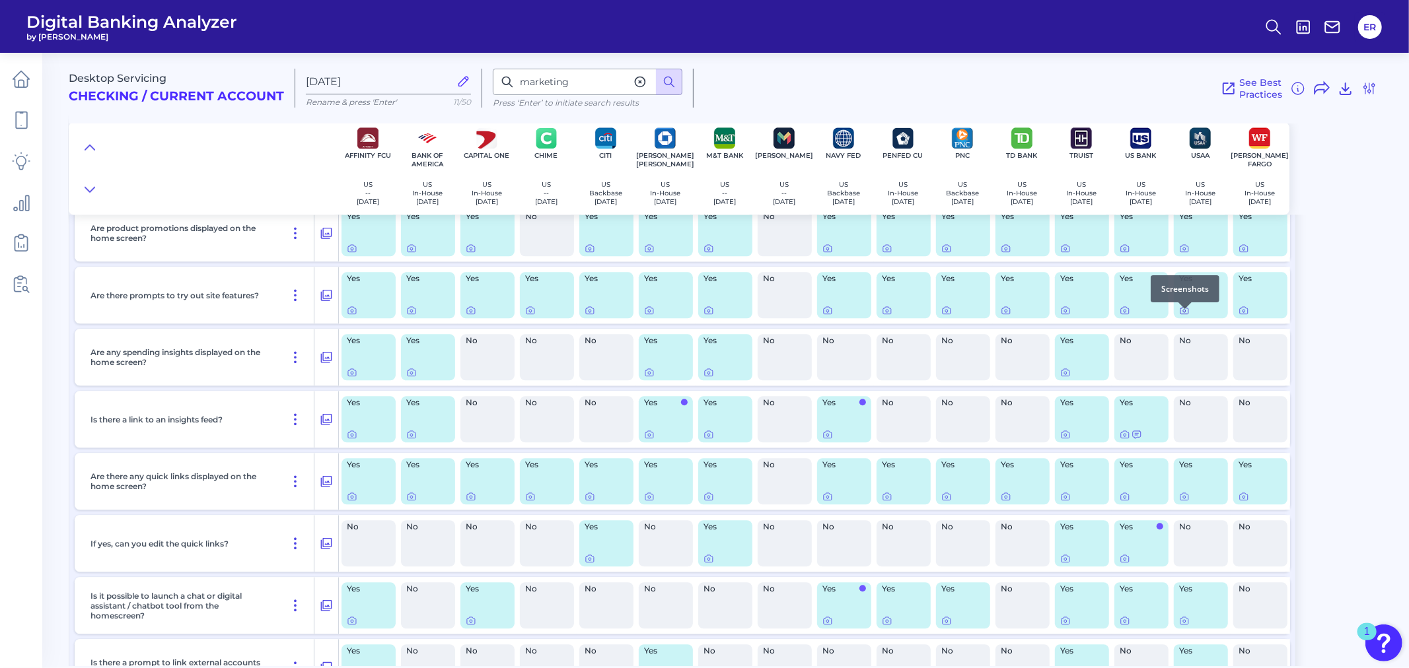
click at [1184, 314] on icon at bounding box center [1184, 310] width 8 height 7
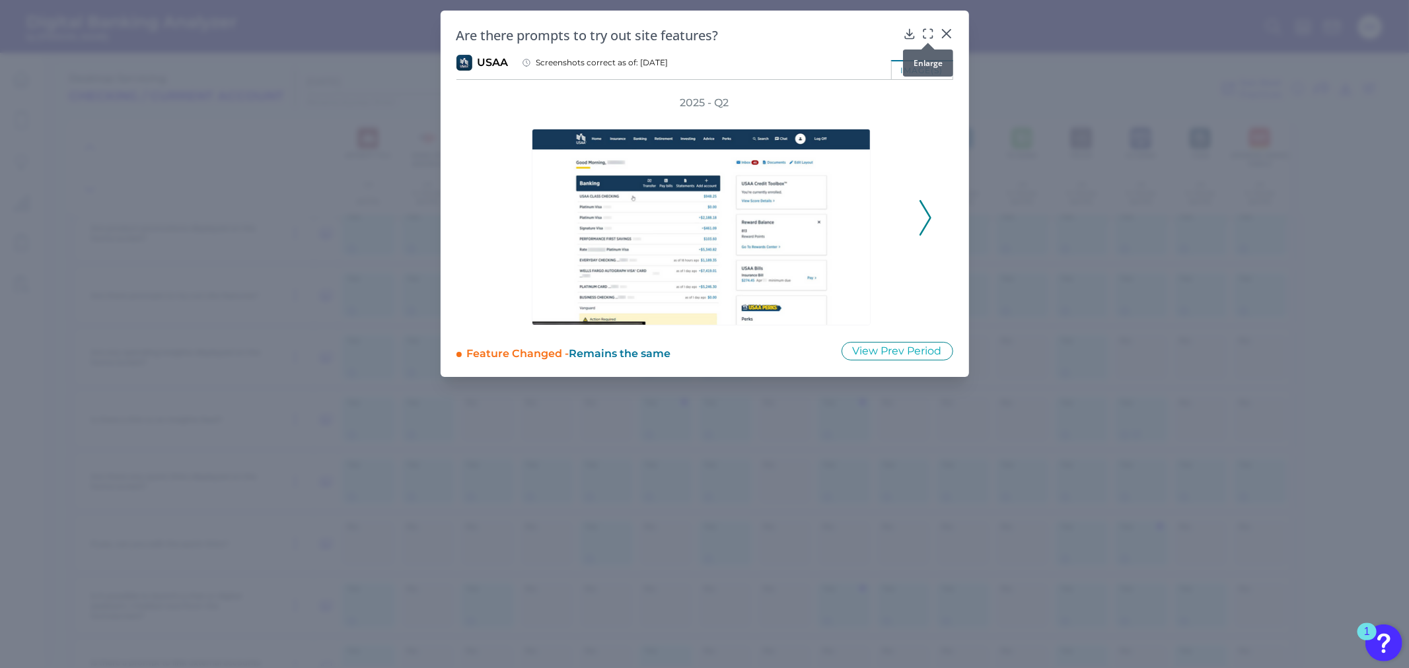
click at [925, 34] on icon at bounding box center [927, 33] width 13 height 13
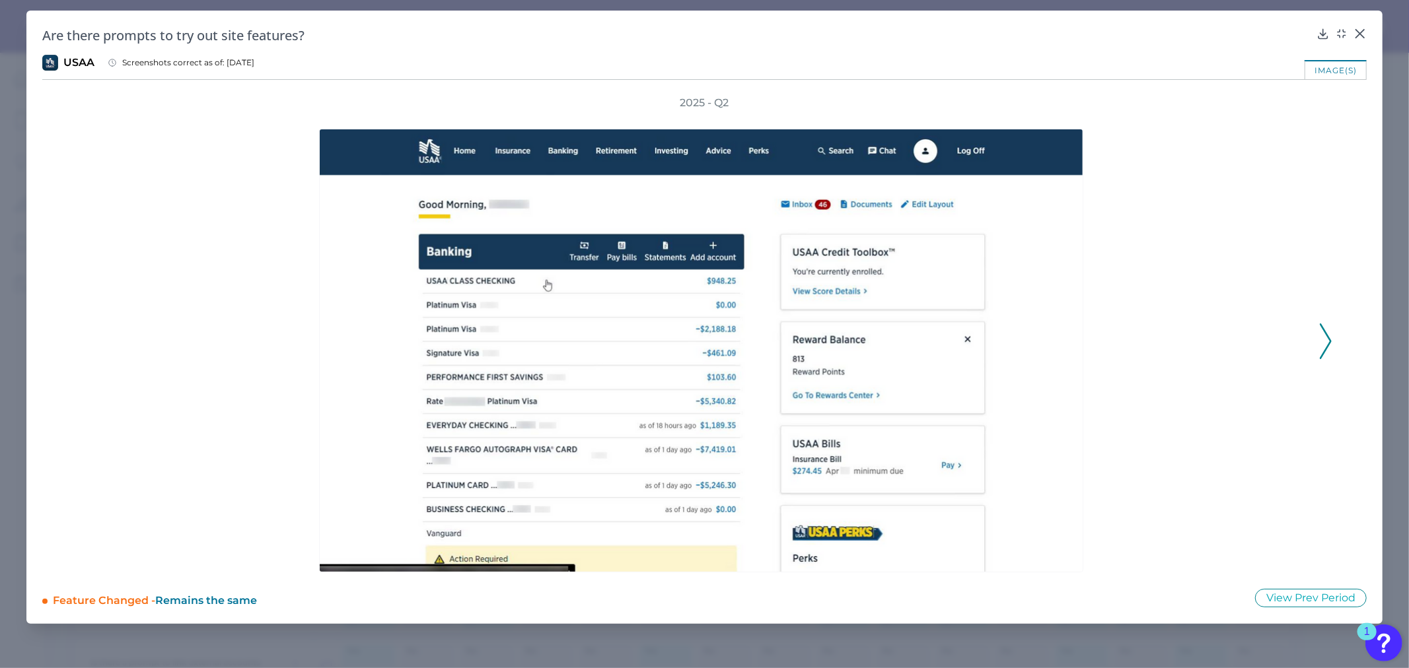
click at [1325, 332] on polyline at bounding box center [1325, 341] width 10 height 34
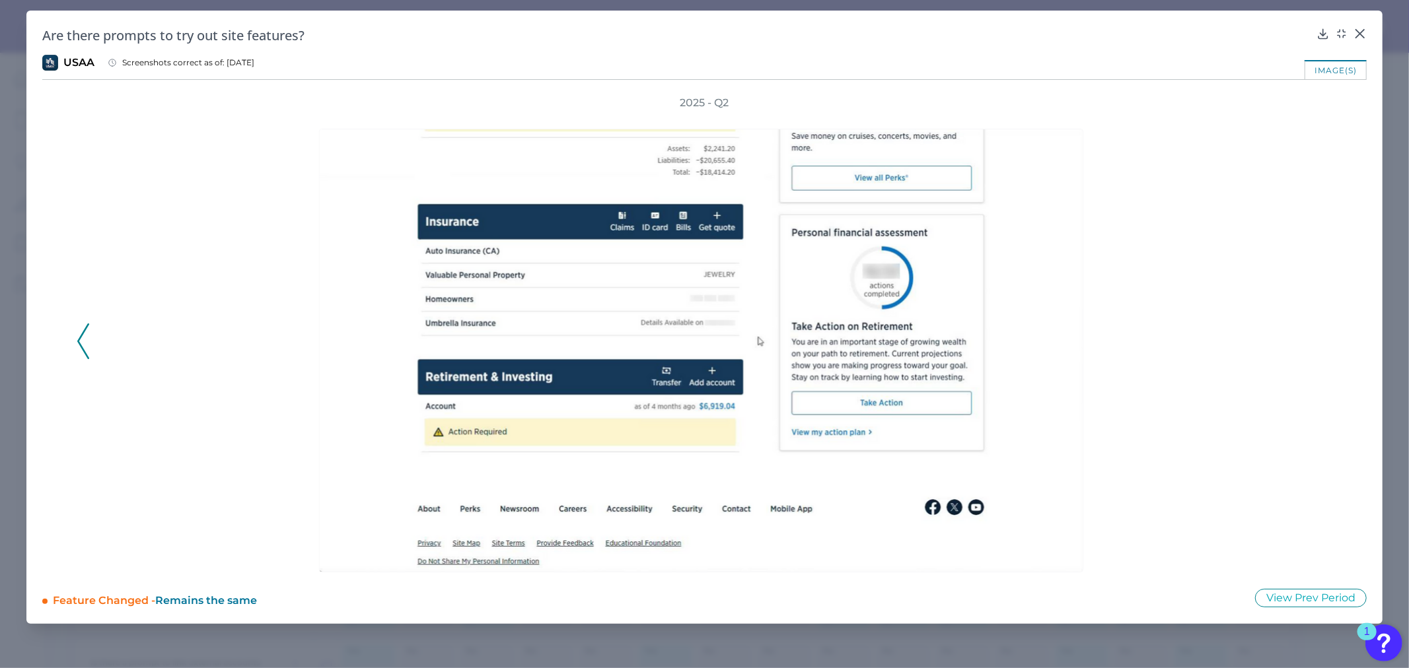
click at [87, 342] on icon at bounding box center [83, 342] width 12 height 36
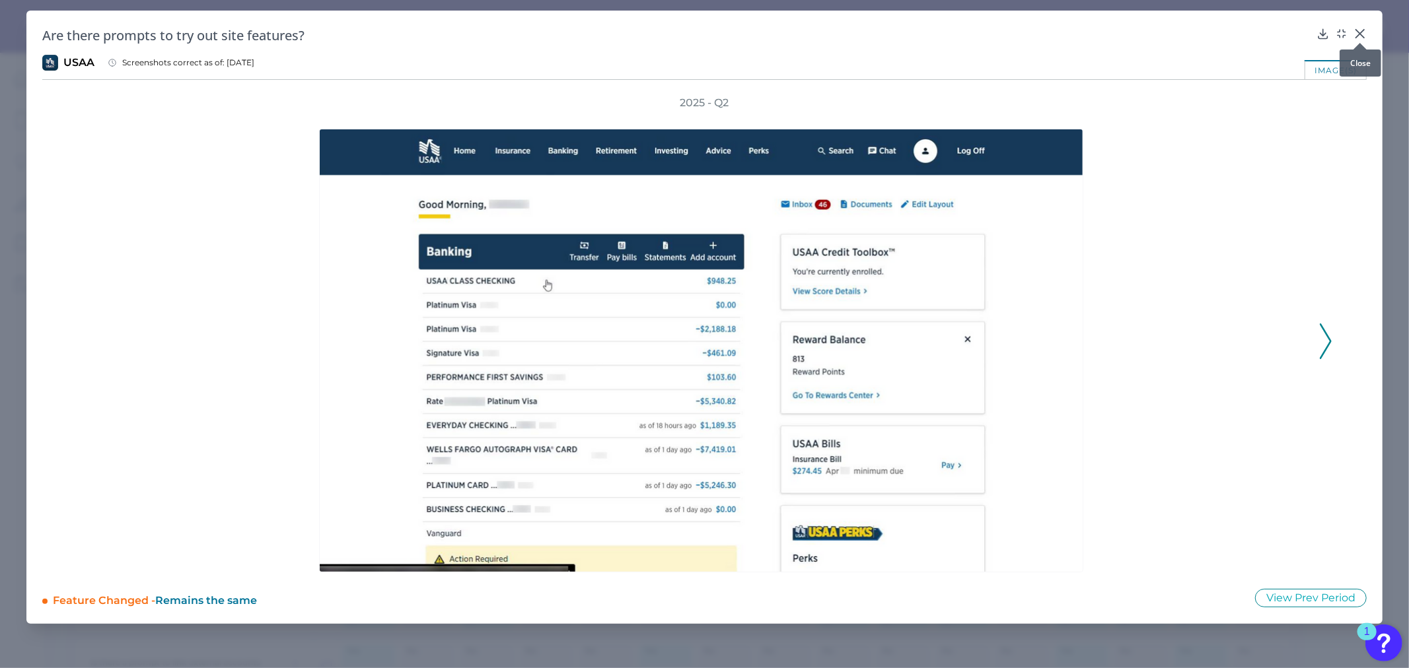
click at [1361, 38] on div at bounding box center [1359, 42] width 13 height 13
click at [1358, 35] on icon at bounding box center [1360, 34] width 8 height 8
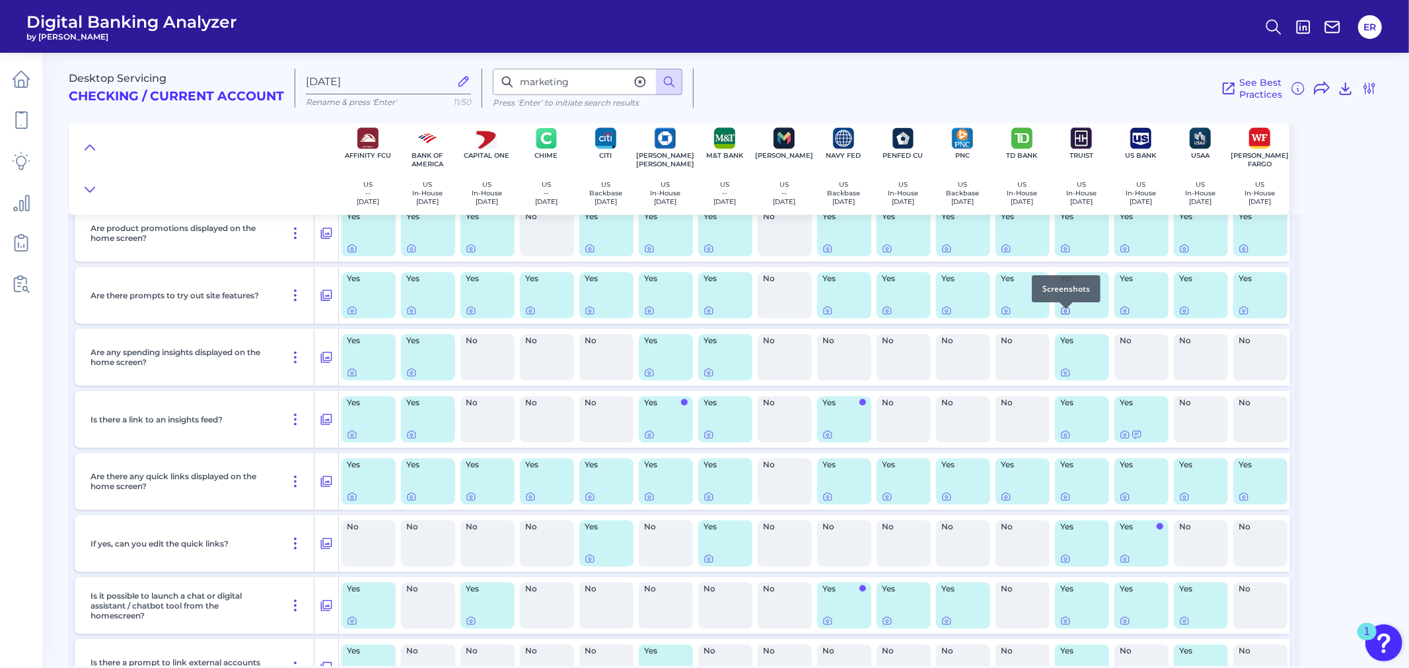
click at [1063, 316] on icon at bounding box center [1065, 310] width 11 height 11
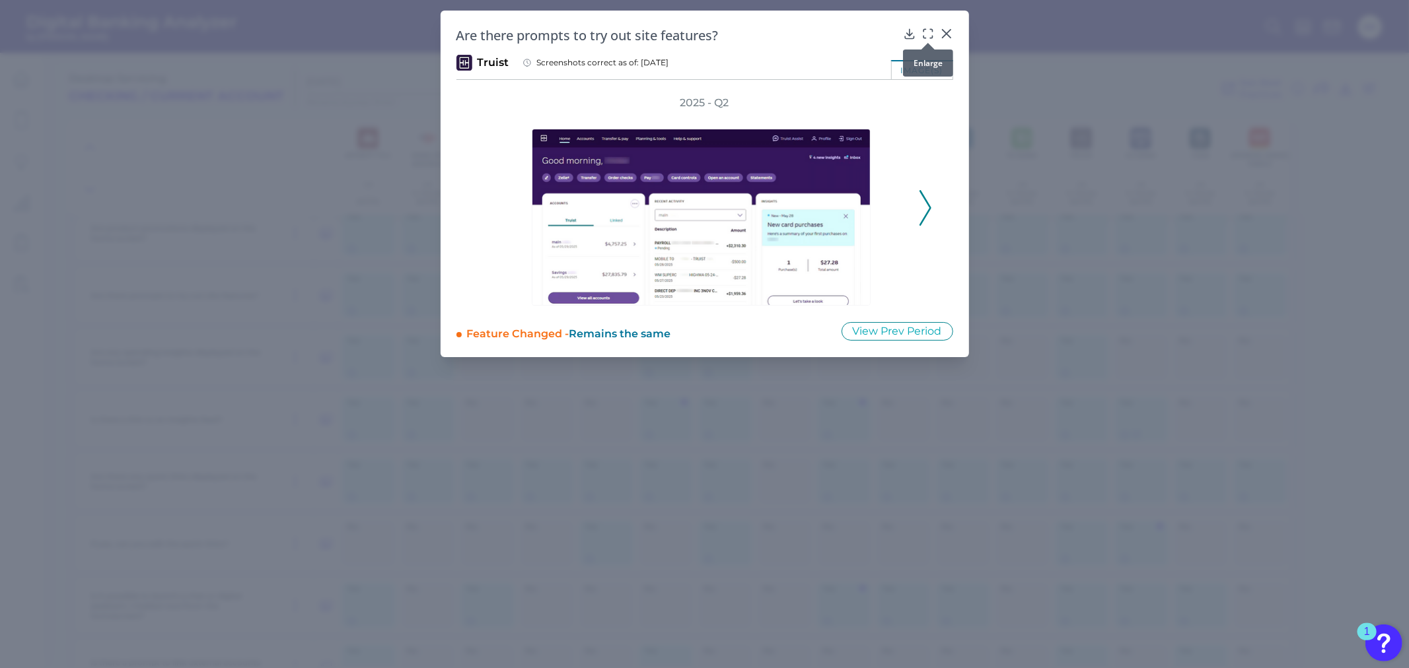
click at [928, 34] on icon at bounding box center [927, 33] width 13 height 13
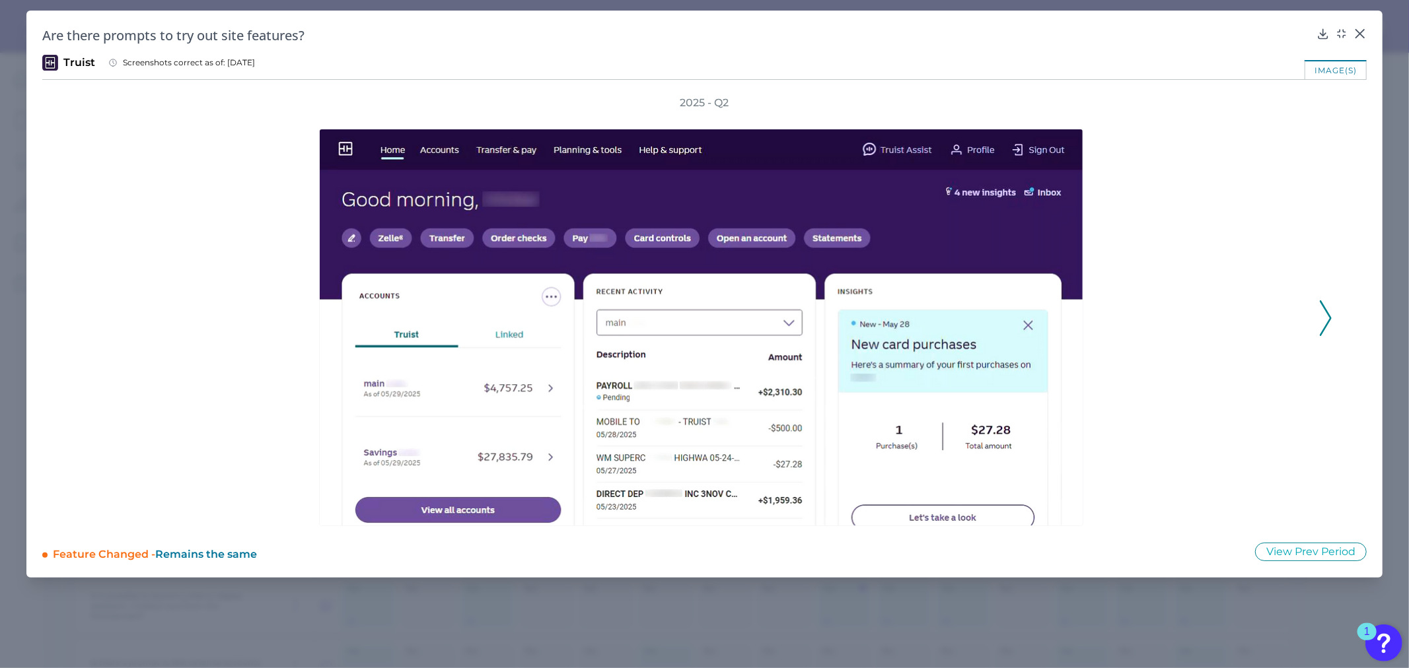
click at [1325, 310] on polyline at bounding box center [1325, 318] width 10 height 34
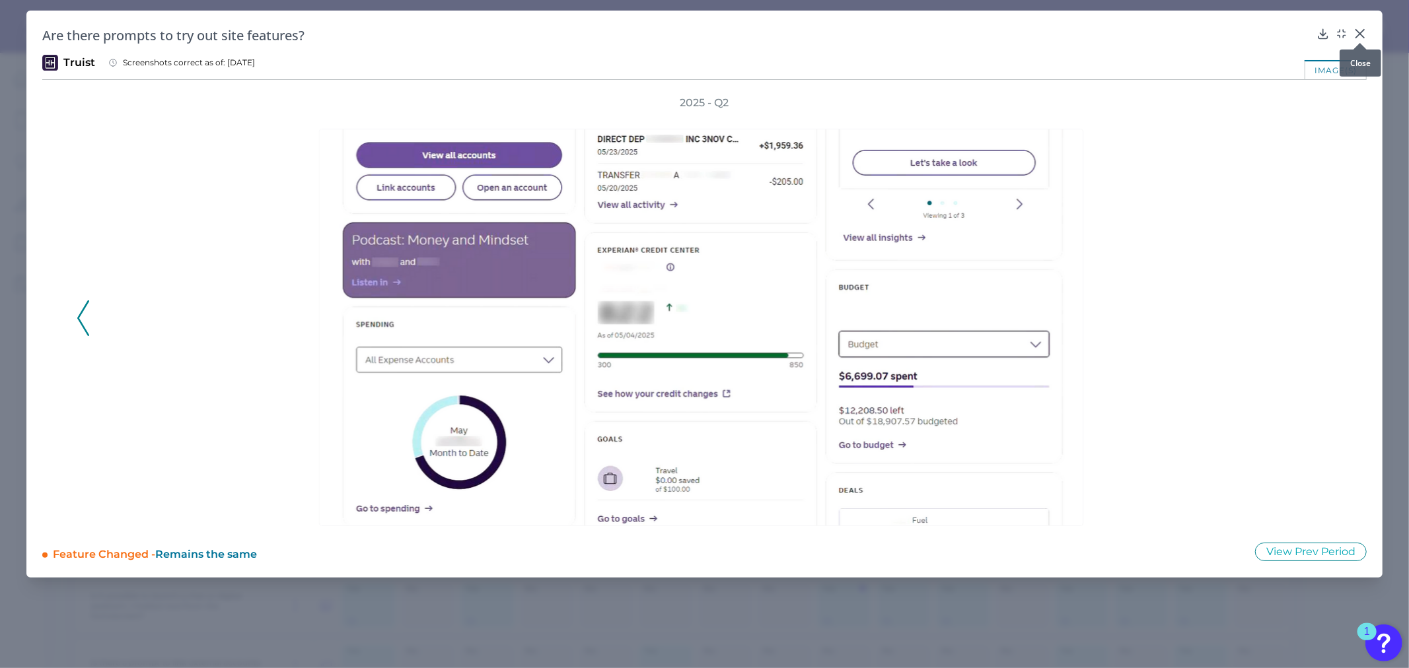
click at [1362, 31] on icon at bounding box center [1360, 34] width 8 height 8
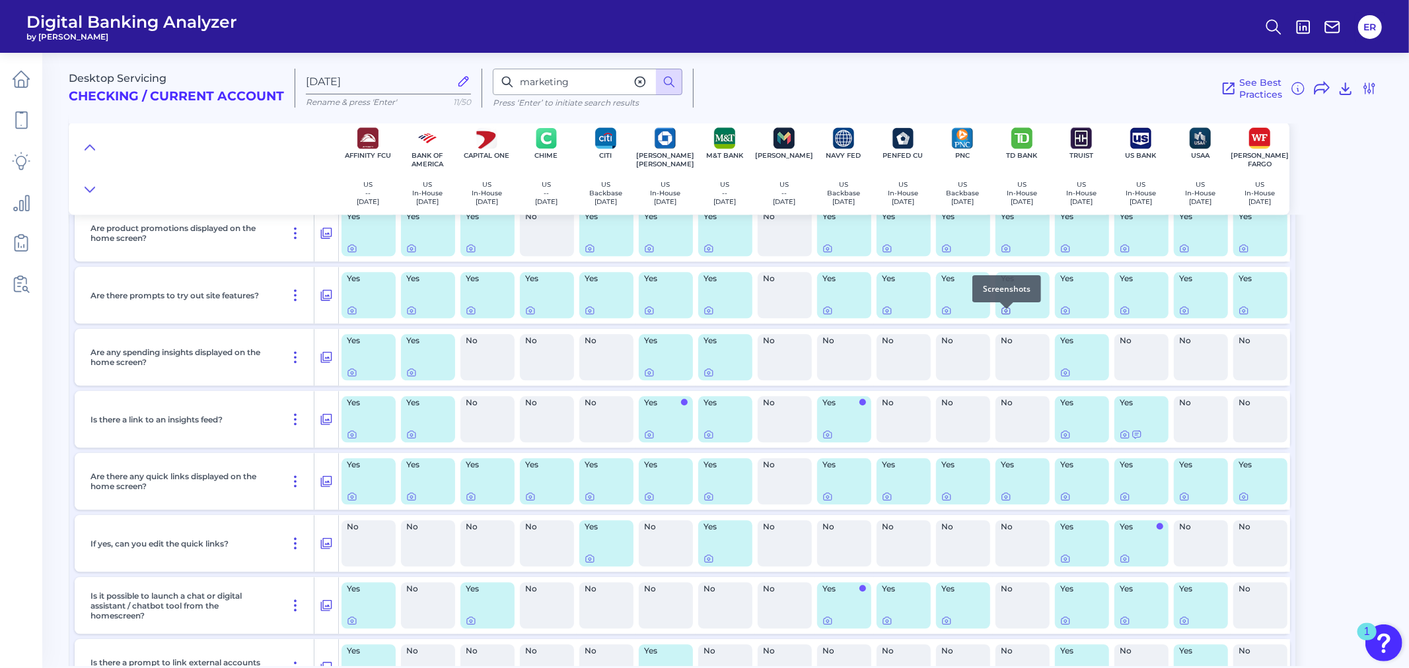
click at [1005, 316] on icon at bounding box center [1005, 310] width 11 height 11
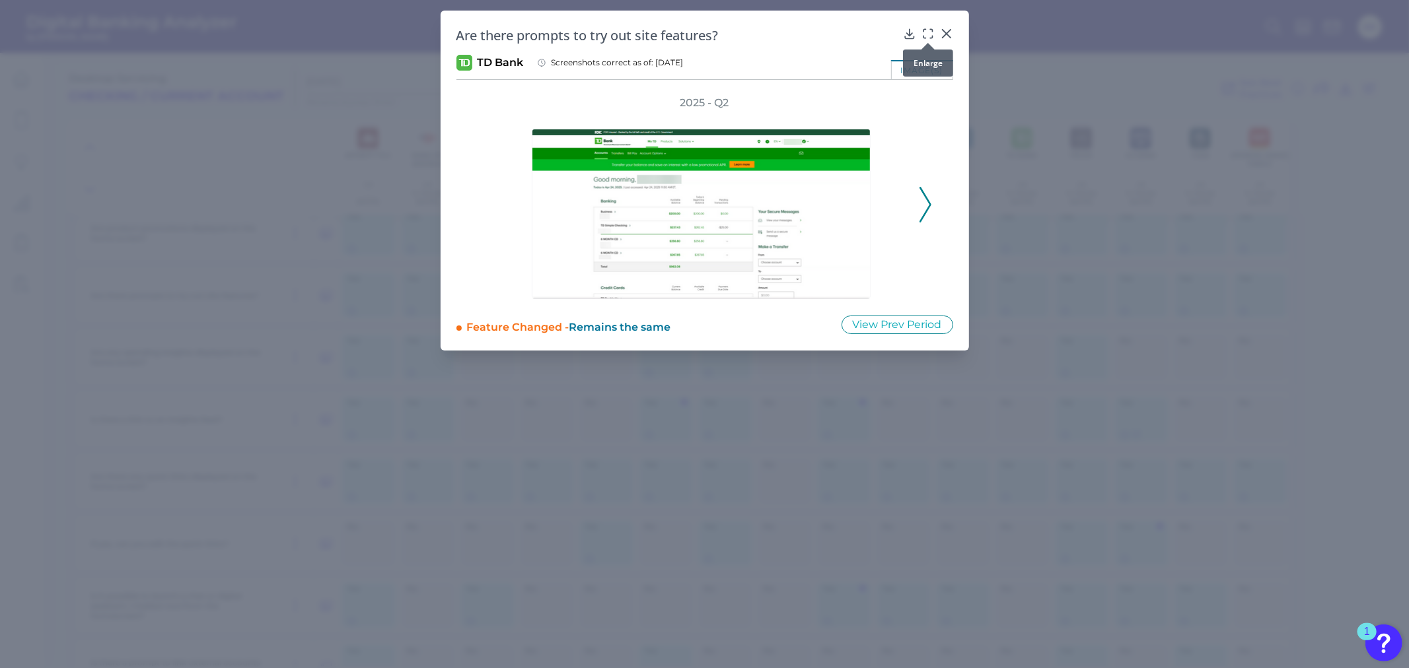
click at [926, 35] on icon at bounding box center [927, 33] width 13 height 13
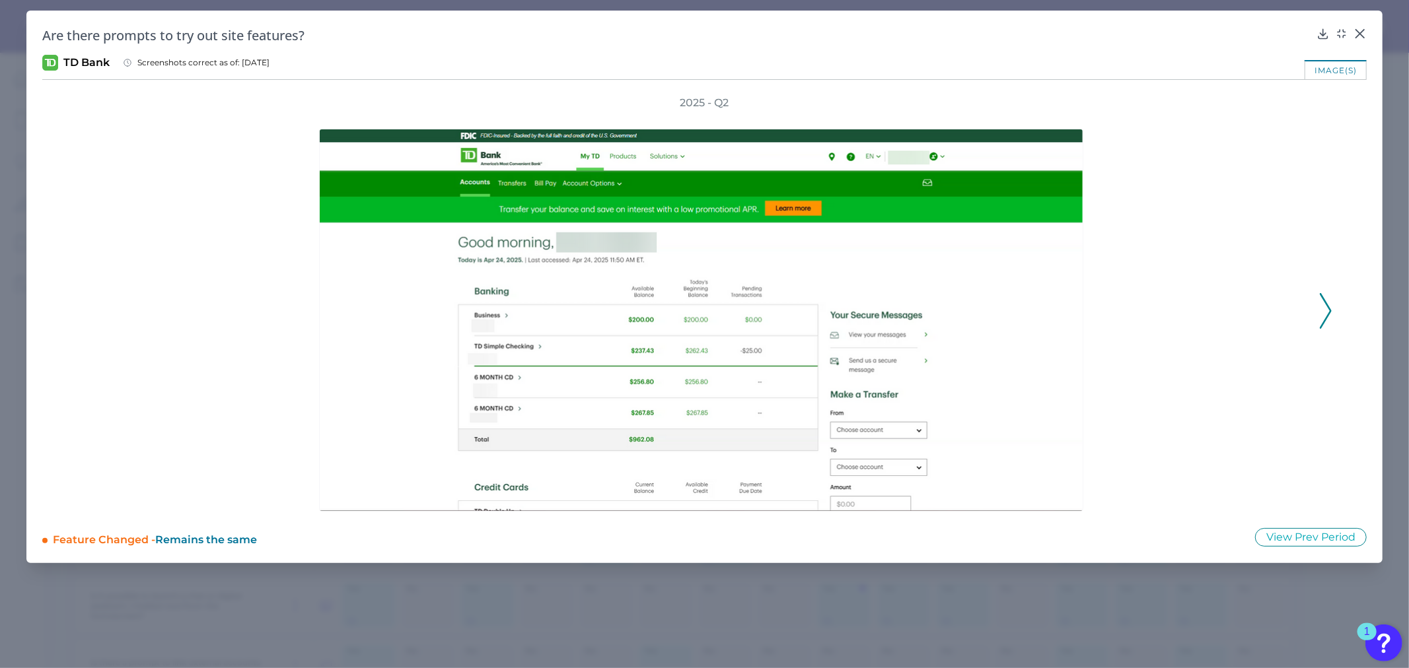
click at [1319, 297] on icon at bounding box center [1325, 311] width 12 height 36
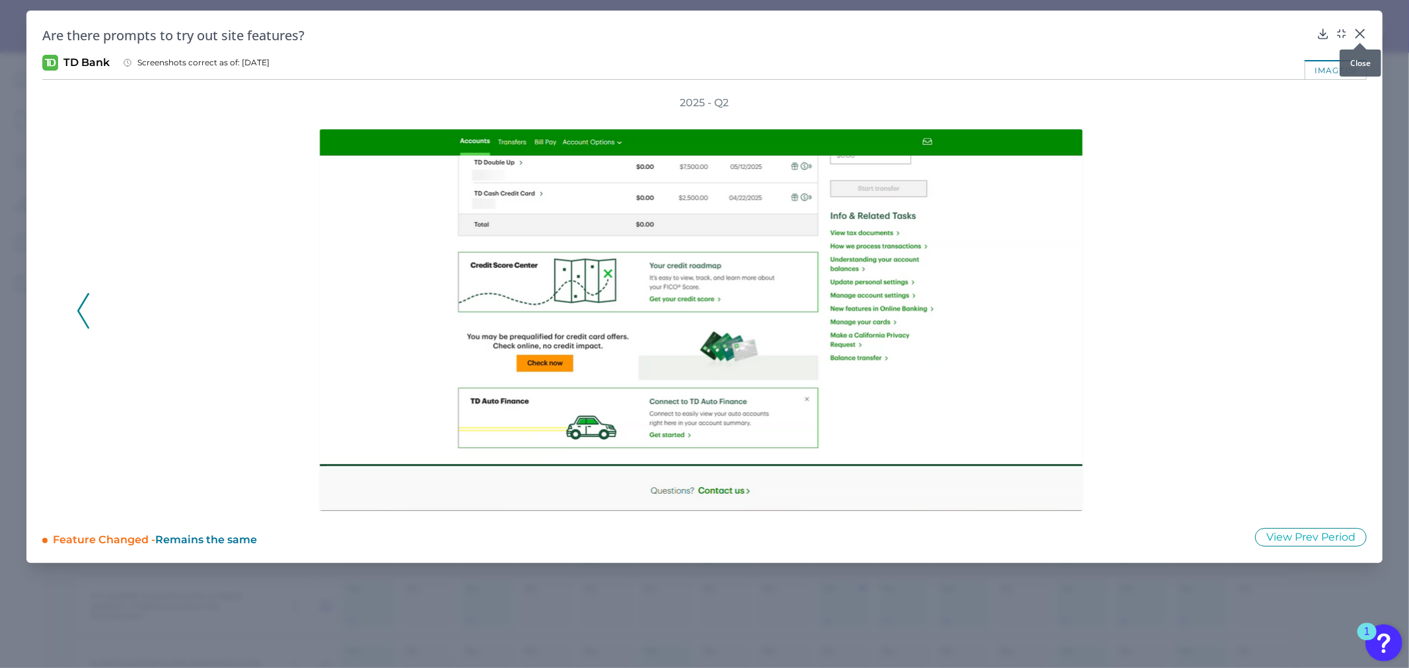
click at [1357, 30] on icon at bounding box center [1360, 34] width 8 height 8
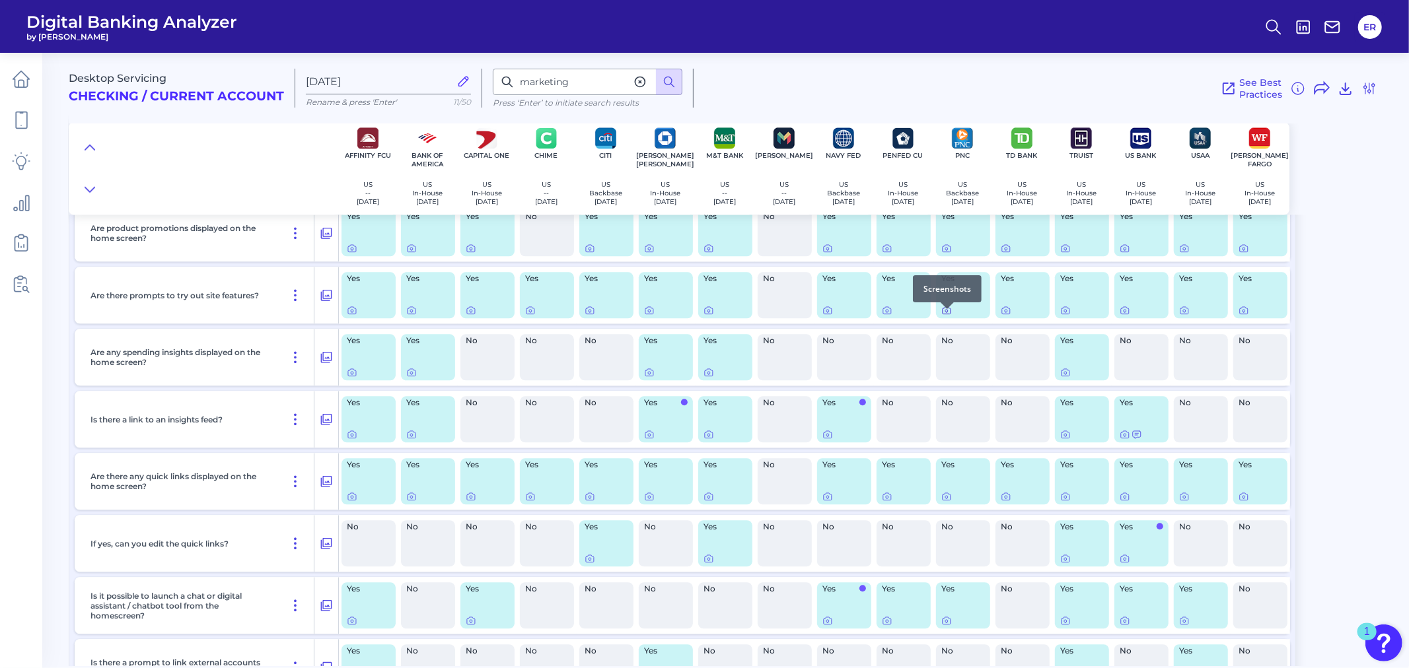
click at [943, 316] on icon at bounding box center [946, 310] width 11 height 11
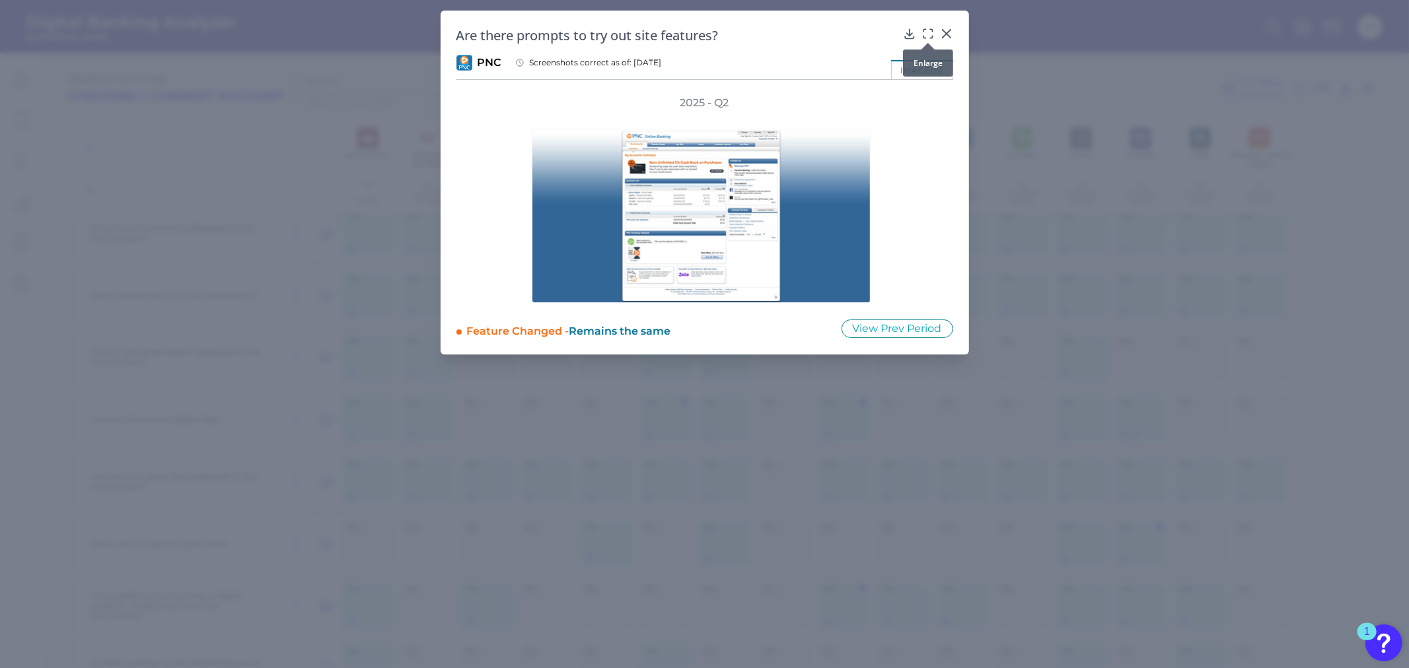
click at [927, 31] on icon at bounding box center [927, 33] width 13 height 13
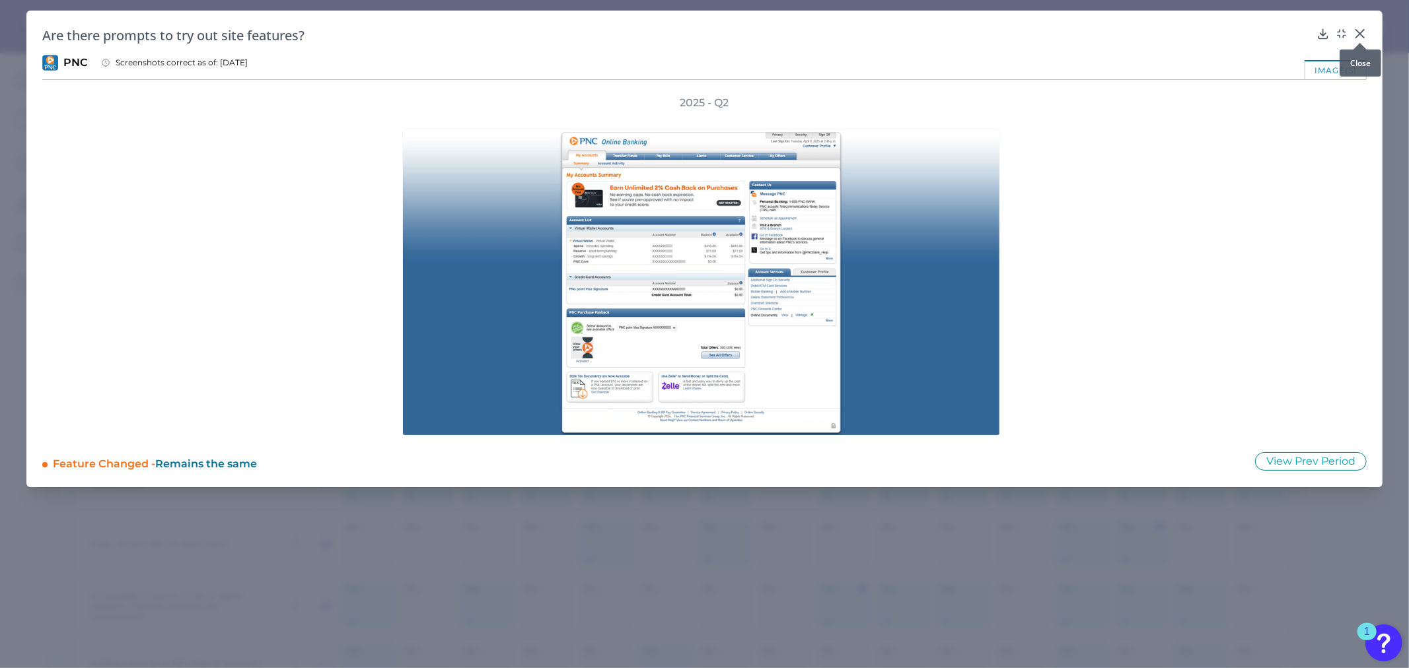
click at [1360, 34] on icon at bounding box center [1360, 34] width 8 height 8
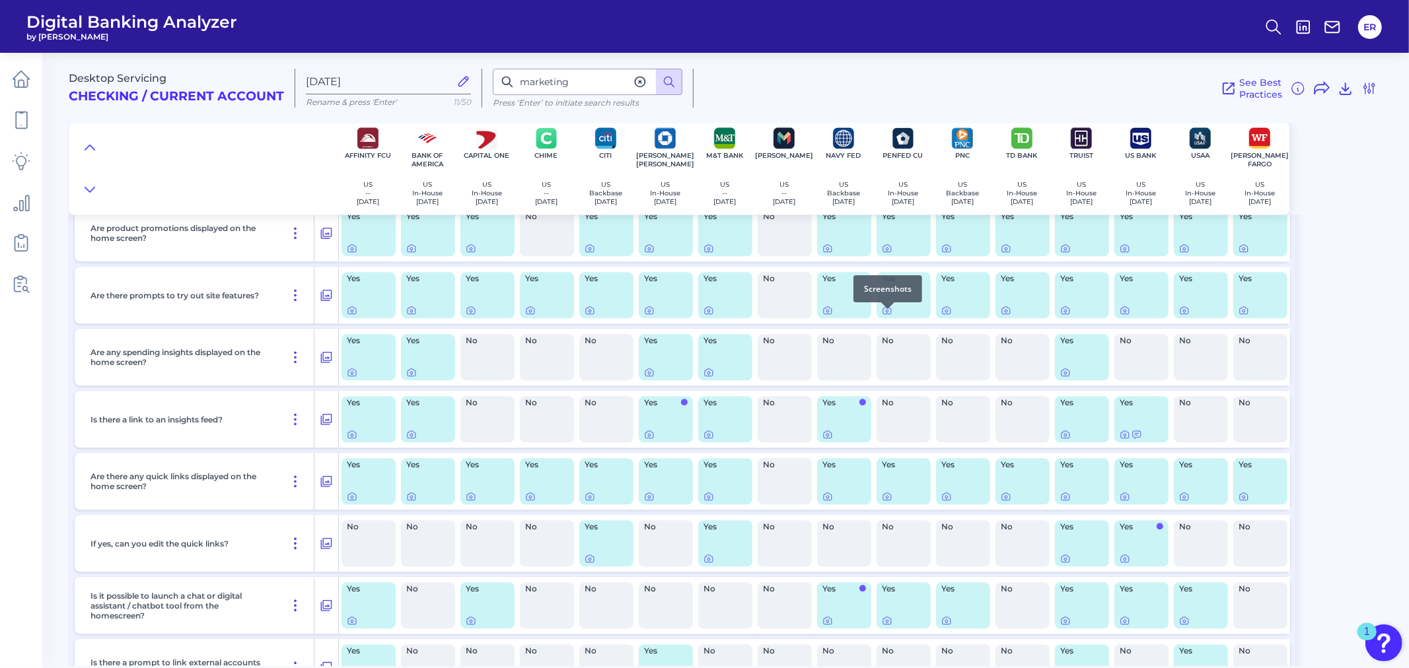
click at [886, 314] on div at bounding box center [887, 308] width 13 height 13
click at [886, 316] on icon at bounding box center [887, 310] width 11 height 11
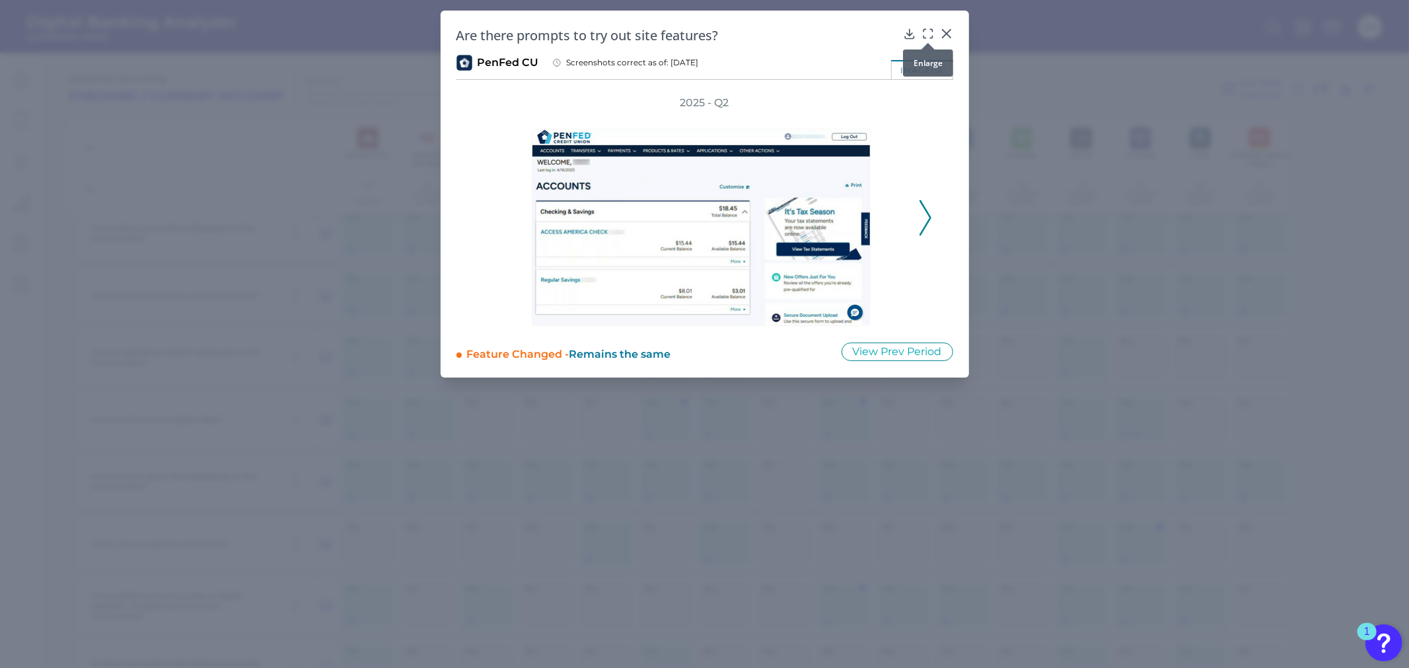
click at [925, 30] on icon at bounding box center [927, 33] width 13 height 13
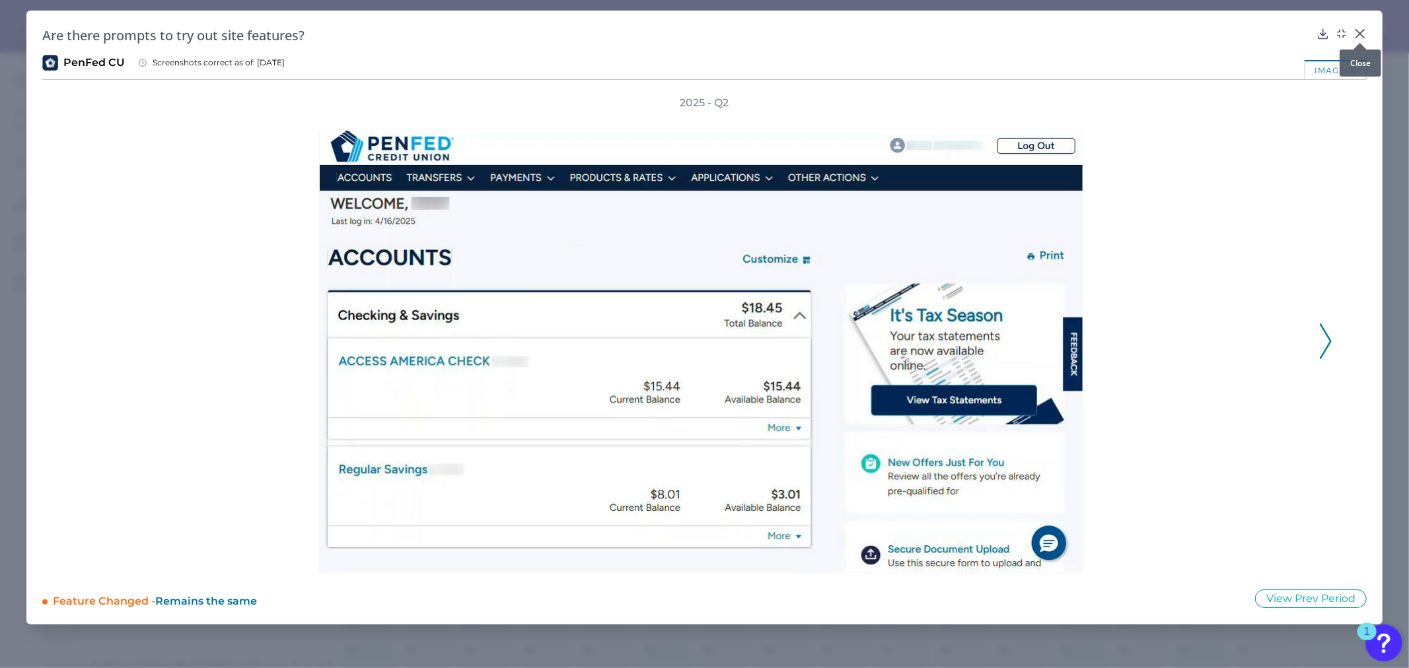
click at [1354, 35] on icon at bounding box center [1359, 33] width 13 height 13
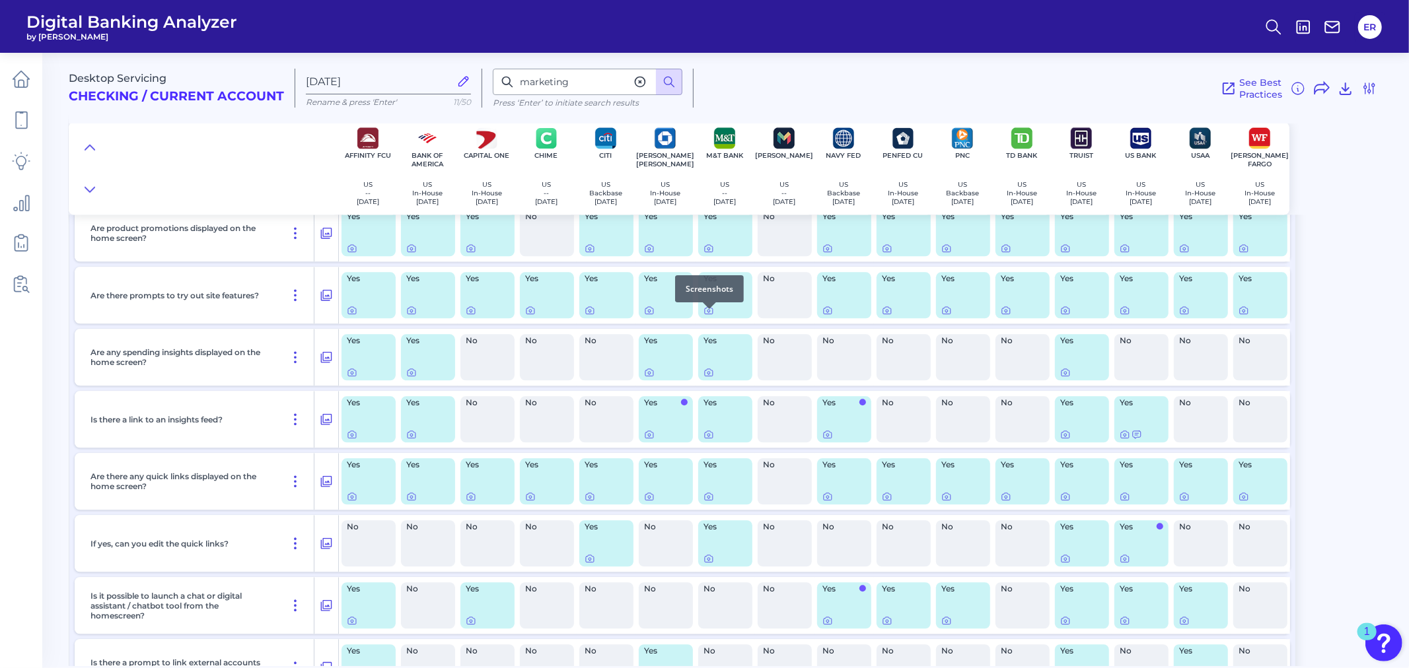
click at [708, 314] on div at bounding box center [709, 308] width 13 height 13
click at [710, 316] on icon at bounding box center [708, 310] width 11 height 11
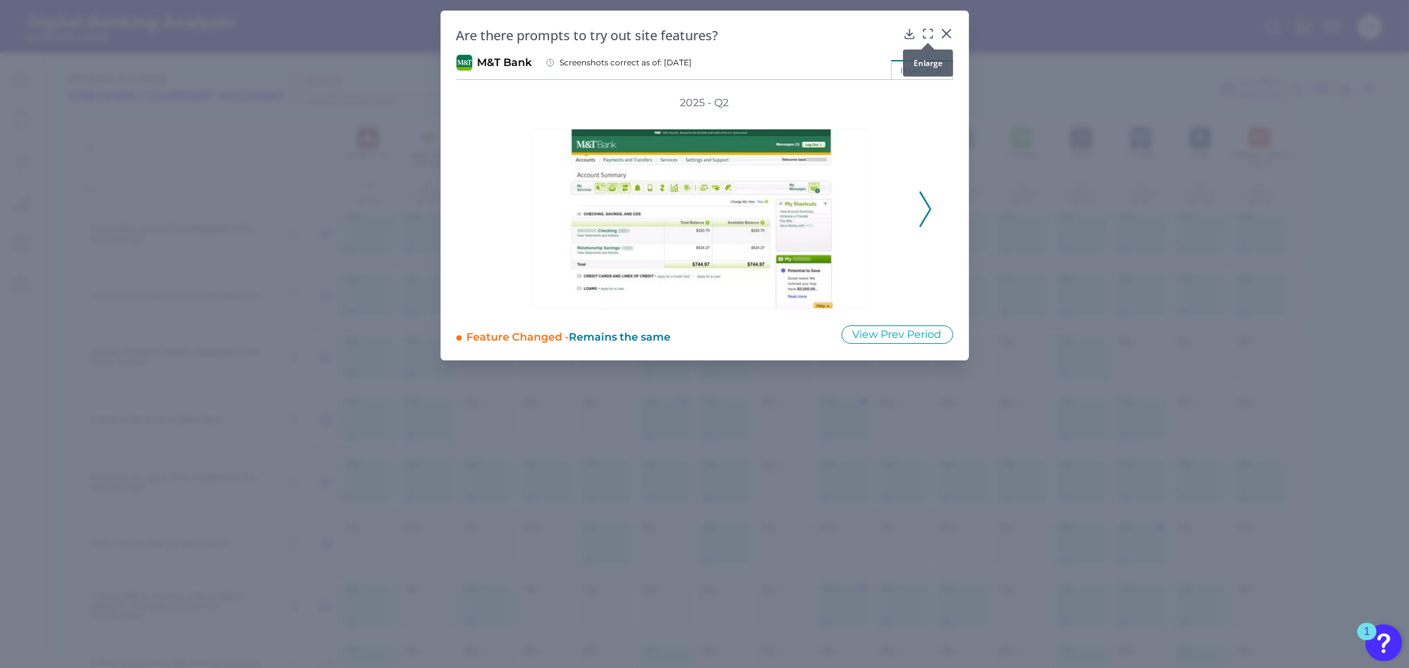
click at [928, 36] on div at bounding box center [927, 42] width 13 height 13
click at [928, 30] on icon at bounding box center [927, 33] width 13 height 13
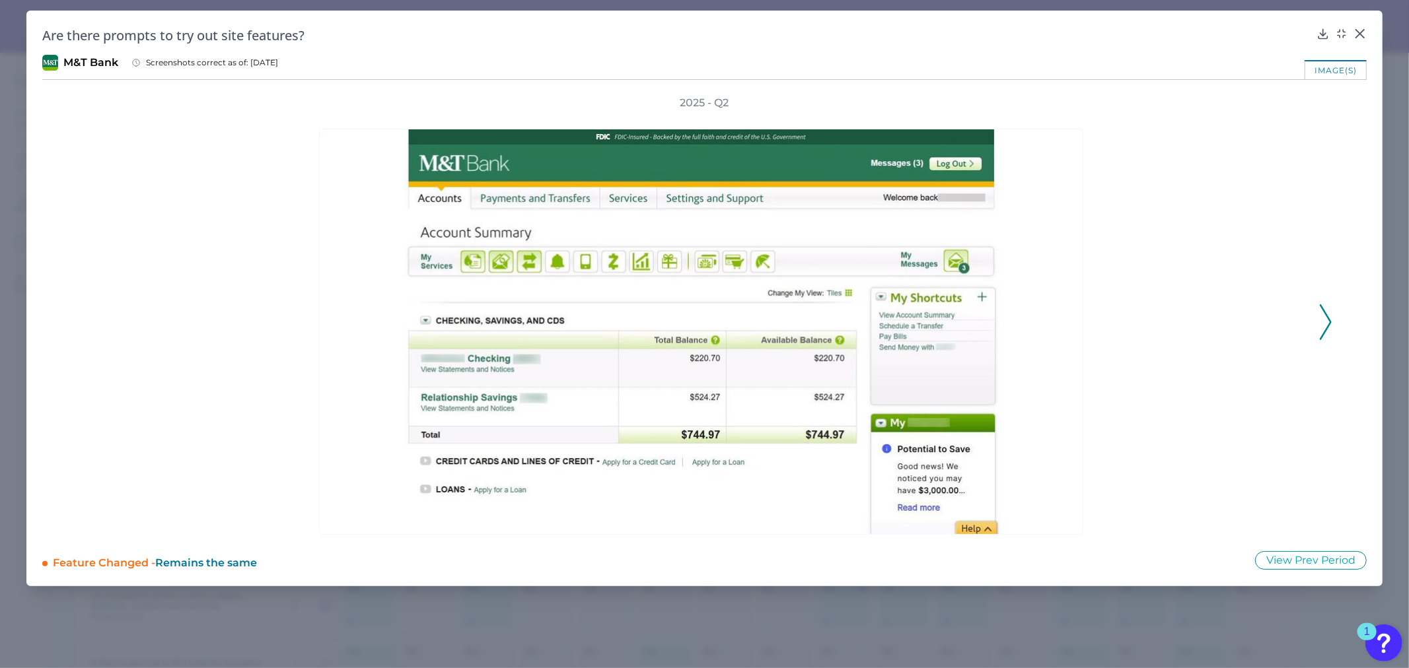
click at [1321, 308] on icon at bounding box center [1325, 322] width 12 height 36
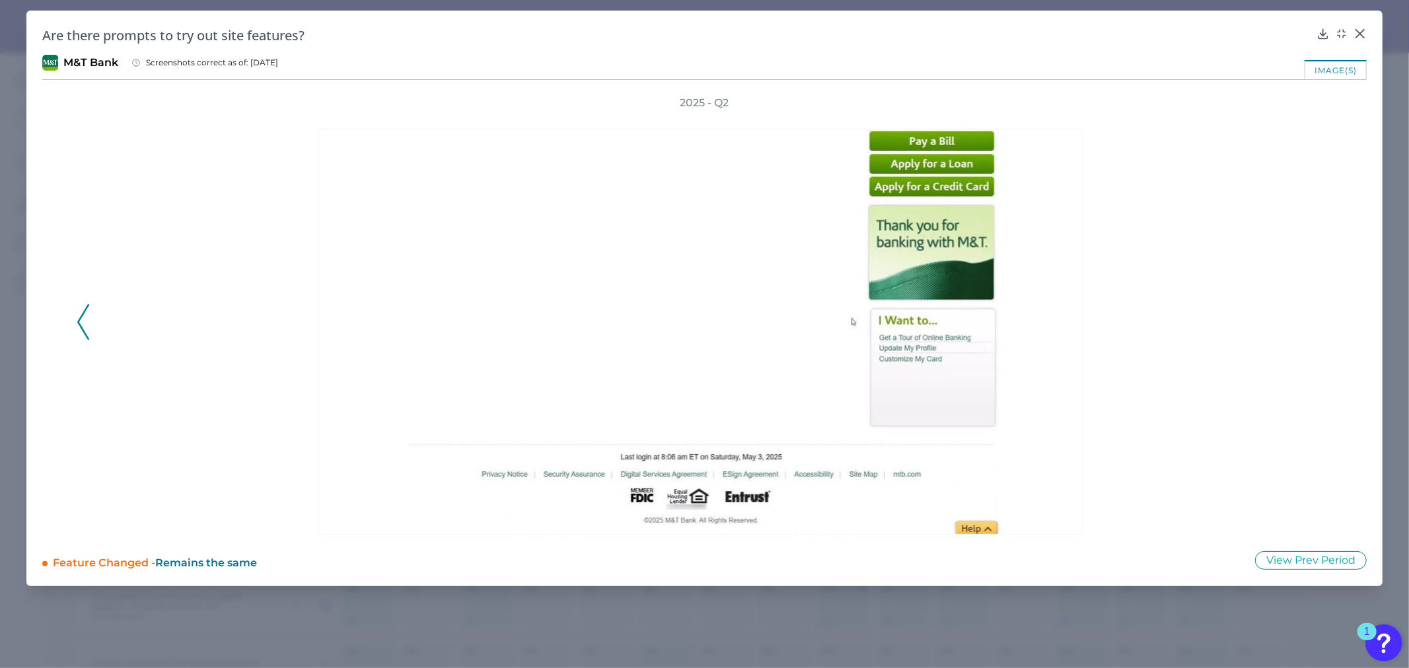
click at [77, 318] on div "2025 - Q2" at bounding box center [704, 315] width 1324 height 439
click at [81, 319] on icon at bounding box center [83, 322] width 12 height 36
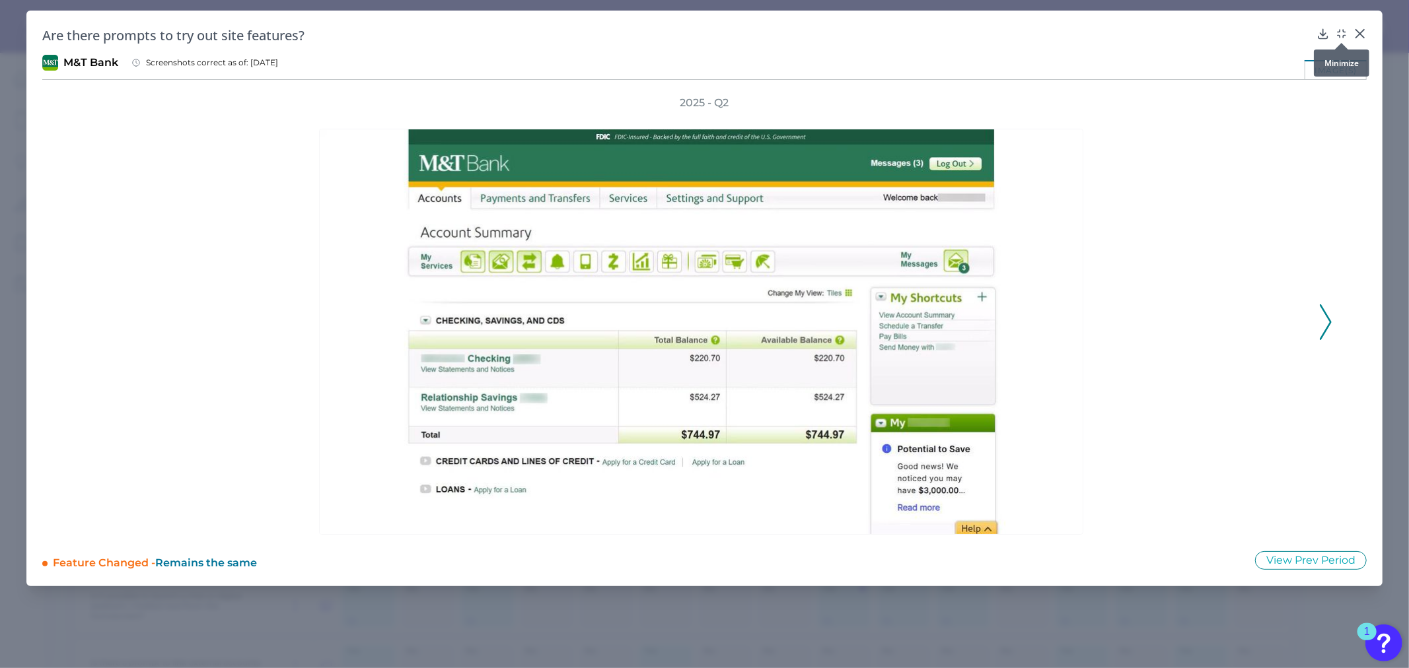
click at [1345, 38] on body "Digital Banking Analyzer by Curinos ER Desktop Servicing Checking / Current Acc…" at bounding box center [704, 334] width 1409 height 668
click at [1355, 30] on icon at bounding box center [1359, 33] width 13 height 13
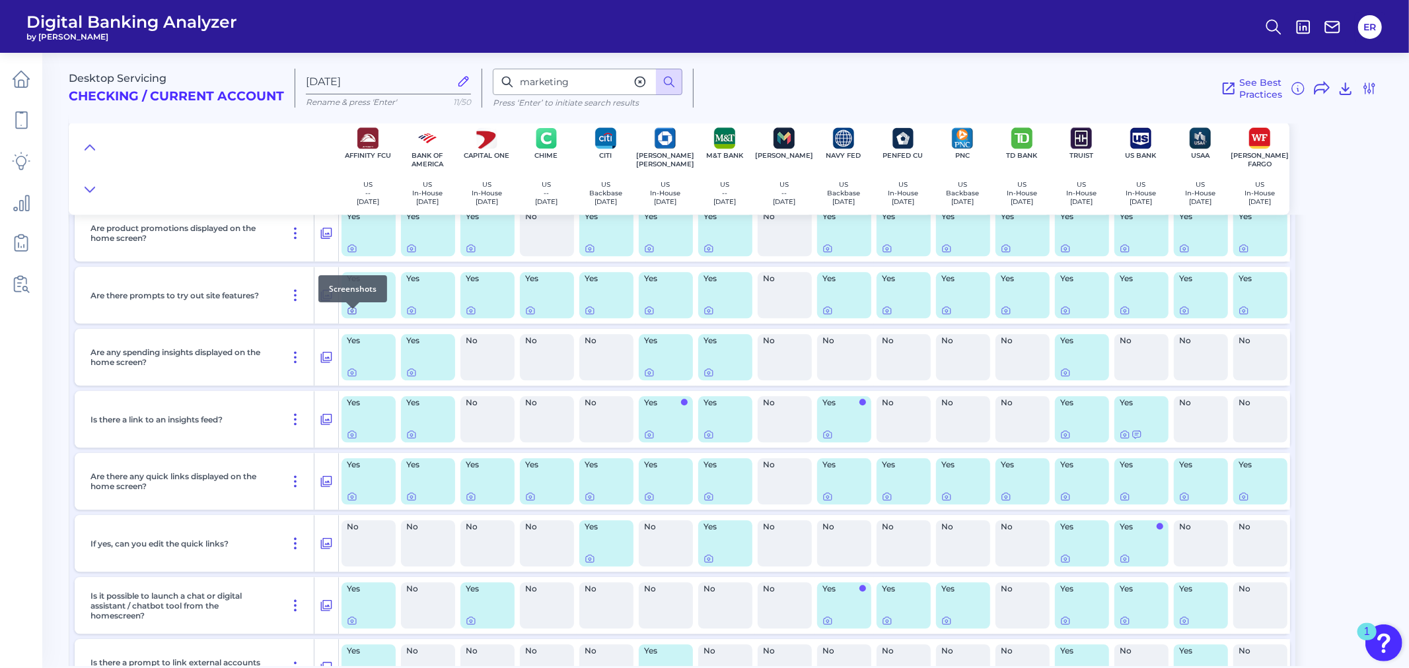
click at [351, 315] on icon at bounding box center [352, 310] width 11 height 11
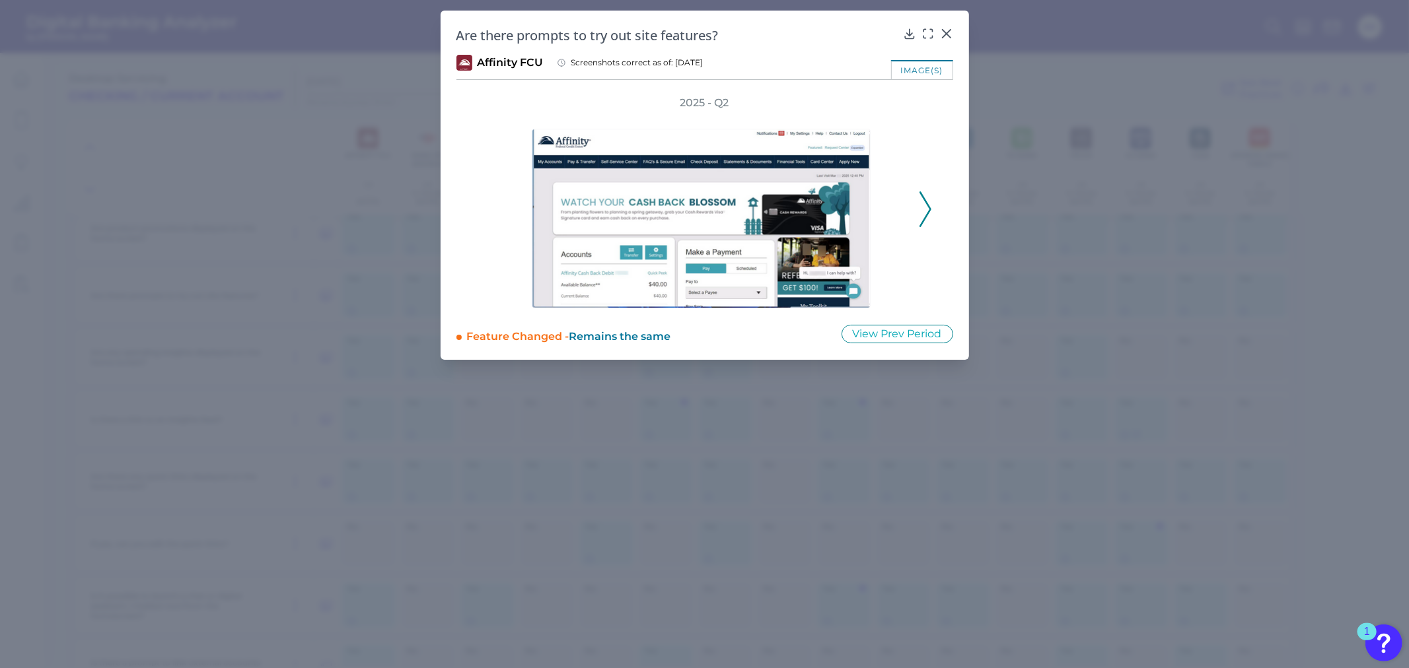
click at [922, 203] on icon at bounding box center [925, 210] width 12 height 36
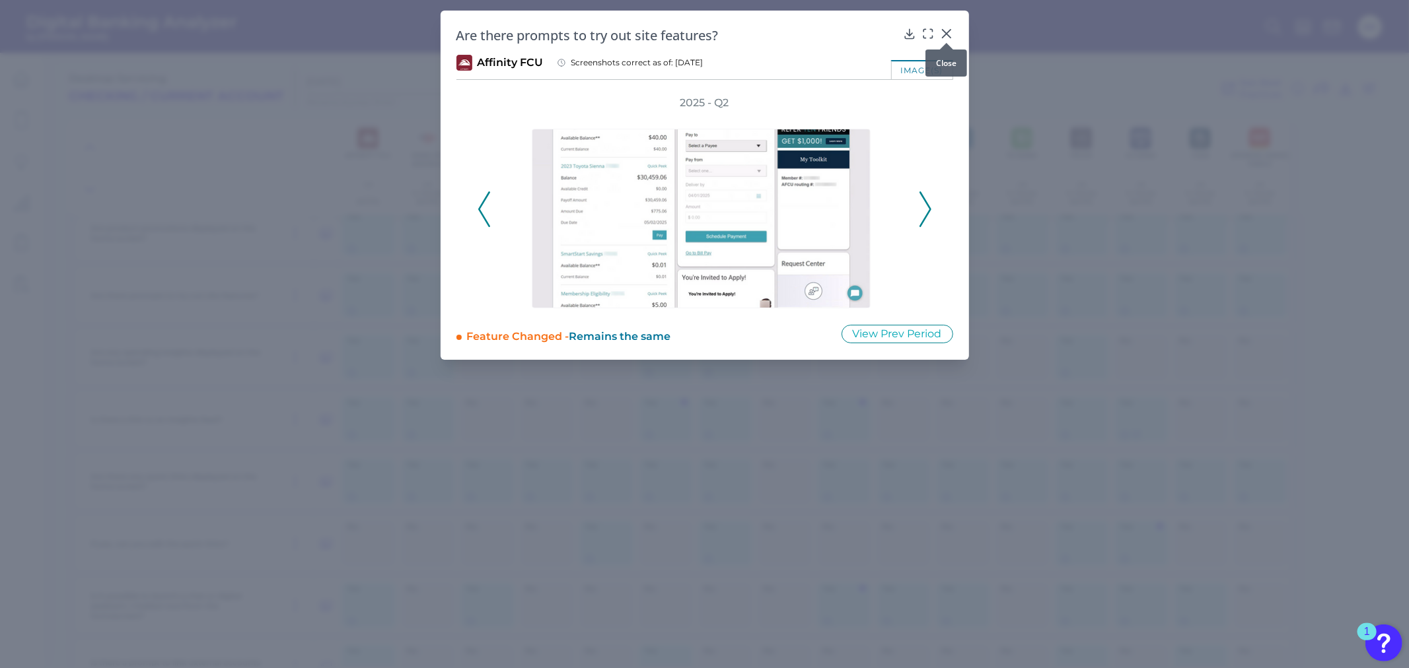
click at [942, 31] on icon at bounding box center [946, 33] width 13 height 13
